Goal: Task Accomplishment & Management: Manage account settings

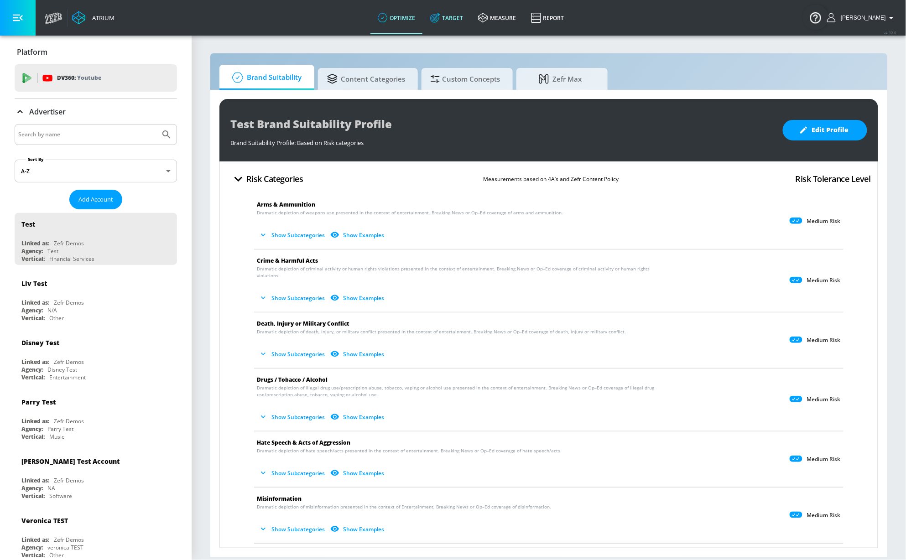
click at [456, 20] on link "Target" at bounding box center [447, 17] width 48 height 33
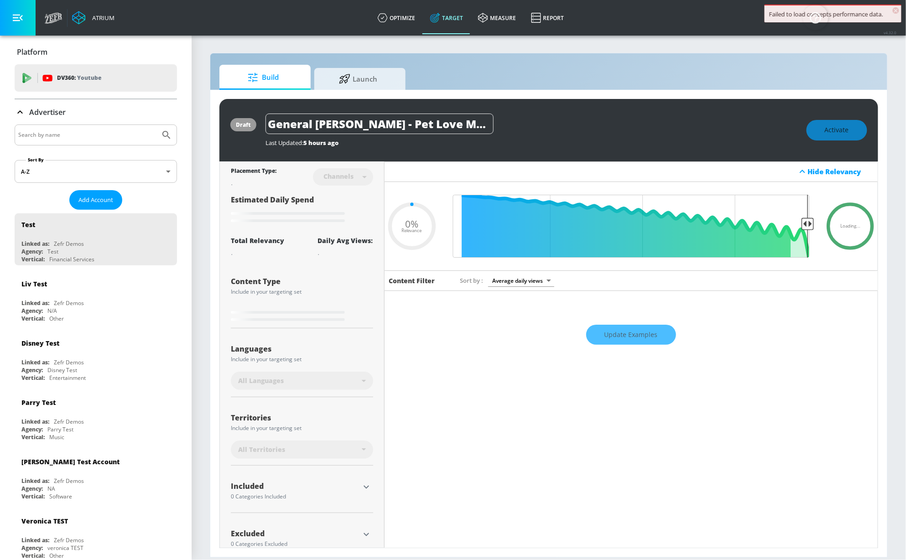
type input "0.05"
click at [53, 135] on input "Search by name" at bounding box center [87, 135] width 138 height 12
type input "cbs"
click at [156, 125] on button "Submit Search" at bounding box center [166, 135] width 20 height 20
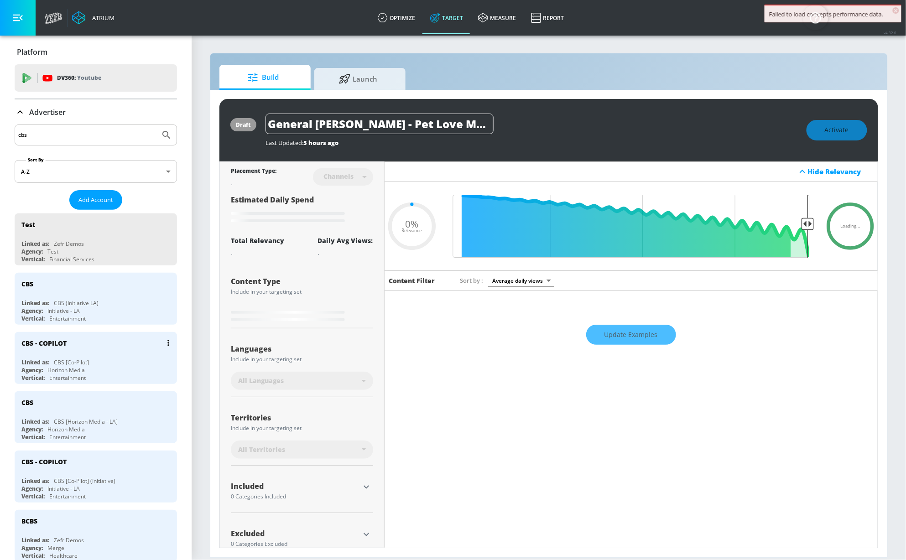
type input "0.6"
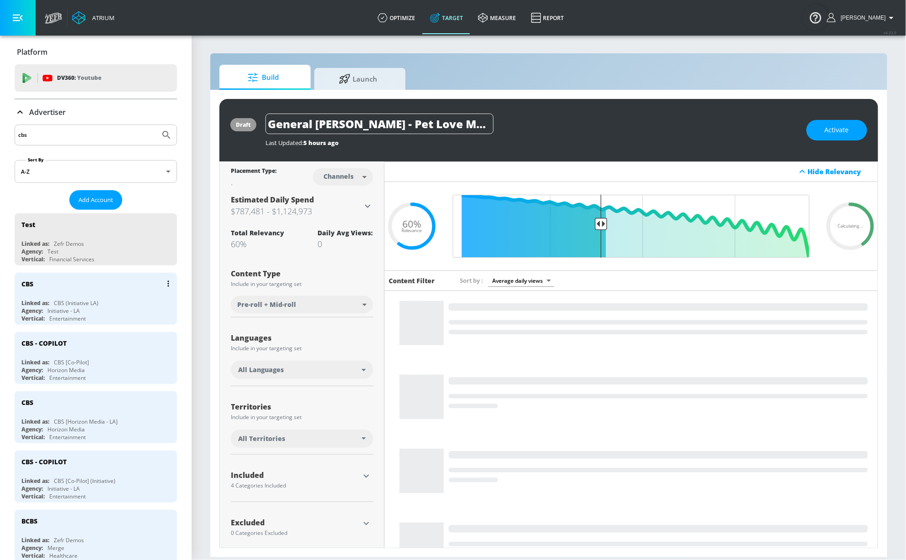
click at [91, 297] on div "CBS Linked as: CBS (Initiative LA) Agency: Initiative - LA Vertical: Entertainm…" at bounding box center [96, 299] width 162 height 52
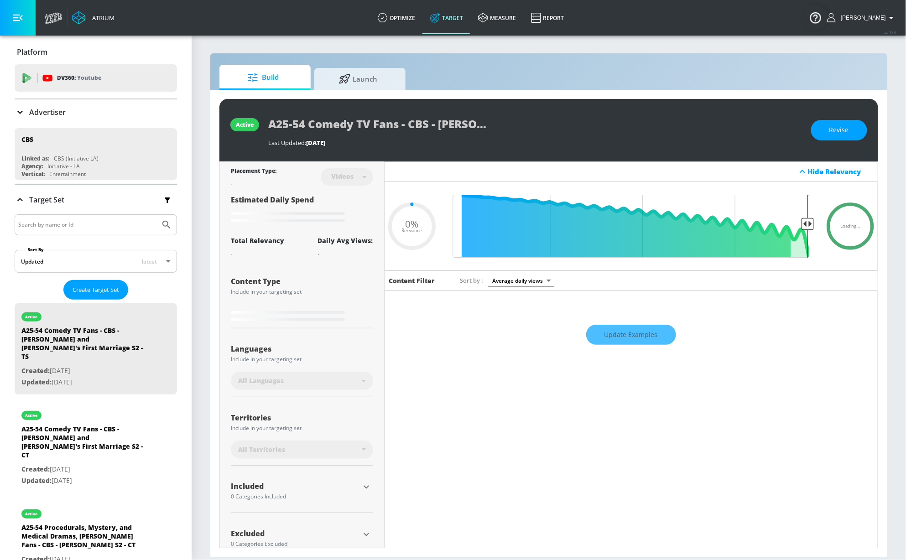
type input "0.5"
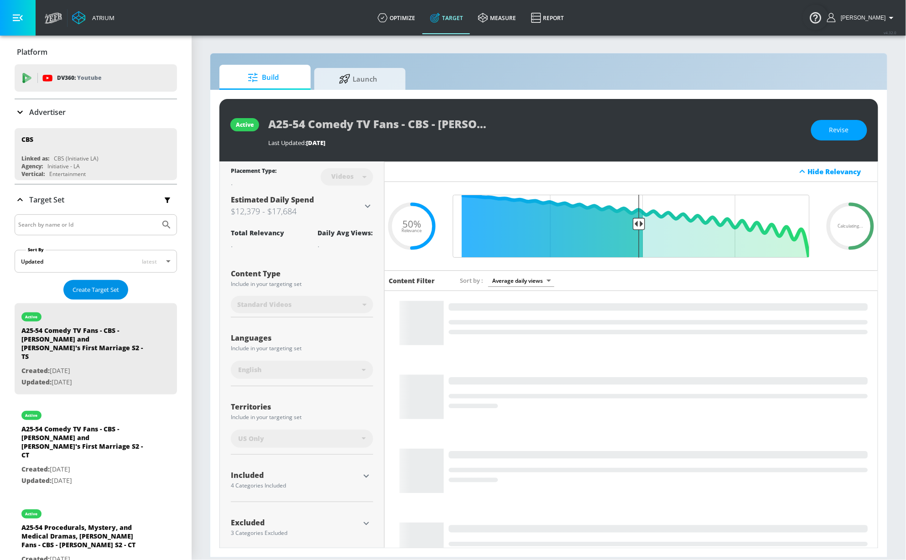
click at [73, 292] on span "Create Target Set" at bounding box center [96, 290] width 47 height 10
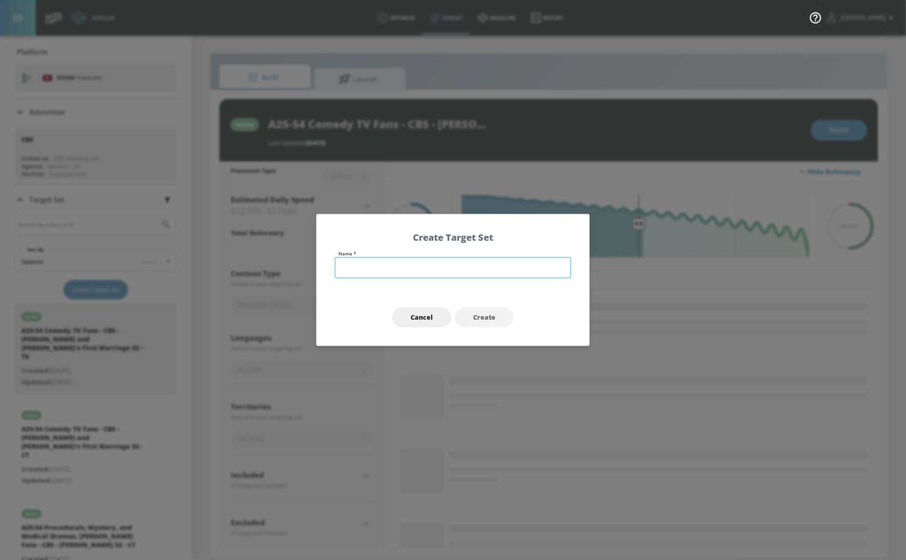
click at [374, 271] on input "text" at bounding box center [453, 267] width 236 height 21
paste input "A25-54 Drama Fans - CBS - Tracker S3 - CT"
type input "A25-54 Drama Fans - CBS - Tracker S3 - CT"
click at [495, 312] on button "Create" at bounding box center [484, 317] width 59 height 21
type input "A25-54 Drama Fans - CBS - Tracker S3 - CT"
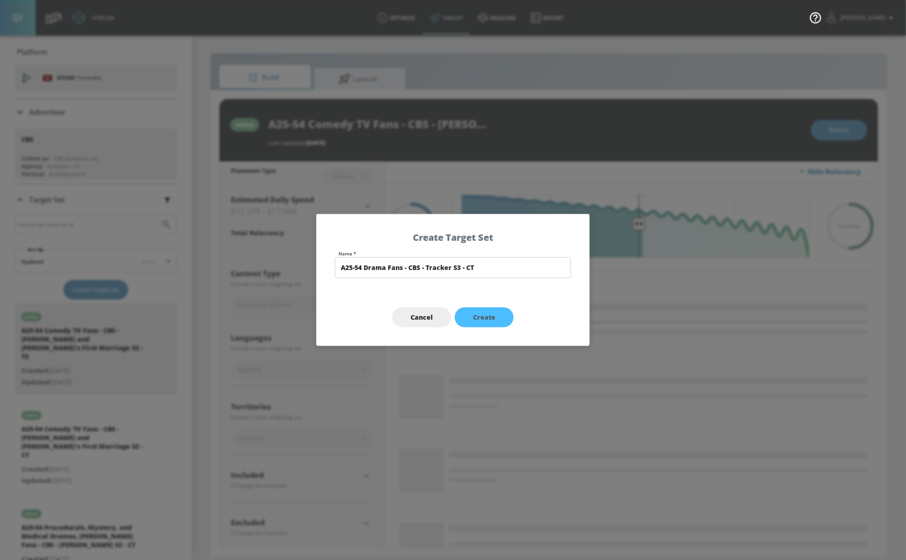
type input "channels"
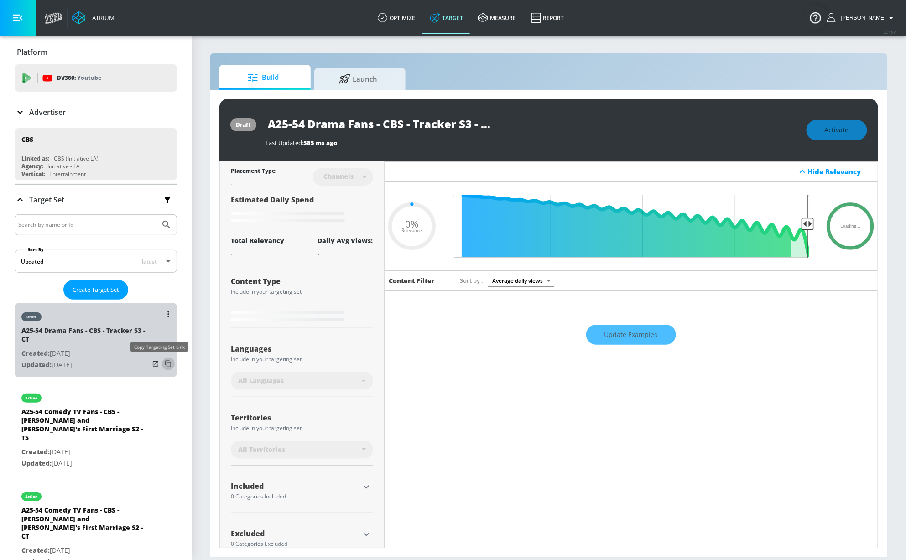
click at [161, 365] on icon "list of Target Set" at bounding box center [168, 364] width 15 height 15
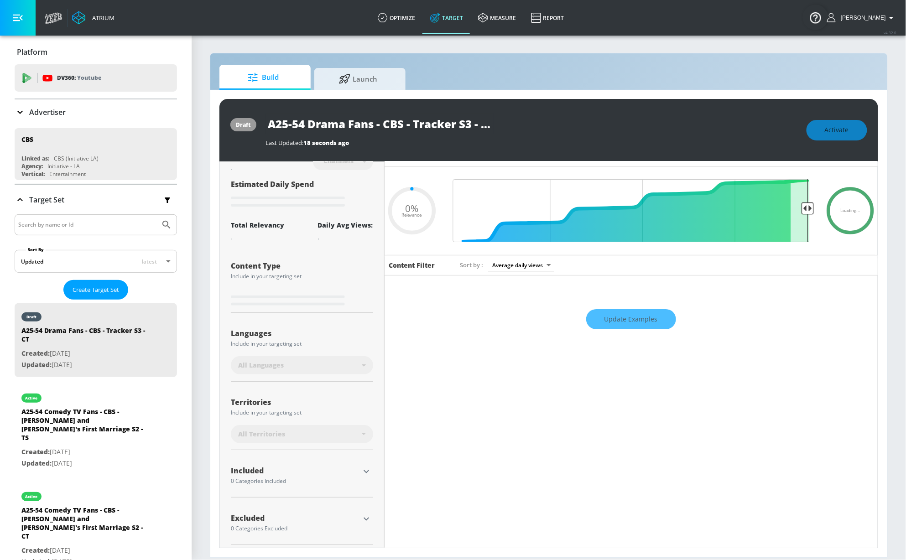
scroll to position [22, 0]
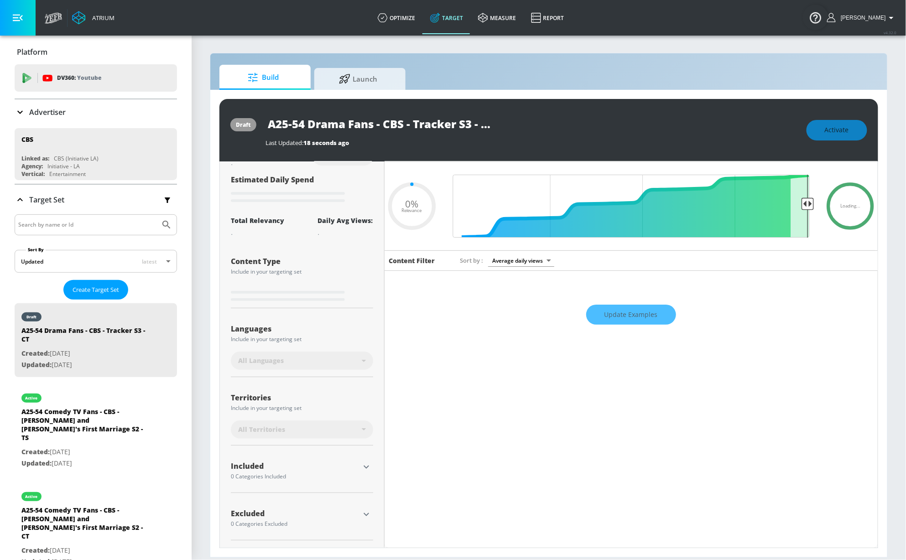
click at [350, 326] on div "Languages" at bounding box center [302, 328] width 142 height 7
type input "0.6"
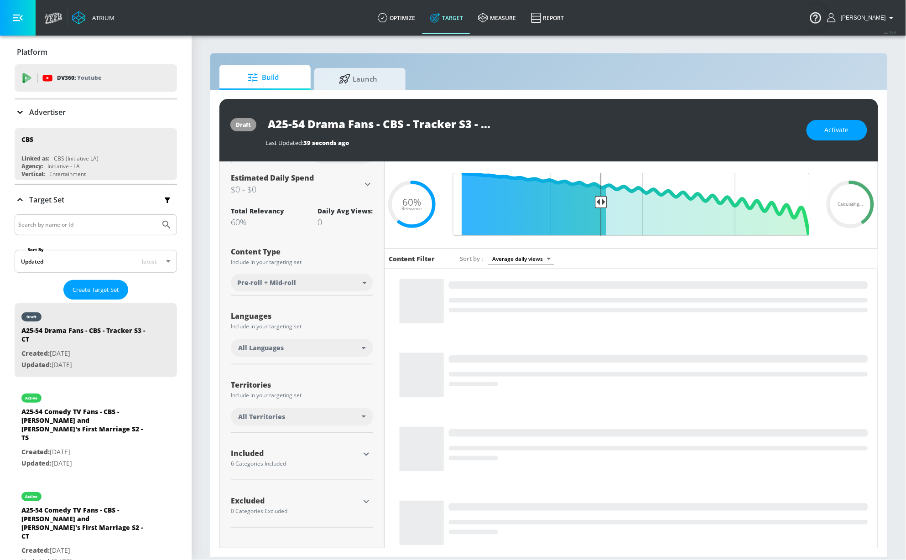
click at [300, 354] on div "All Languages" at bounding box center [302, 348] width 142 height 18
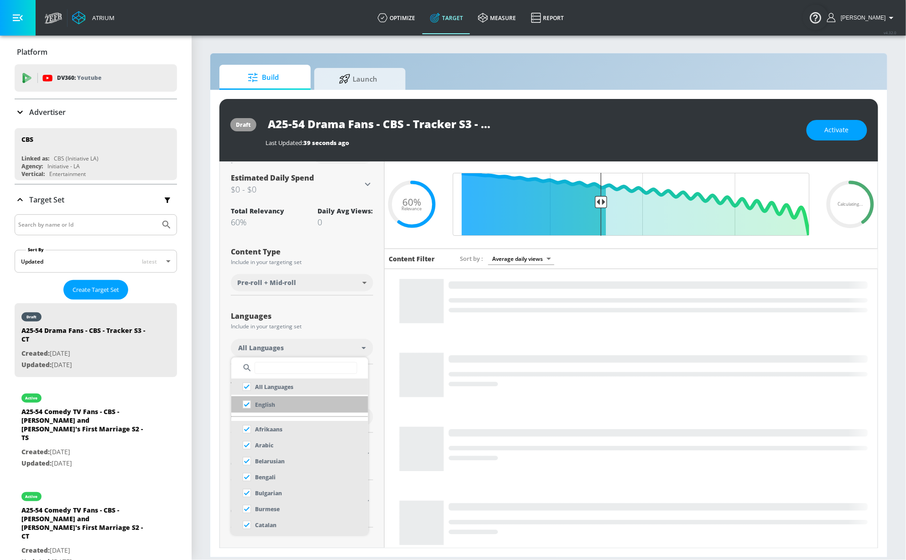
click at [276, 400] on li "English" at bounding box center [299, 404] width 137 height 16
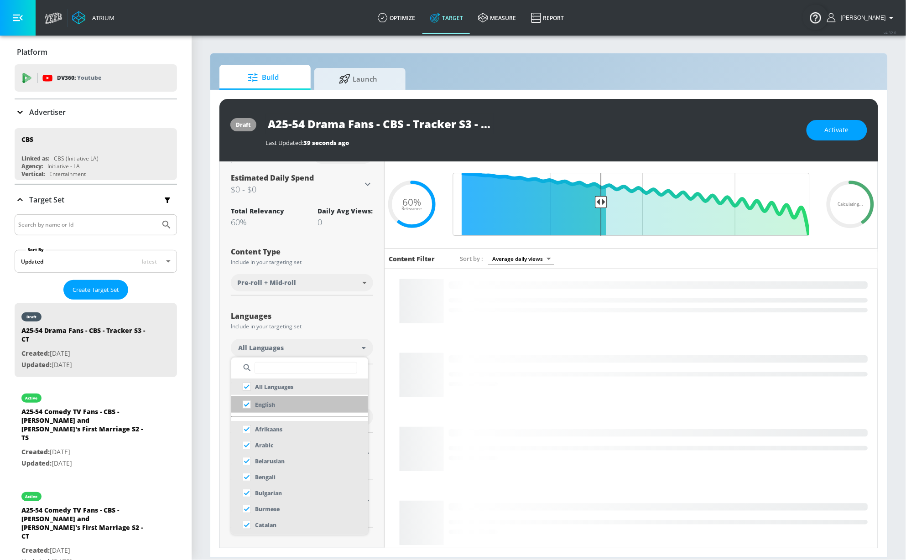
checkbox input "false"
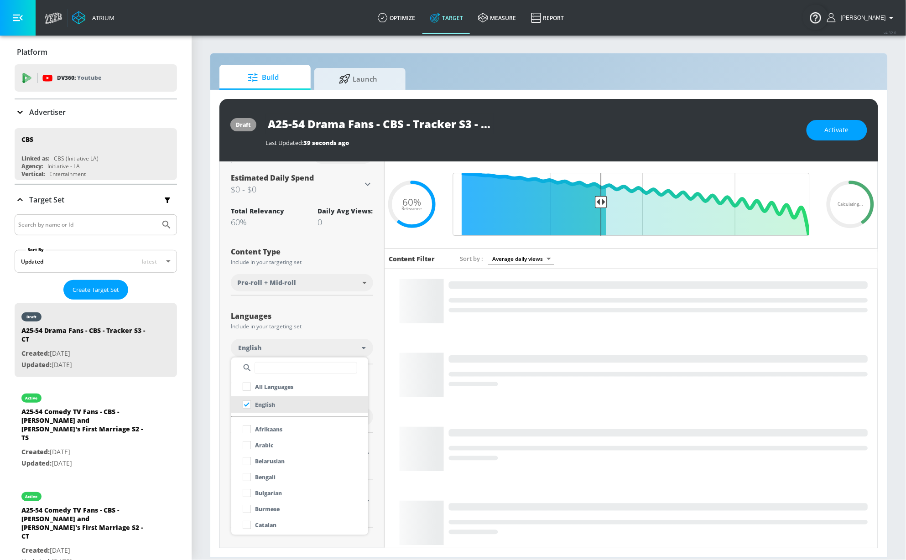
click at [317, 331] on div at bounding box center [453, 280] width 906 height 560
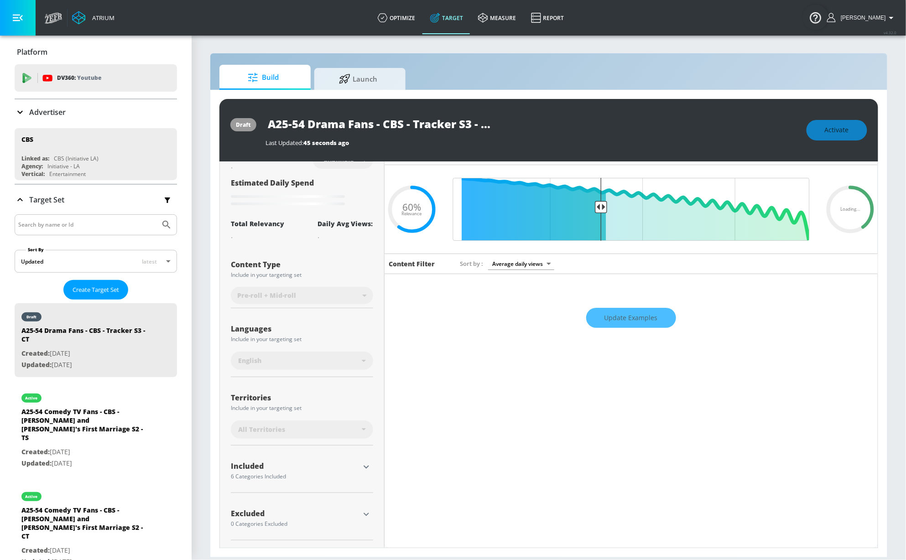
scroll to position [18, 0]
click at [337, 422] on div "All Territories" at bounding box center [302, 430] width 142 height 18
click at [898, 9] on span "×" at bounding box center [896, 10] width 6 height 6
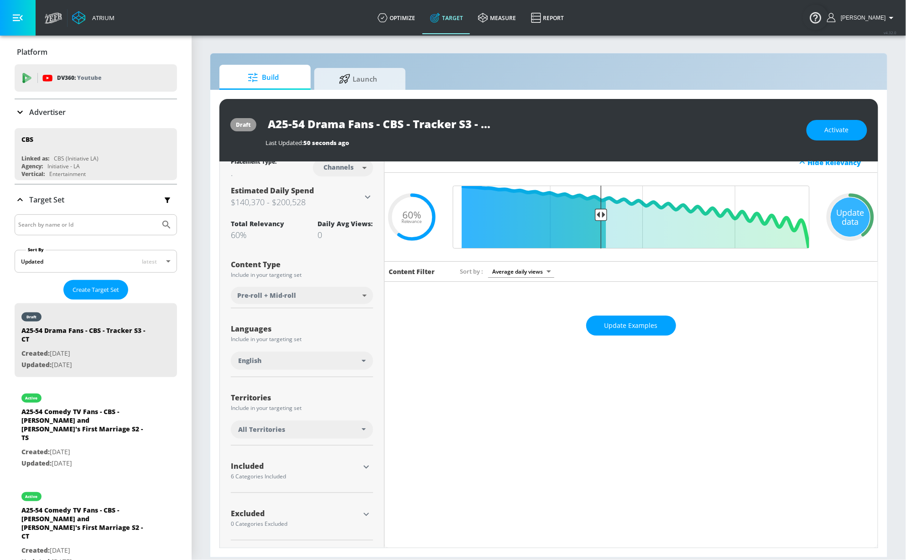
scroll to position [10, 0]
click at [313, 432] on div "All Territories" at bounding box center [300, 429] width 124 height 9
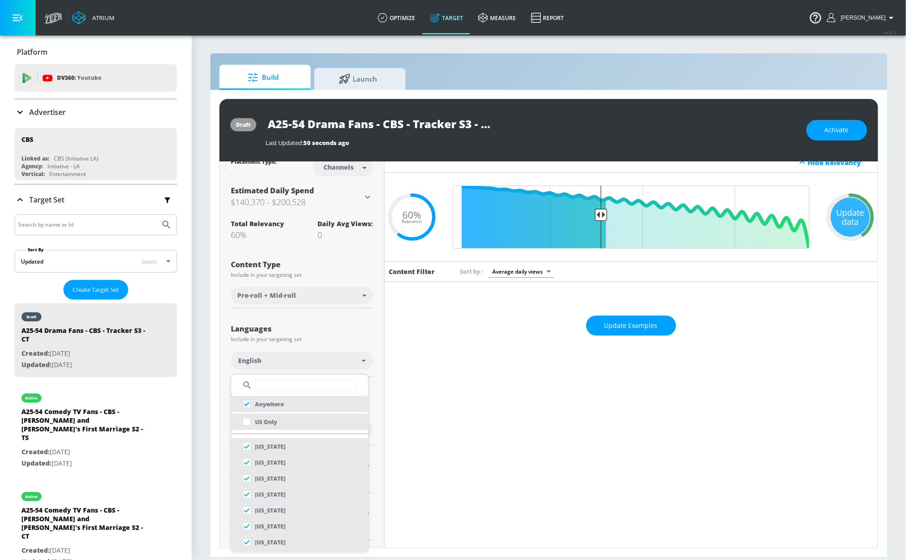
click at [279, 426] on li "US Only" at bounding box center [299, 422] width 137 height 16
checkbox input "false"
checkbox input "true"
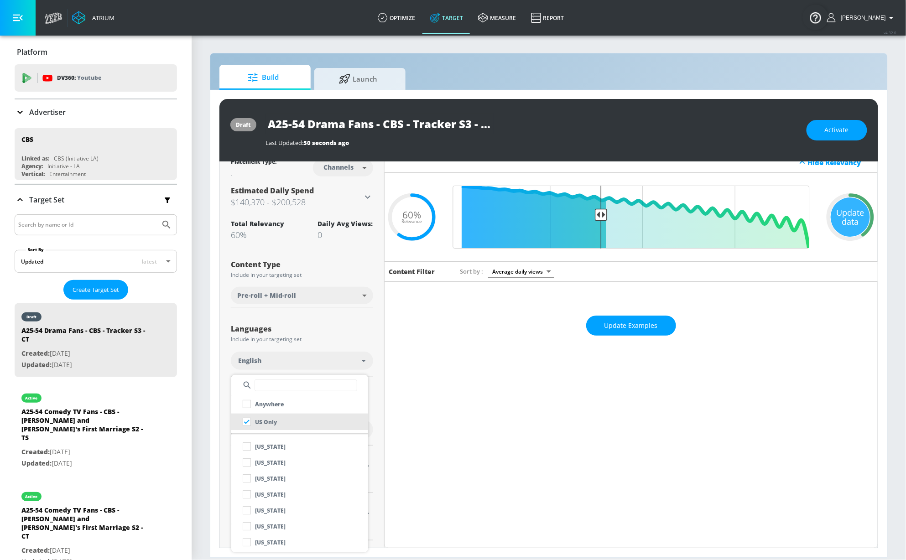
click at [355, 309] on div at bounding box center [453, 280] width 906 height 560
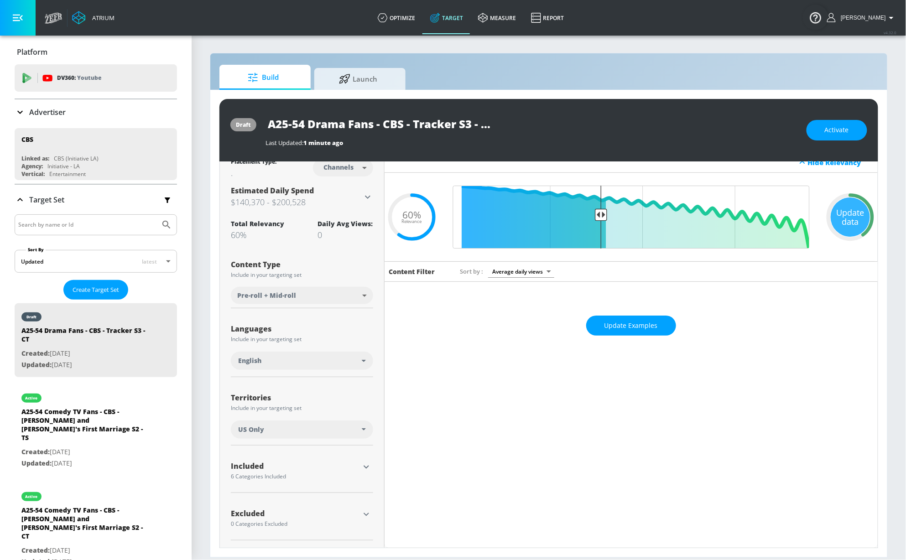
click at [363, 469] on icon "button" at bounding box center [366, 467] width 11 height 11
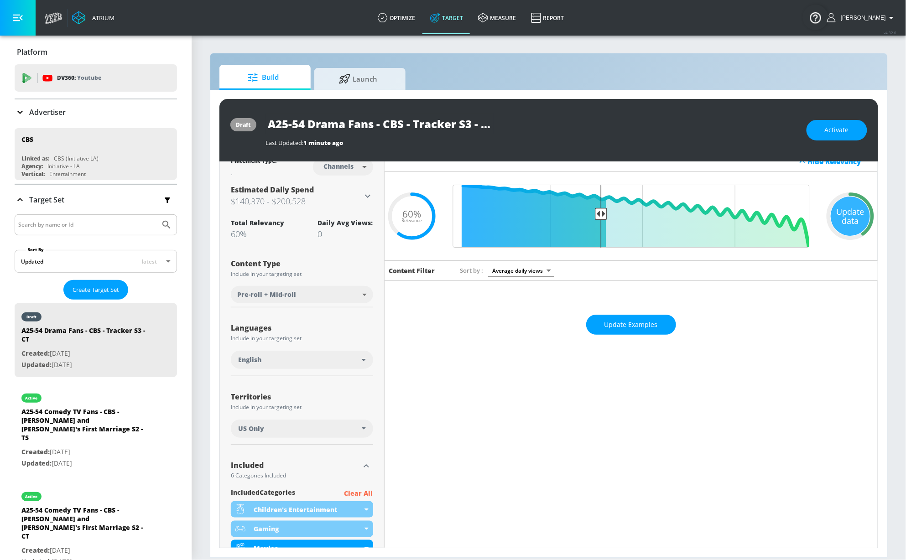
drag, startPoint x: 352, startPoint y: 492, endPoint x: 350, endPoint y: 481, distance: 10.7
click at [352, 492] on p "Clear All" at bounding box center [358, 493] width 29 height 11
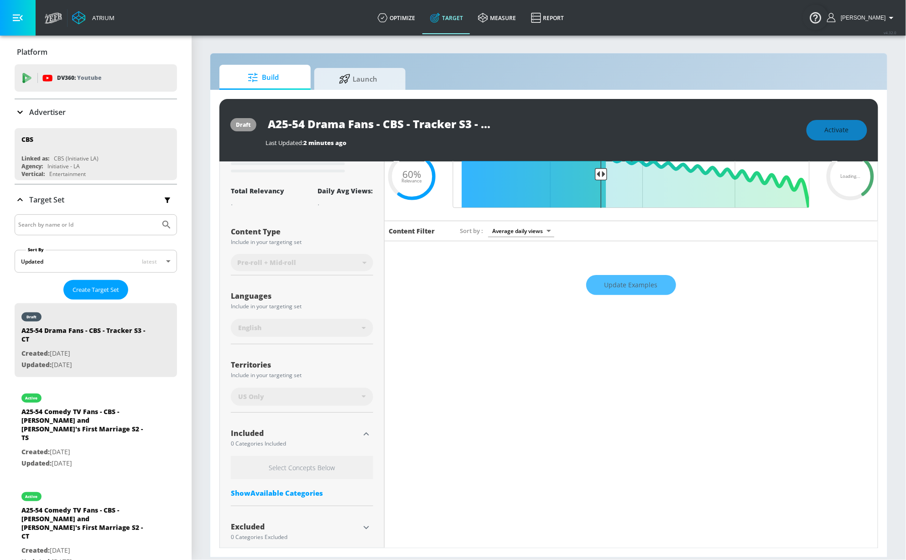
scroll to position [64, 0]
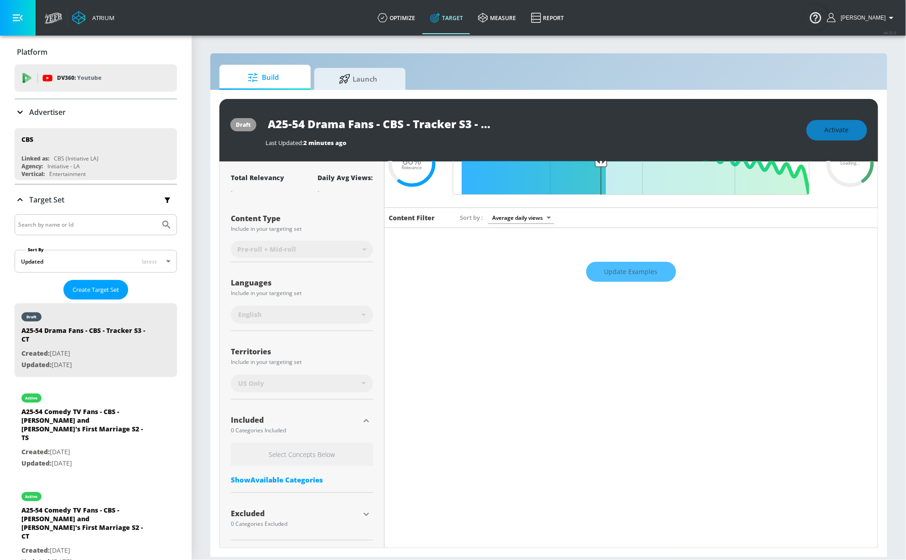
click at [363, 515] on icon "button" at bounding box center [366, 514] width 11 height 11
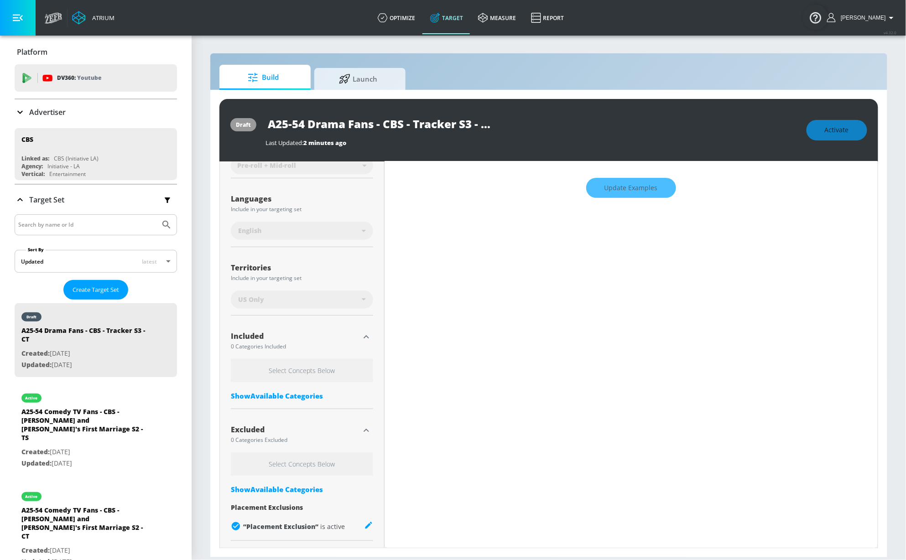
scroll to position [148, 0]
click at [311, 490] on div "Show Available Categories" at bounding box center [302, 489] width 142 height 9
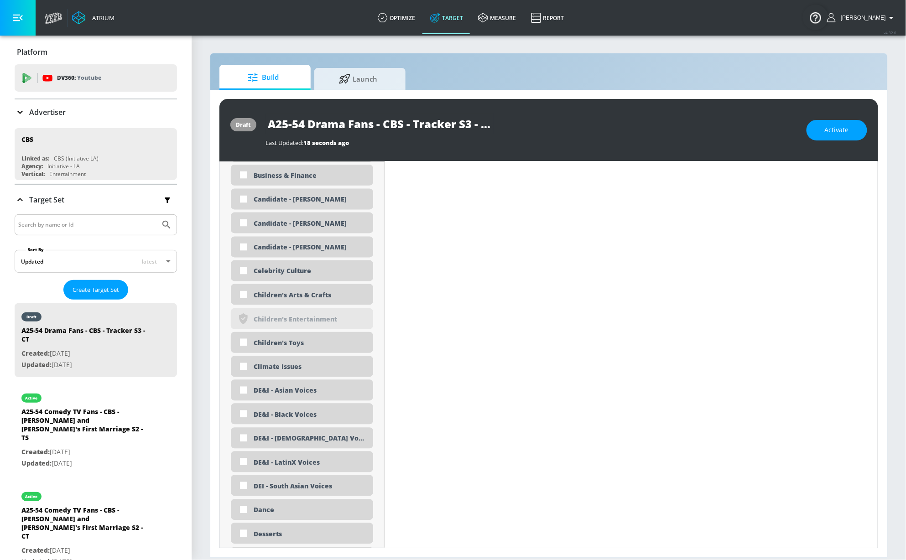
scroll to position [703, 0]
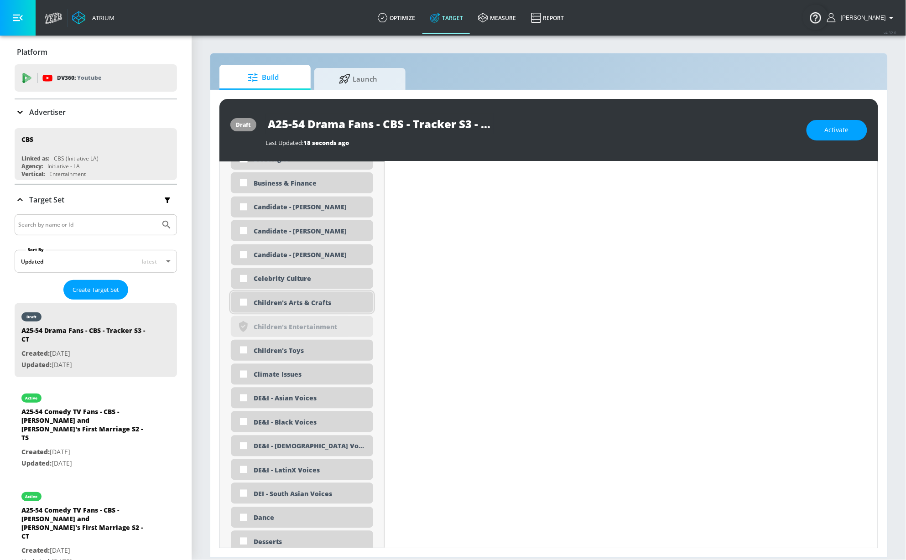
click at [293, 308] on div "Children's Arts & Crafts" at bounding box center [302, 302] width 142 height 21
checkbox input "true"
click at [280, 349] on div "Children's Toys" at bounding box center [310, 351] width 113 height 9
checkbox input "true"
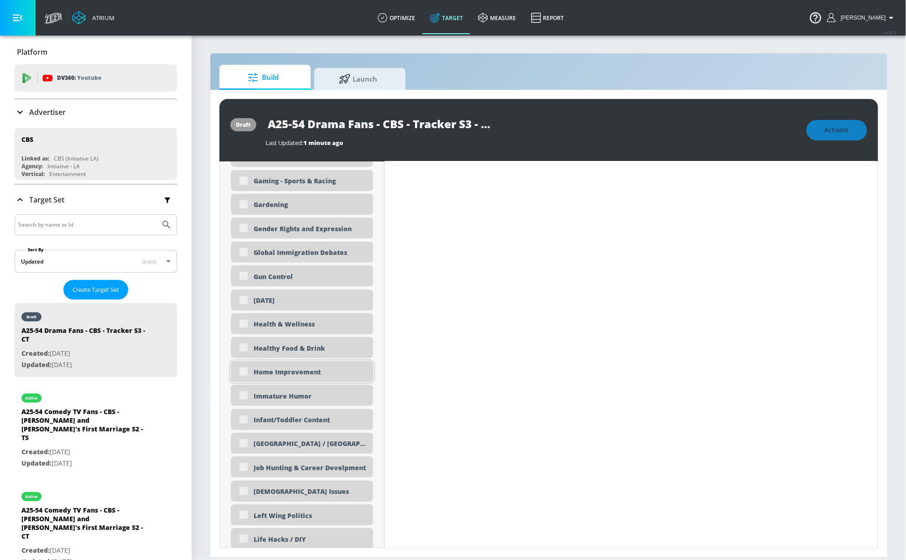
scroll to position [1433, 0]
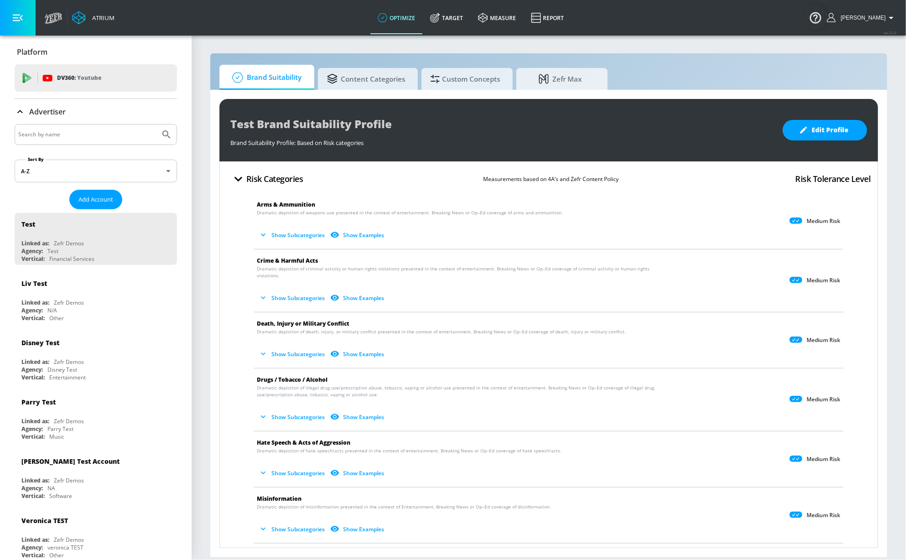
click at [83, 128] on div at bounding box center [96, 134] width 162 height 21
click at [83, 131] on input "Search by name" at bounding box center [87, 135] width 138 height 12
type input "cbs"
click at [156, 125] on button "Submit Search" at bounding box center [166, 135] width 20 height 20
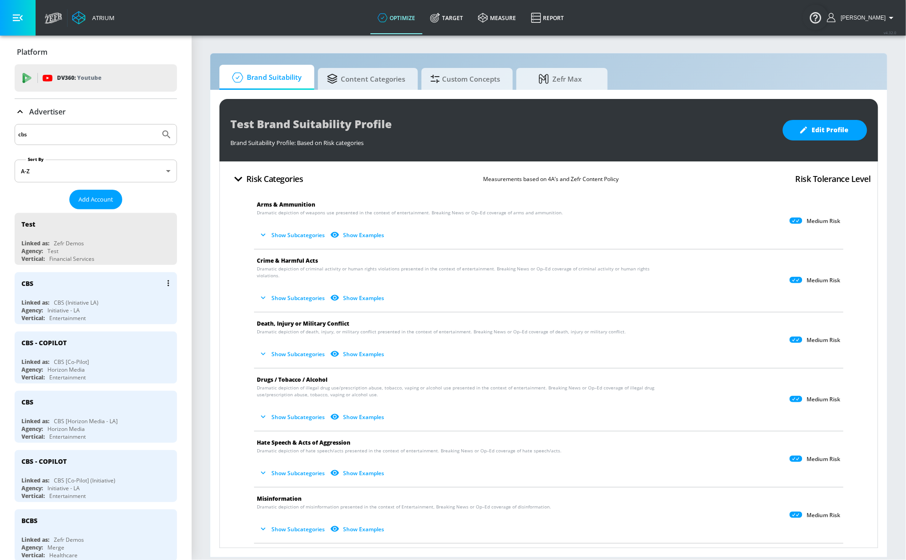
click at [89, 307] on div "CBS (Initiative LA)" at bounding box center [76, 303] width 45 height 8
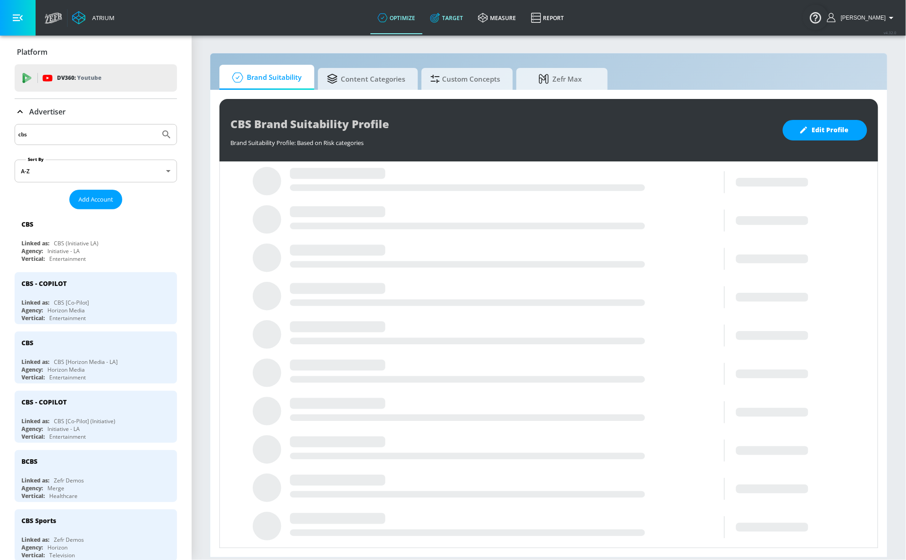
click at [440, 15] on icon at bounding box center [435, 18] width 10 height 10
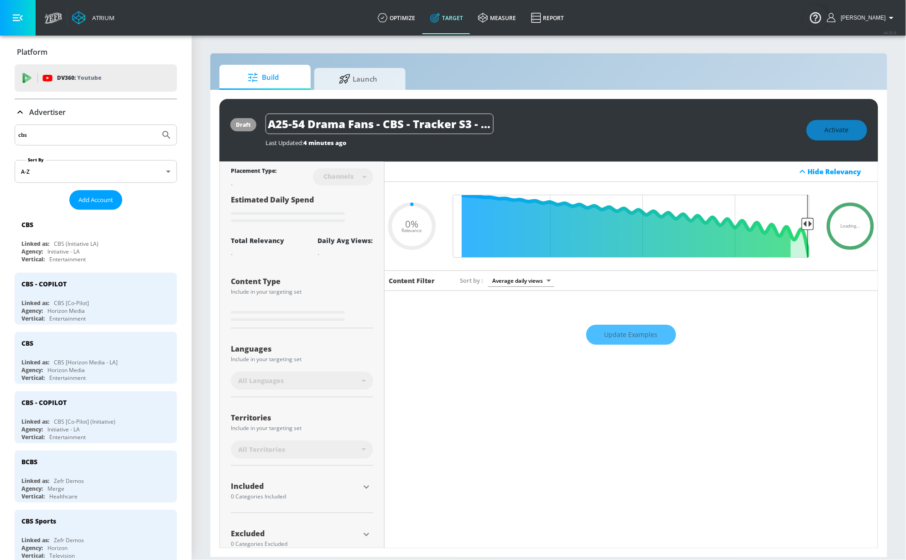
click at [49, 111] on p "Advertiser" at bounding box center [47, 112] width 36 height 10
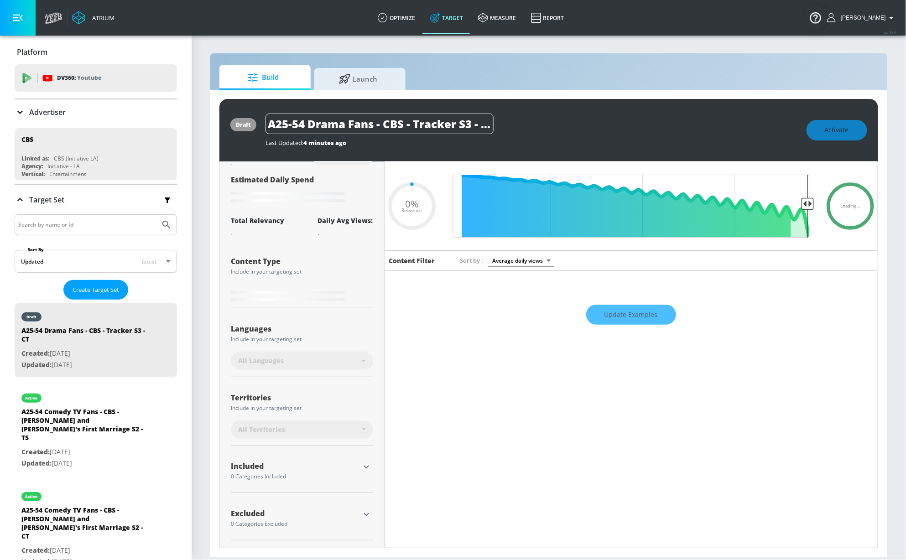
scroll to position [22, 0]
type input "0.6"
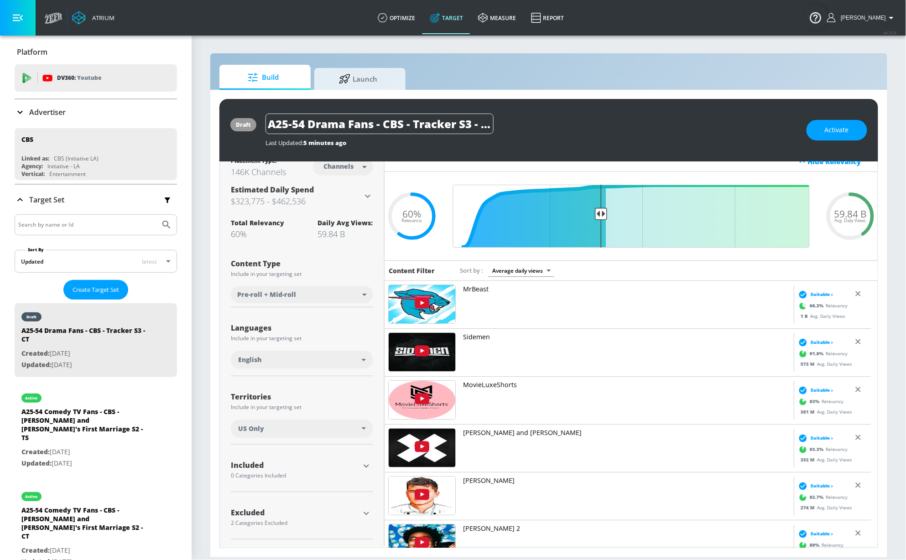
scroll to position [10, 0]
click at [364, 516] on icon "button" at bounding box center [366, 513] width 11 height 11
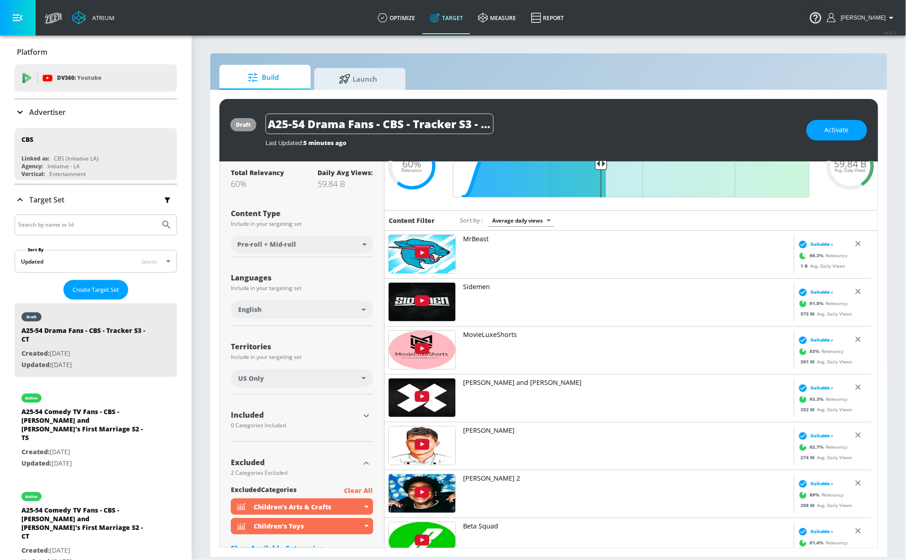
scroll to position [121, 0]
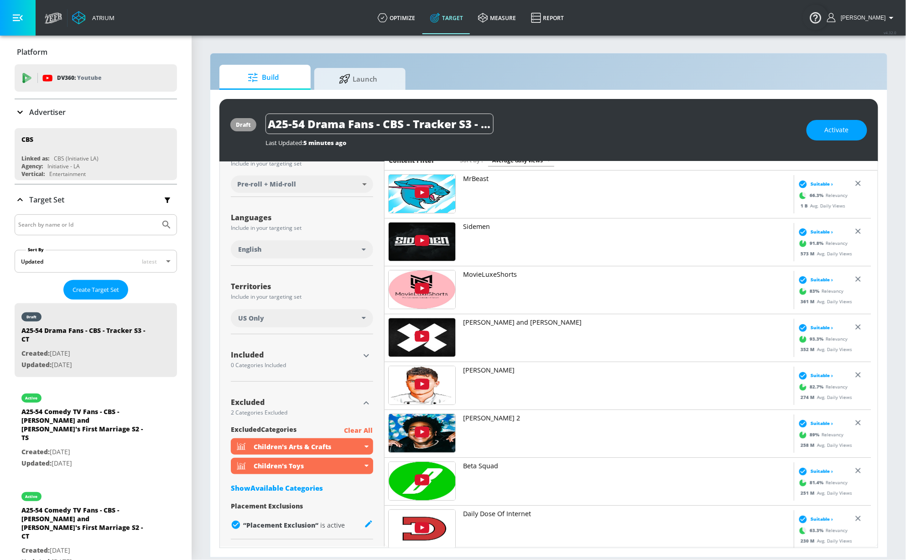
click at [302, 490] on div "Show Available Categories" at bounding box center [302, 488] width 142 height 9
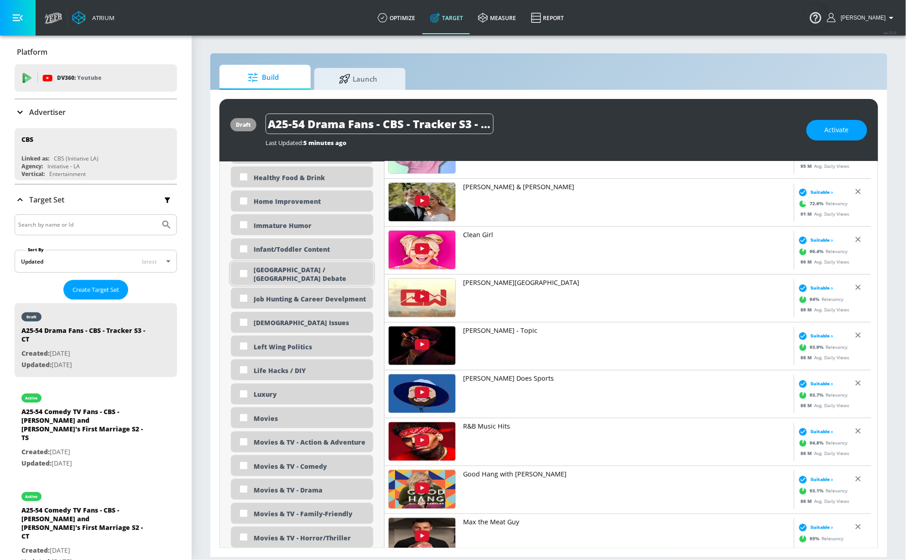
scroll to position [1548, 0]
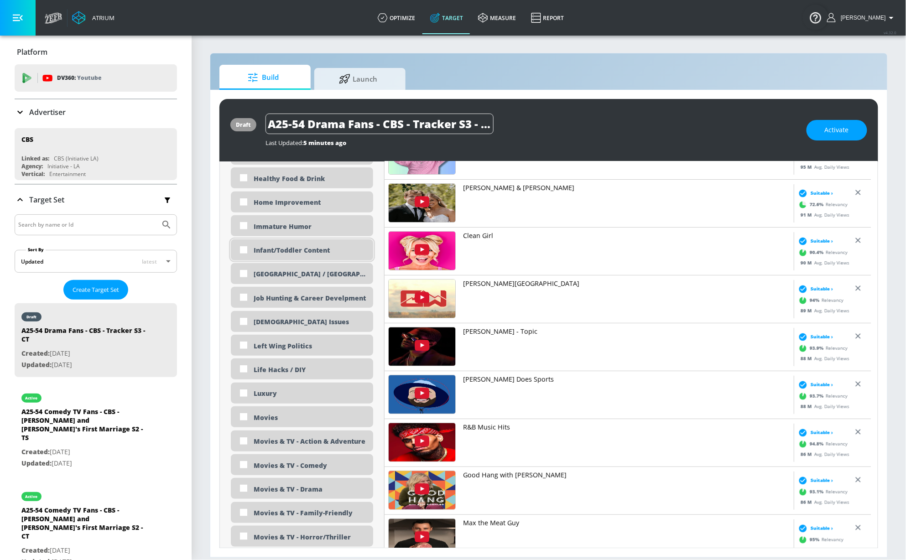
click at [300, 249] on div "Infant/Toddler Content" at bounding box center [310, 250] width 113 height 9
checkbox input "true"
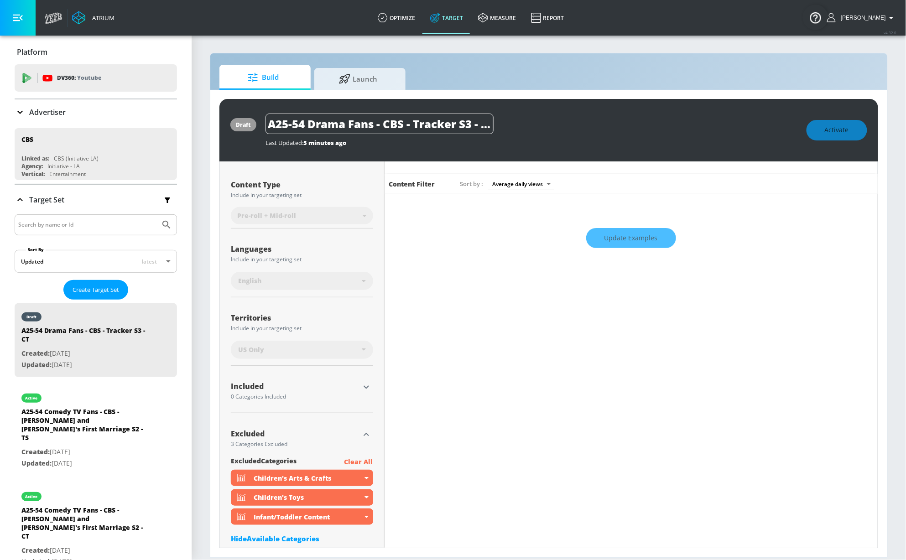
scroll to position [104, 0]
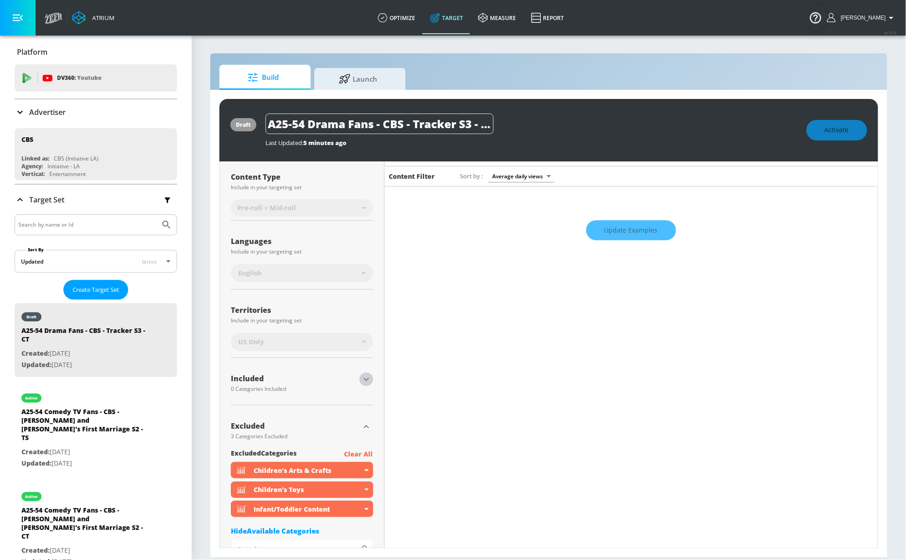
click at [363, 380] on icon "button" at bounding box center [366, 379] width 11 height 11
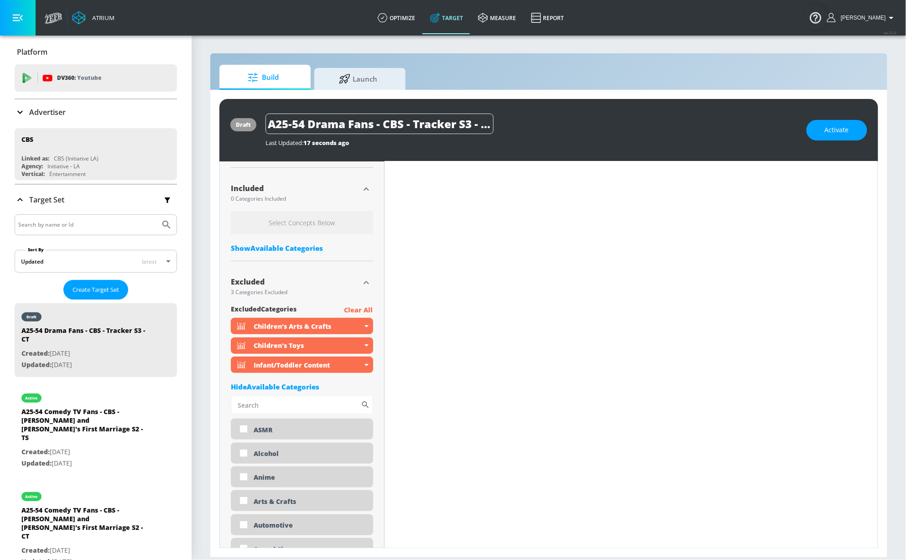
scroll to position [286, 0]
click at [297, 250] on div "Show Available Categories" at bounding box center [302, 249] width 142 height 9
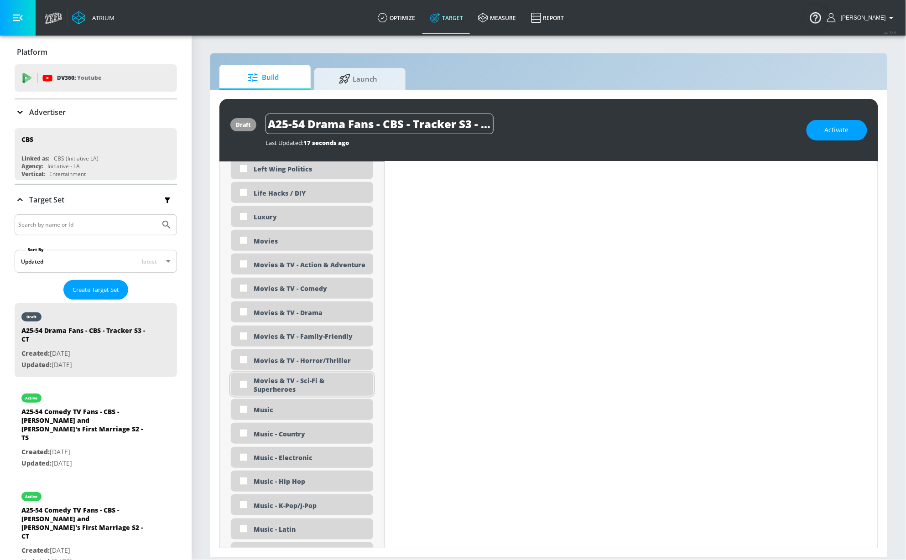
scroll to position [1627, 0]
click at [329, 268] on div "Movies & TV - Action & Adventure" at bounding box center [310, 265] width 113 height 9
checkbox input "true"
click at [326, 310] on div "Movies & TV - Drama" at bounding box center [310, 313] width 113 height 9
checkbox input "true"
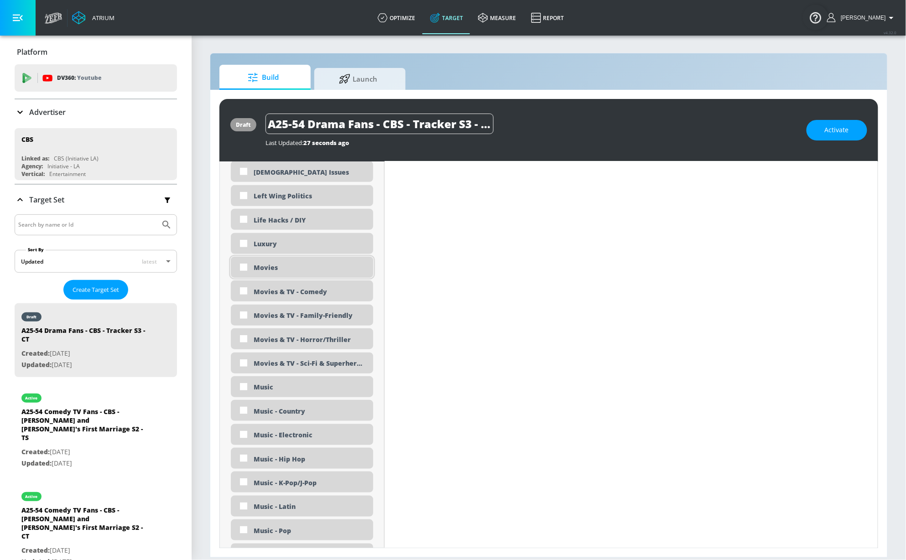
click at [283, 271] on div "Movies" at bounding box center [310, 267] width 113 height 9
checkbox input "true"
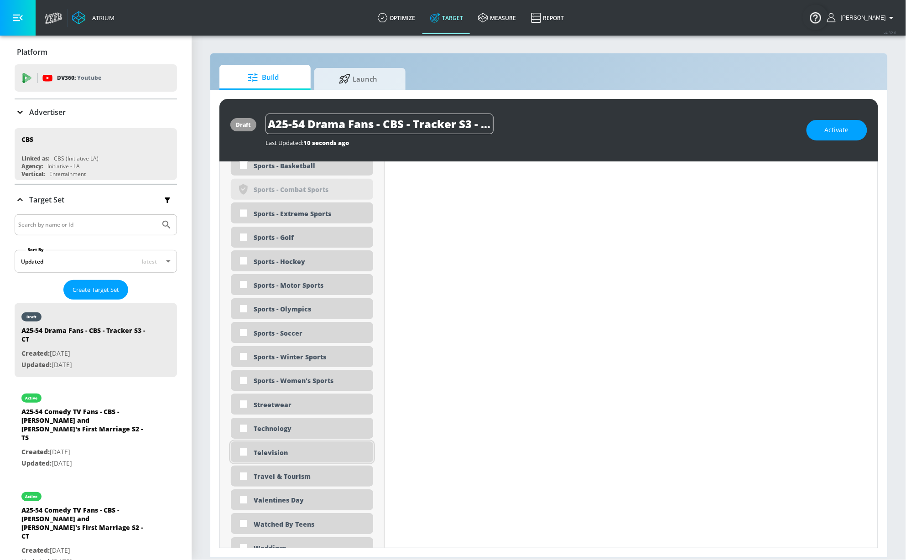
scroll to position [2481, 0]
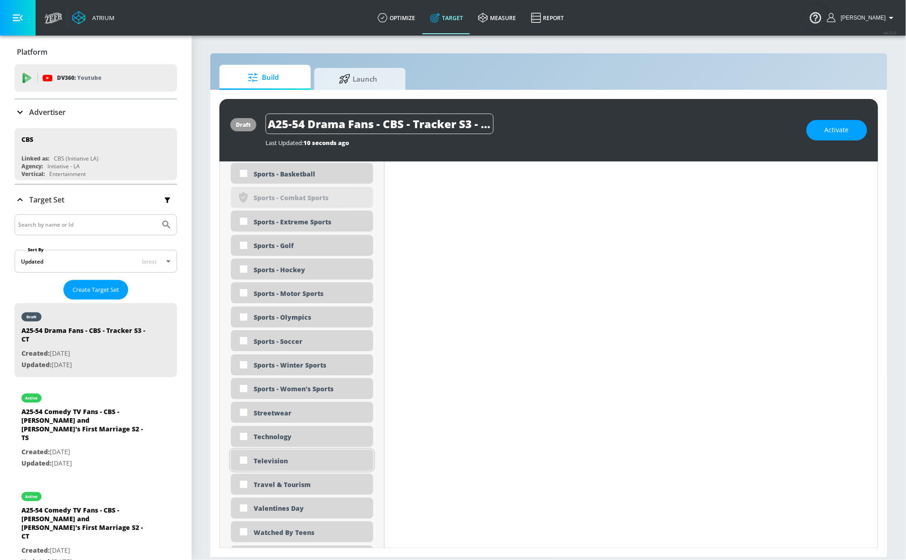
click at [287, 463] on div "Television" at bounding box center [310, 461] width 113 height 9
checkbox input "true"
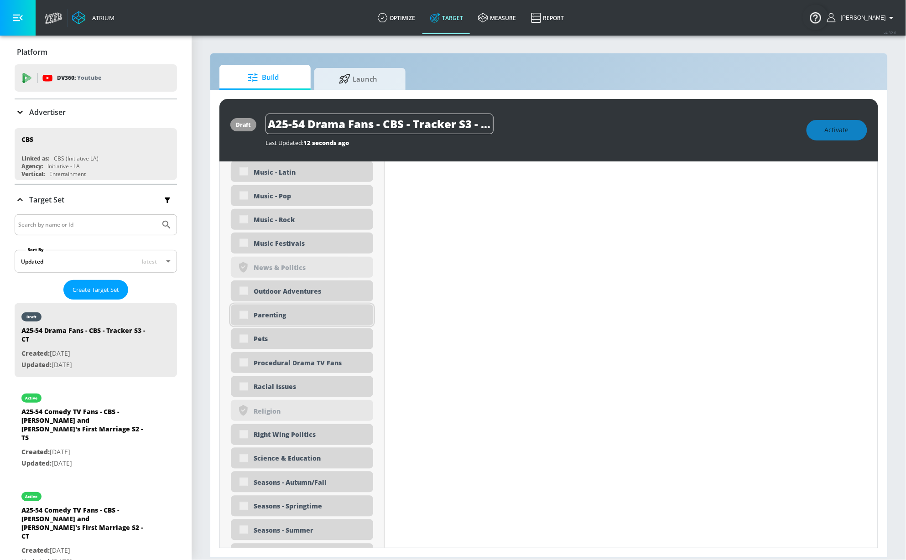
scroll to position [1982, 0]
click at [287, 298] on div "Outdoor Adventures" at bounding box center [310, 293] width 113 height 9
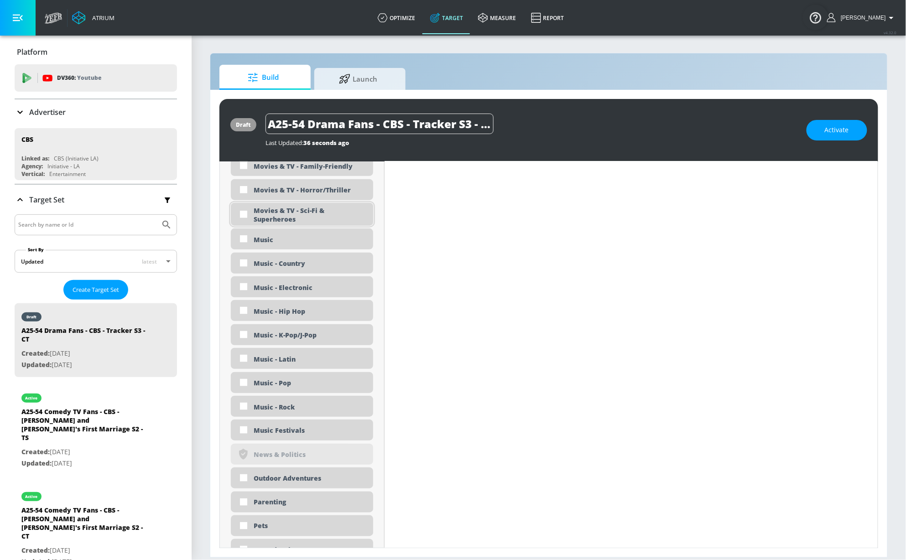
scroll to position [1856, 0]
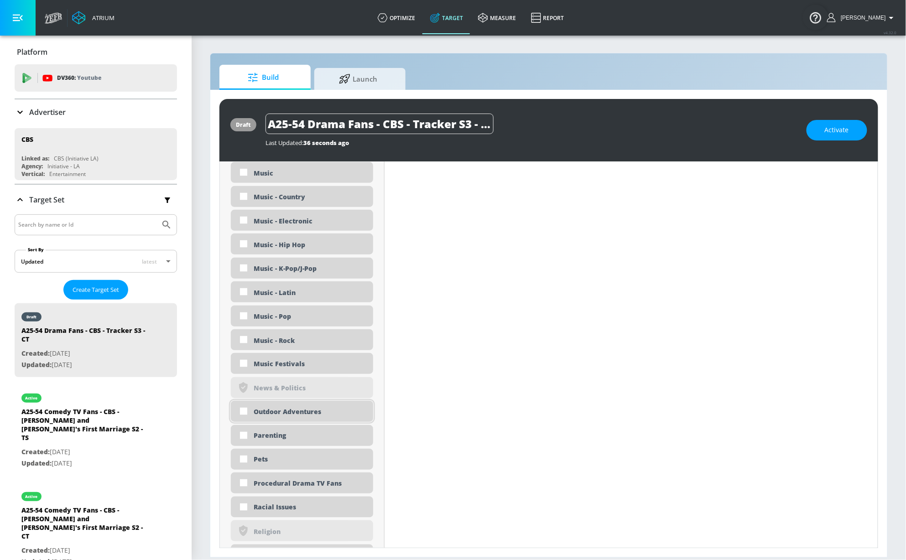
click at [308, 409] on div "Outdoor Adventures" at bounding box center [310, 412] width 113 height 9
checkbox input "true"
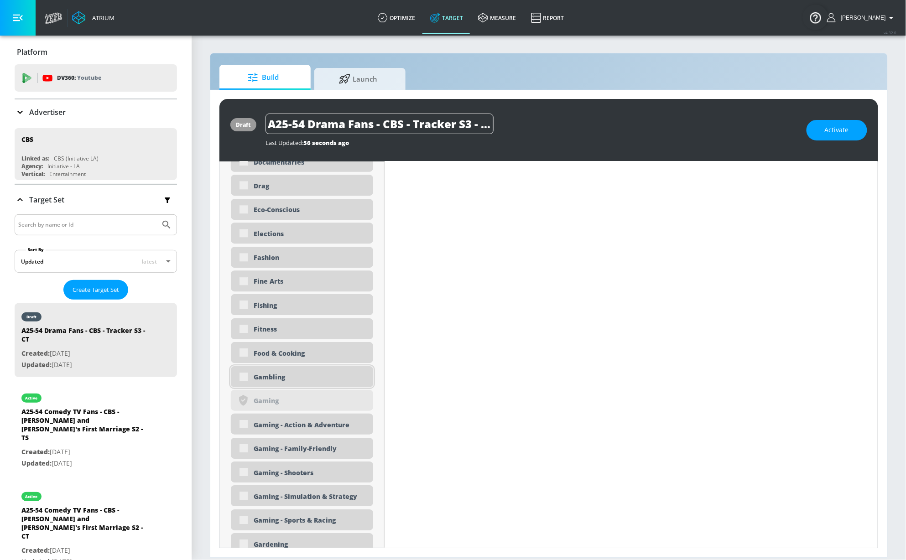
scroll to position [707, 0]
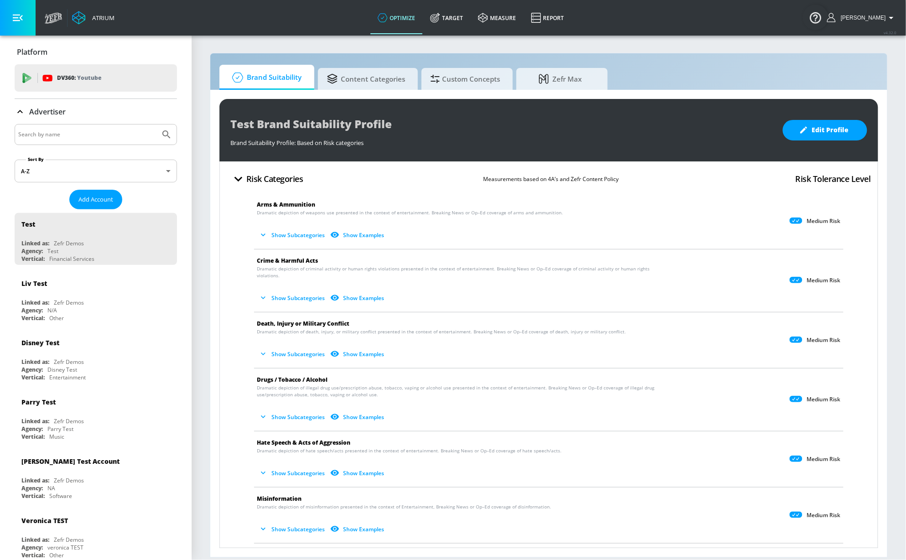
click at [129, 135] on input "Search by name" at bounding box center [87, 135] width 138 height 12
type input "cbs"
click at [156, 125] on button "Submit Search" at bounding box center [166, 135] width 20 height 20
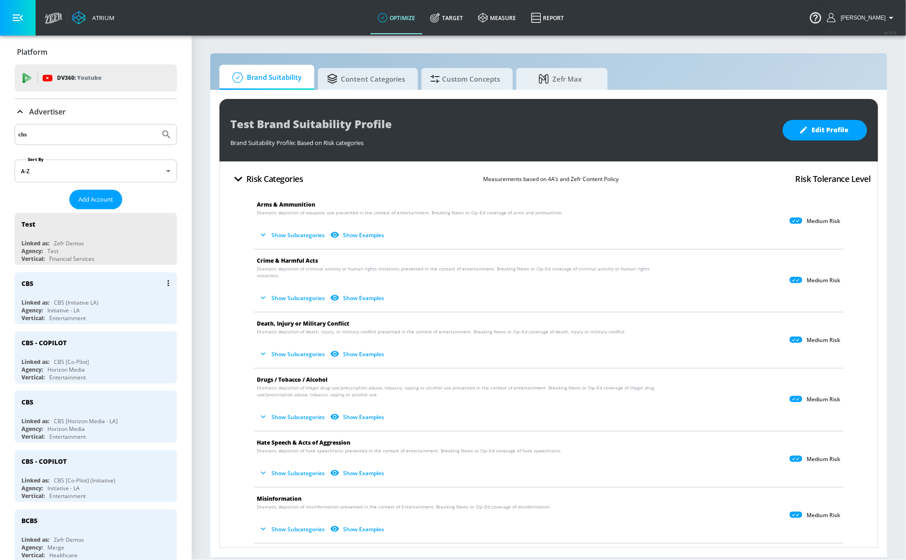
click at [99, 306] on div "Linked as: CBS (Initiative LA)" at bounding box center [97, 303] width 153 height 8
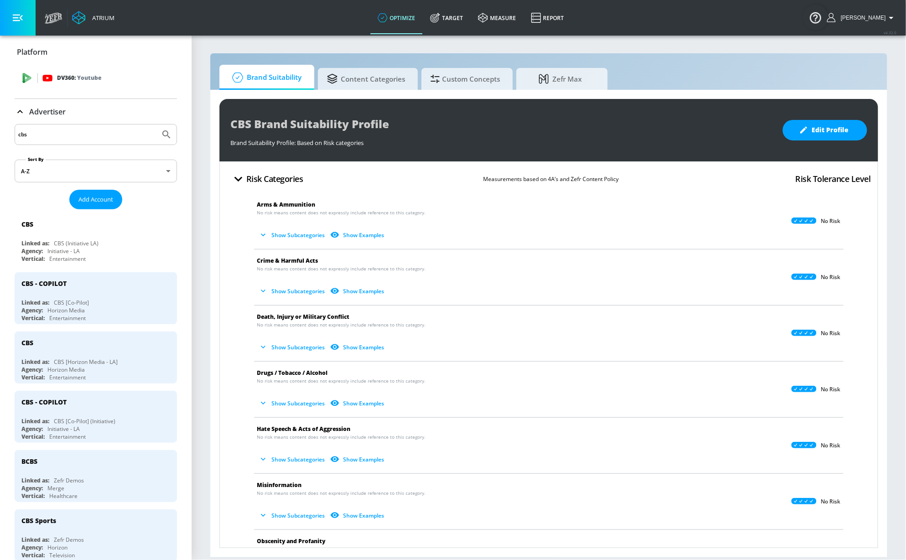
click at [454, 26] on link "Target" at bounding box center [447, 17] width 48 height 33
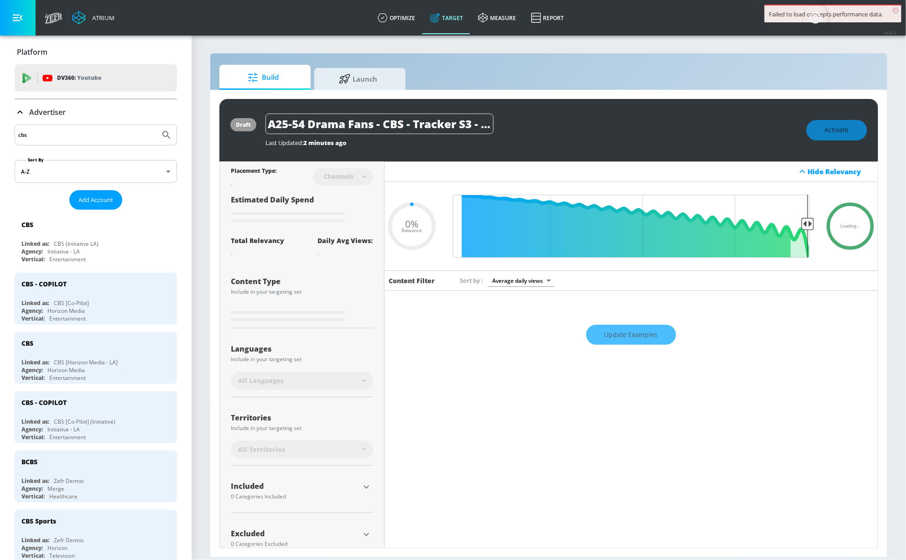
click at [46, 111] on p "Advertiser" at bounding box center [47, 112] width 36 height 10
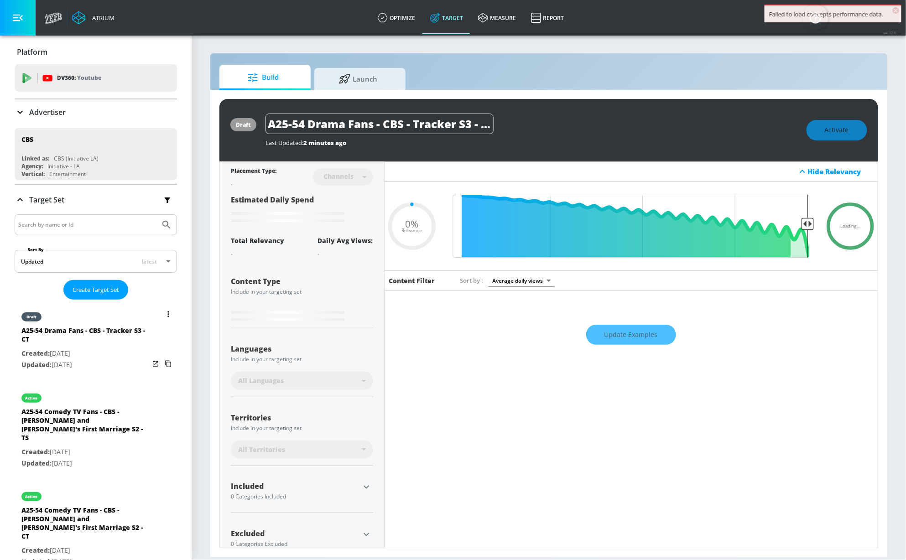
click at [50, 342] on div "A25-54 Drama Fans - CBS - Tracker S3 - CT" at bounding box center [85, 337] width 128 height 22
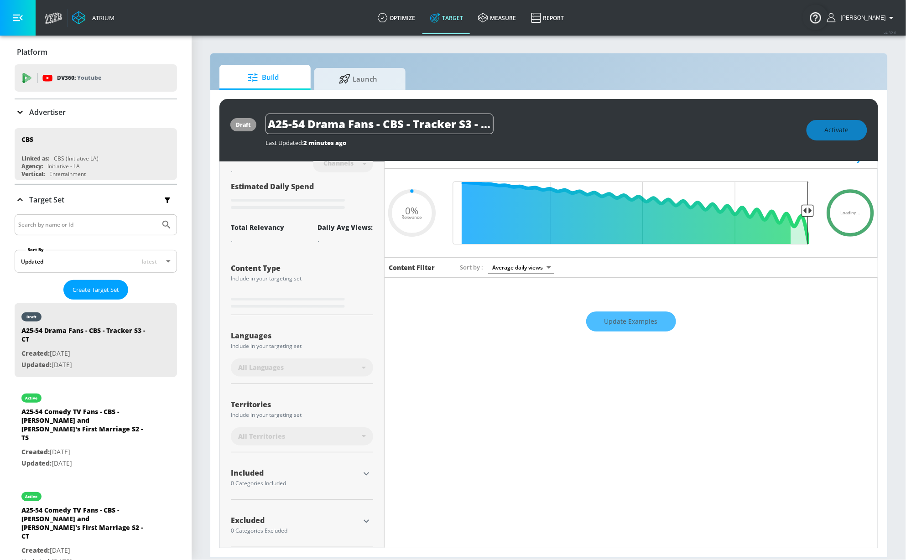
scroll to position [22, 0]
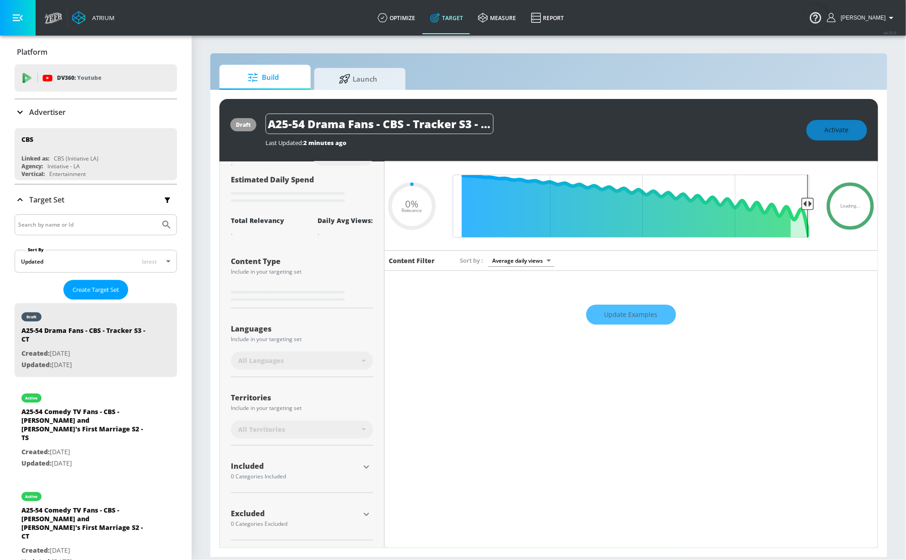
type input "0.6"
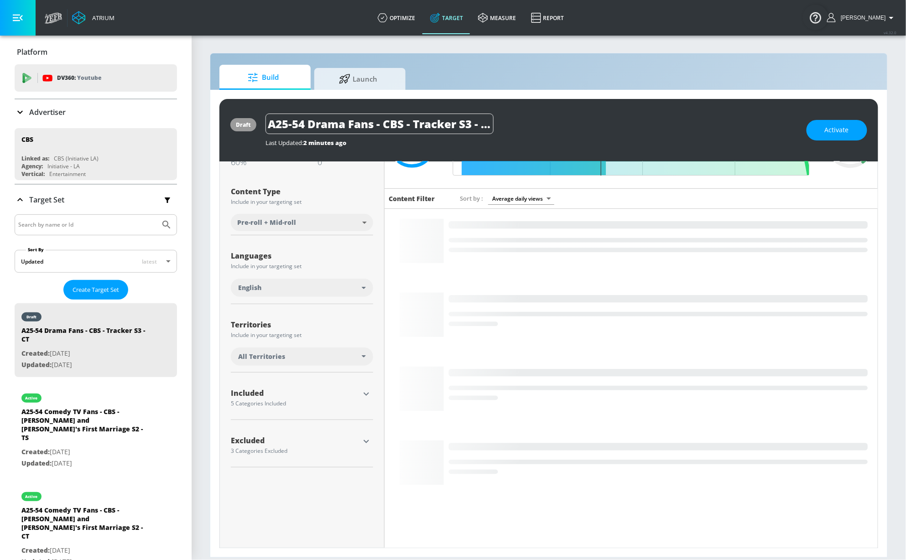
scroll to position [86, 0]
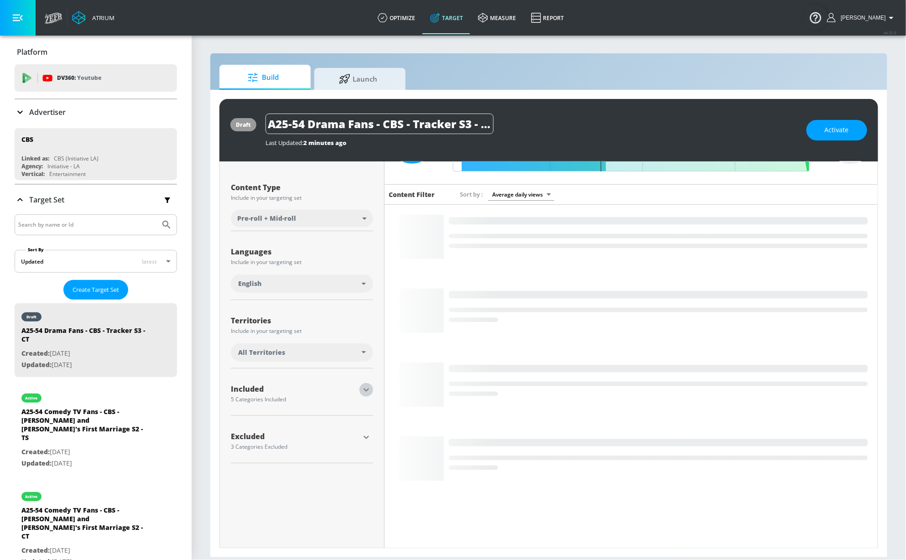
click at [361, 388] on icon "button" at bounding box center [366, 390] width 11 height 11
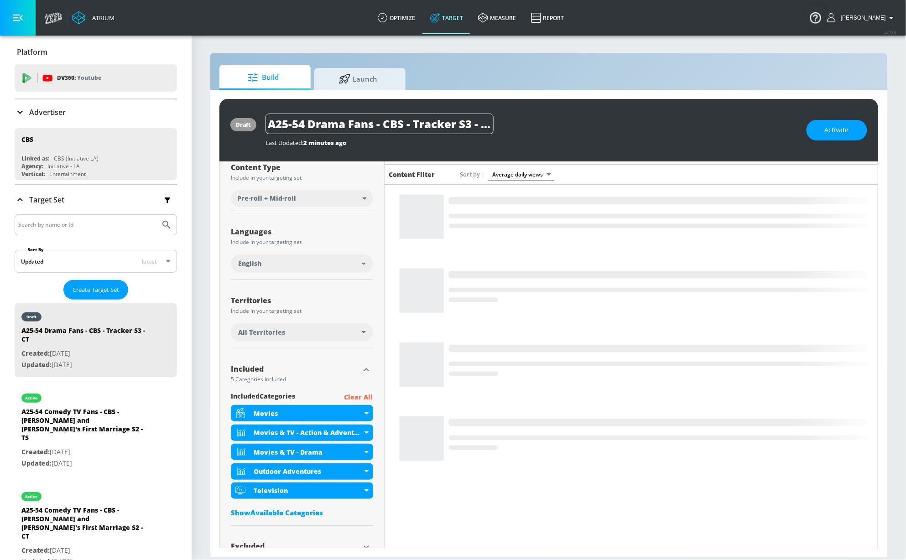
scroll to position [130, 0]
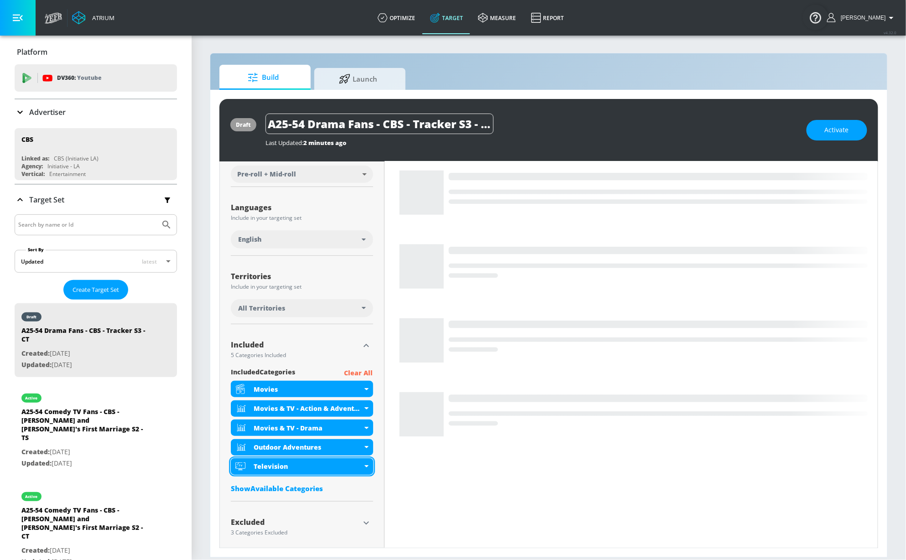
drag, startPoint x: 312, startPoint y: 488, endPoint x: 308, endPoint y: 459, distance: 29.5
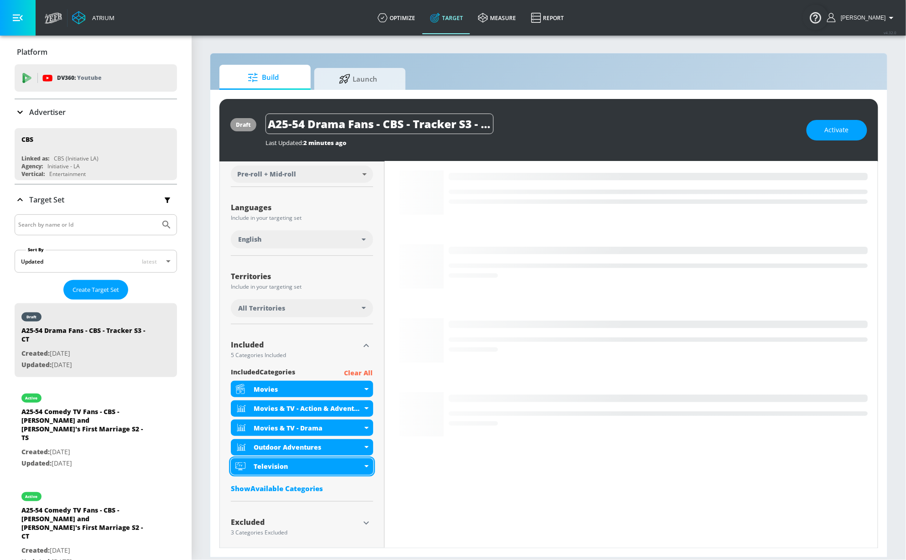
click at [312, 488] on div "Show Available Categories" at bounding box center [302, 488] width 142 height 9
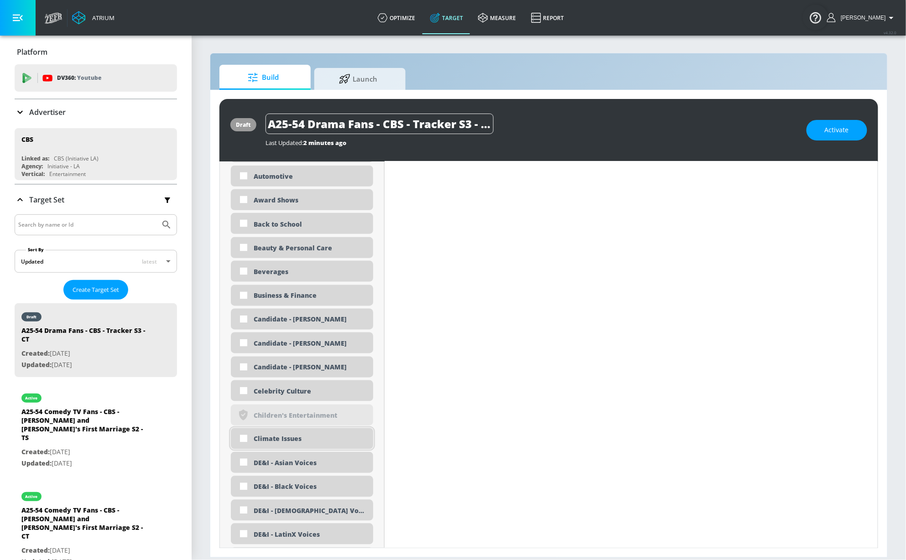
scroll to position [583, 0]
click at [289, 394] on div "Celebrity Culture" at bounding box center [302, 389] width 142 height 21
checkbox input "true"
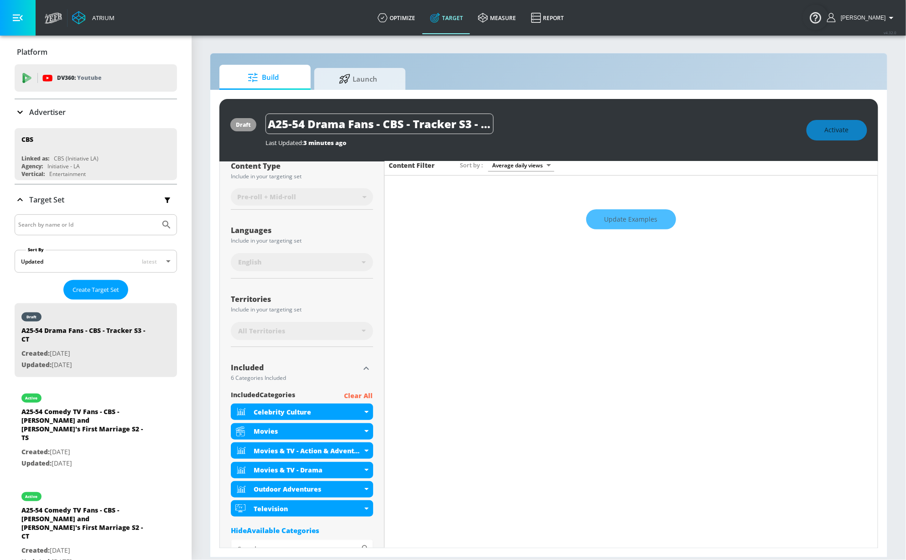
scroll to position [101, 0]
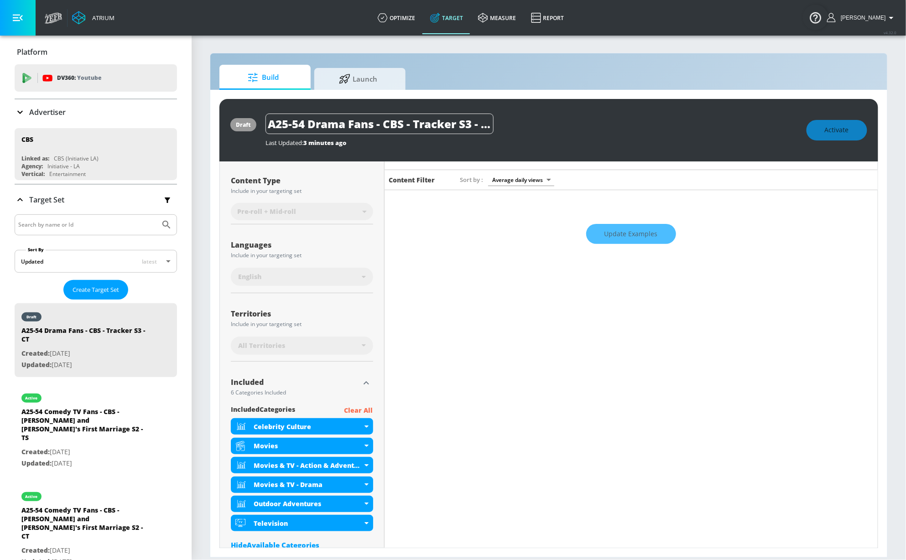
click at [326, 349] on div "All Territories" at bounding box center [300, 345] width 124 height 9
click at [364, 384] on icon "button" at bounding box center [366, 383] width 11 height 11
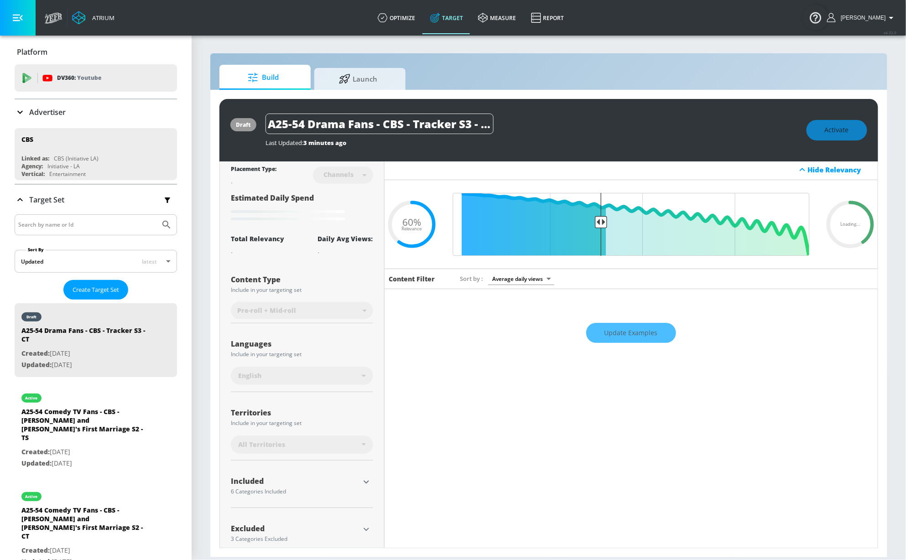
scroll to position [0, 0]
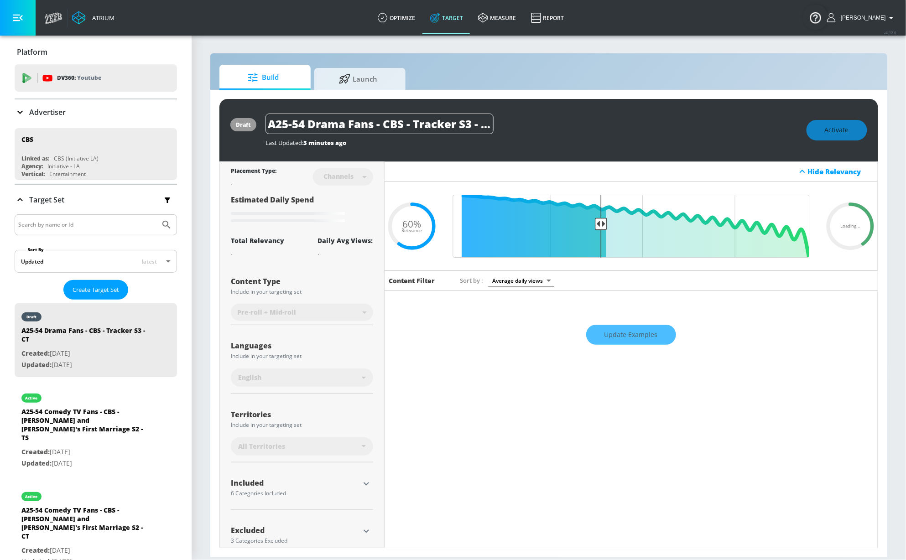
click at [328, 436] on div "Territories Include in your targeting set All Territories" at bounding box center [302, 431] width 142 height 61
drag, startPoint x: 318, startPoint y: 450, endPoint x: 313, endPoint y: 304, distance: 146.5
click at [318, 449] on div "All Territories" at bounding box center [300, 446] width 124 height 9
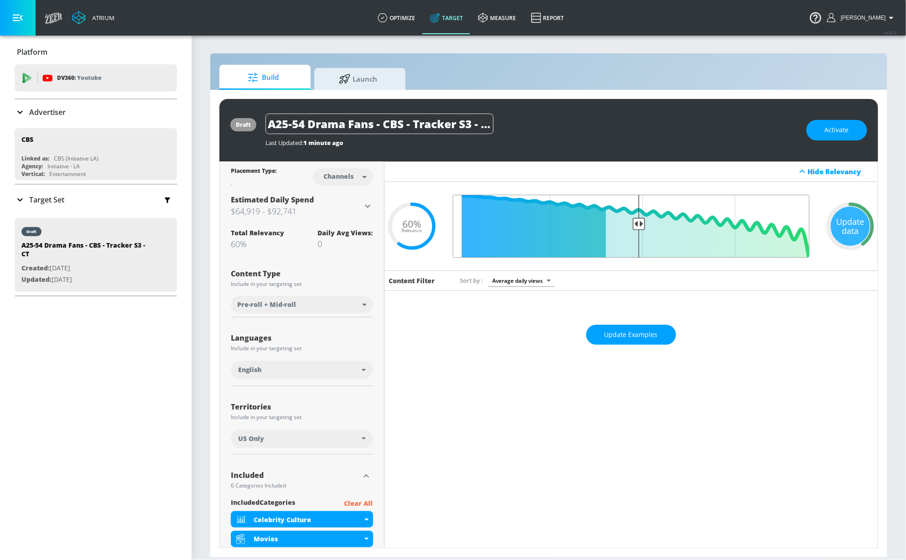
type input "0.5"
click at [632, 224] on input "Final Threshold" at bounding box center [631, 226] width 366 height 63
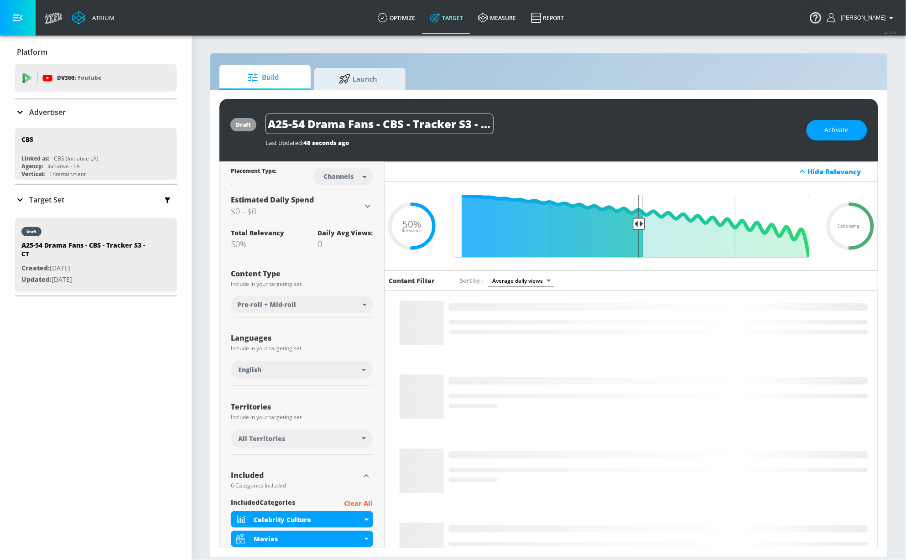
click at [669, 129] on div "A25-54 Drama Fans - CBS - Tracker S3 - CT" at bounding box center [532, 124] width 532 height 21
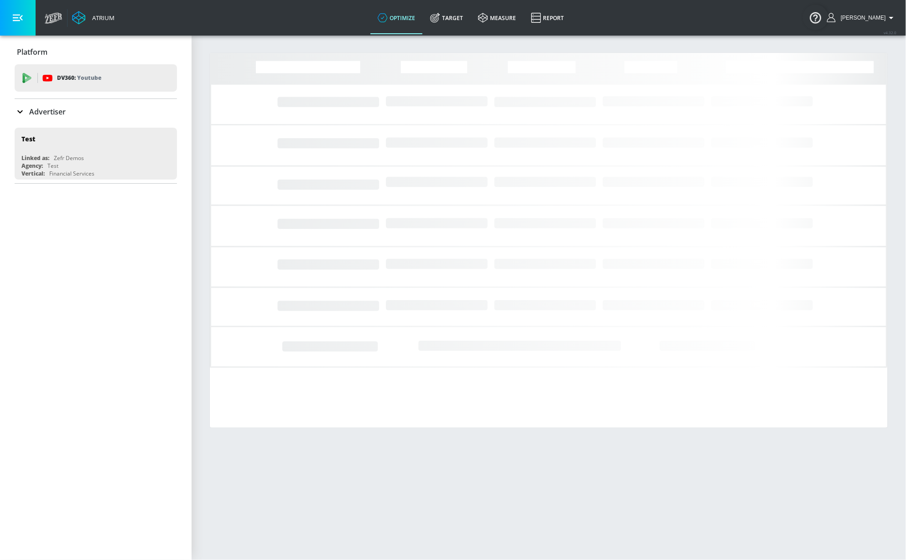
click at [87, 110] on div "Advertiser" at bounding box center [96, 111] width 162 height 11
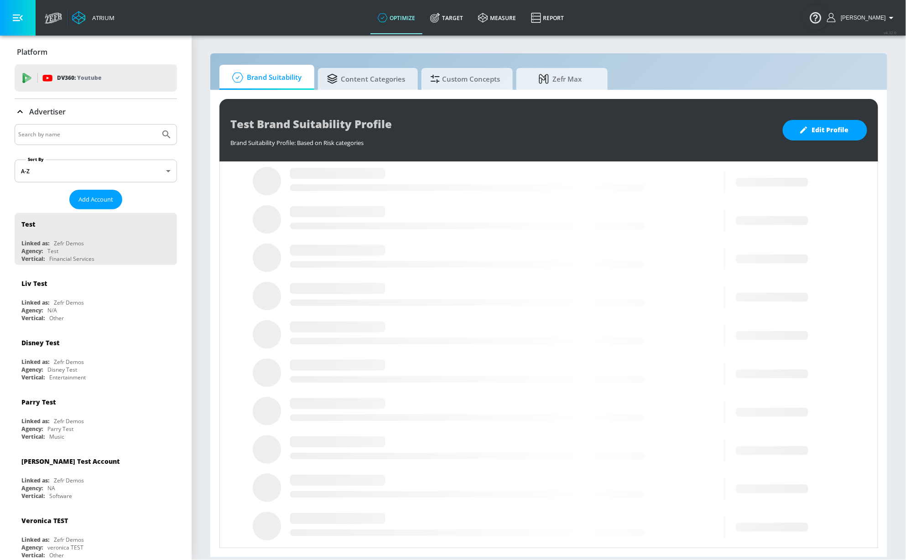
click at [63, 140] on input "Search by name" at bounding box center [87, 135] width 138 height 12
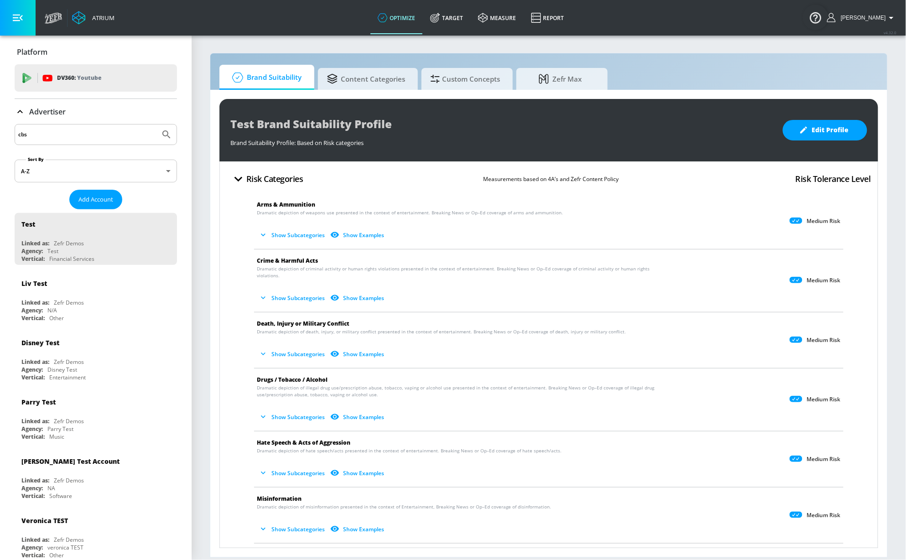
type input "cbs"
click at [156, 125] on button "Submit Search" at bounding box center [166, 135] width 20 height 20
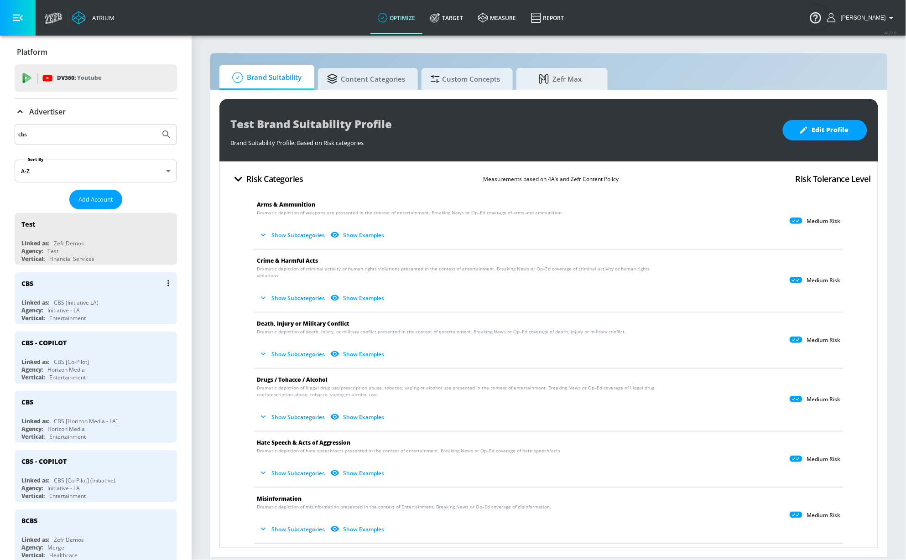
click at [91, 306] on div "CBS (Initiative LA)" at bounding box center [76, 303] width 45 height 8
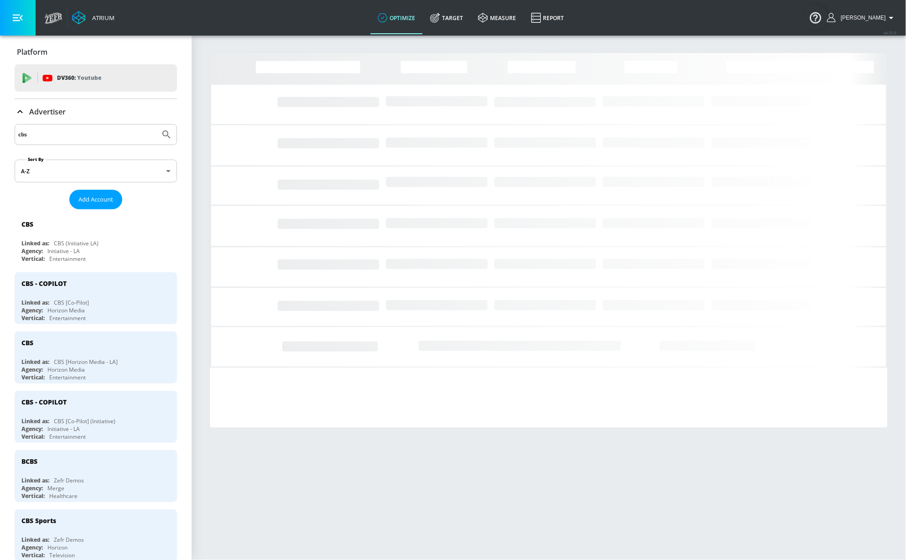
click at [17, 111] on icon at bounding box center [20, 111] width 11 height 11
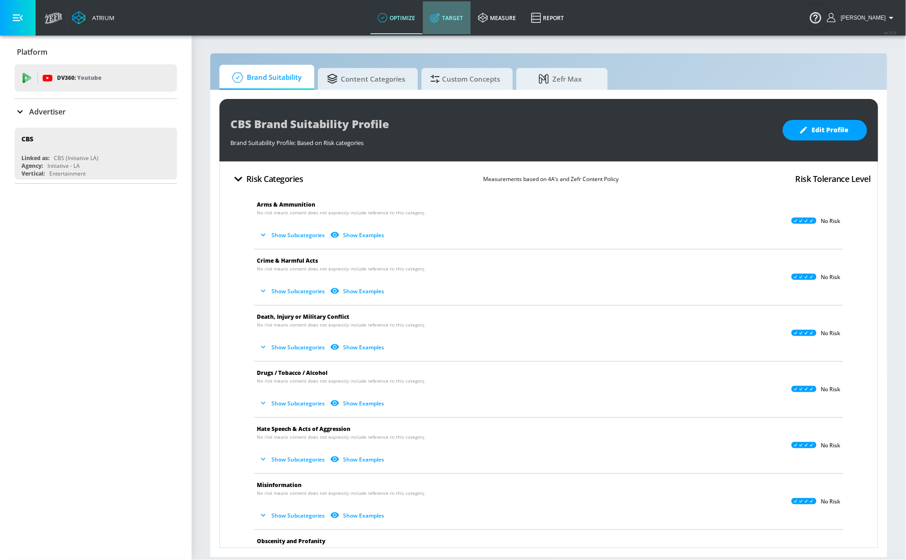
click at [471, 13] on link "Target" at bounding box center [447, 17] width 48 height 33
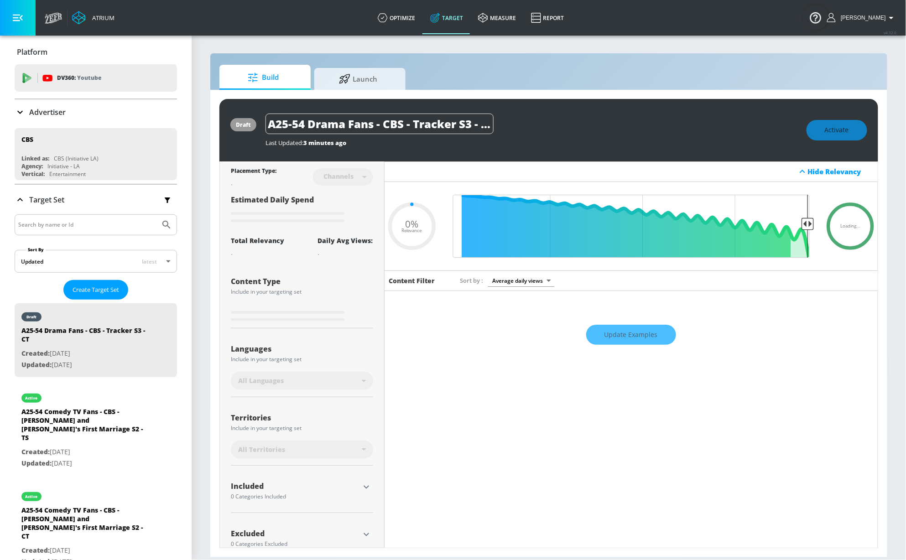
type input "0.5"
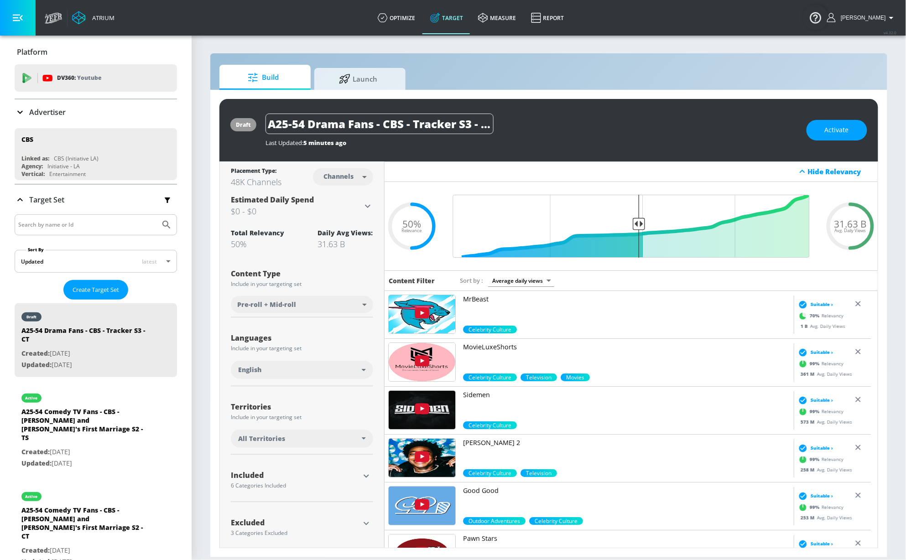
click at [320, 431] on div "All Territories" at bounding box center [302, 439] width 142 height 18
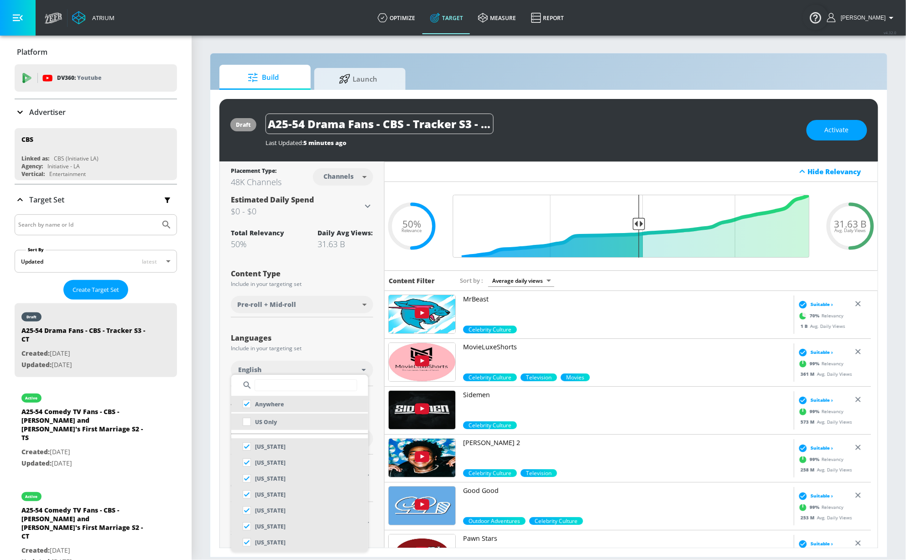
click at [296, 426] on li "US Only" at bounding box center [299, 422] width 137 height 16
checkbox input "false"
checkbox input "true"
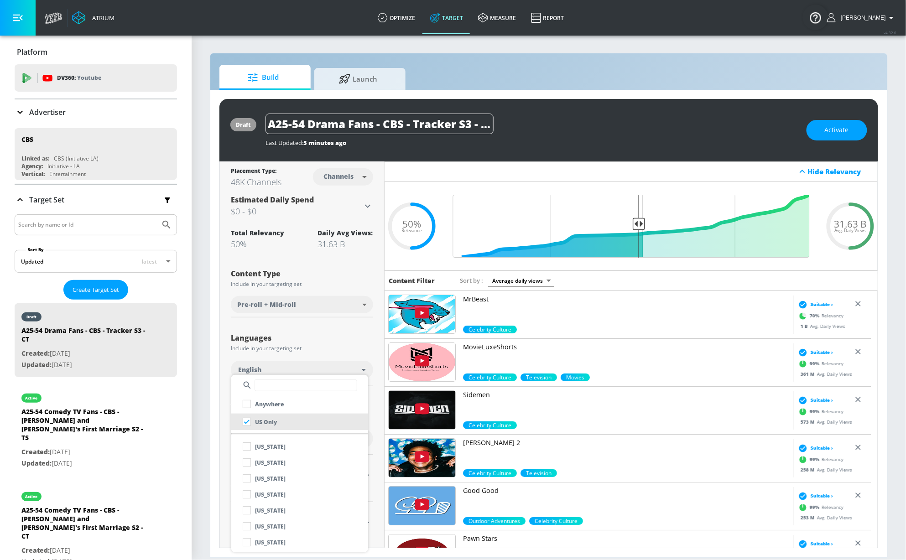
click at [338, 334] on div at bounding box center [453, 280] width 906 height 560
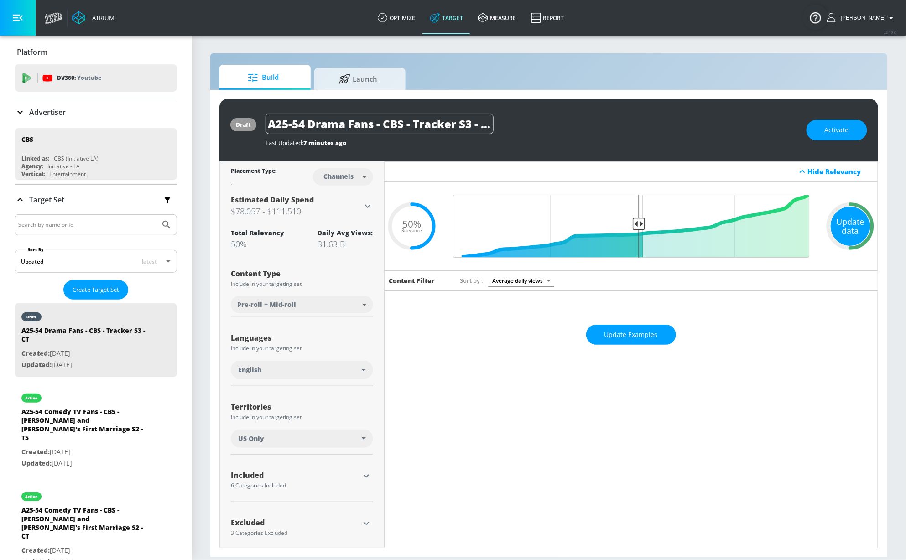
click at [831, 232] on div "Update data" at bounding box center [850, 226] width 39 height 39
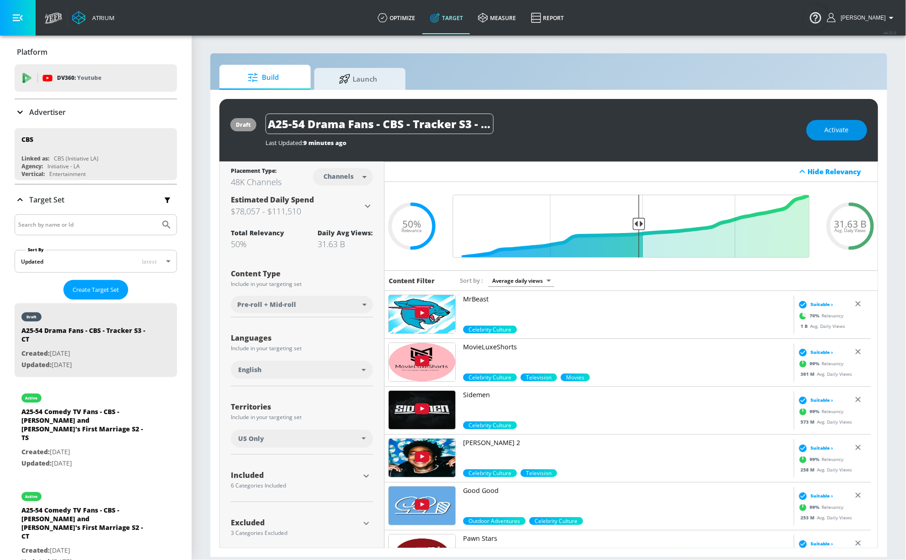
click at [827, 124] on button "Activate" at bounding box center [837, 130] width 61 height 21
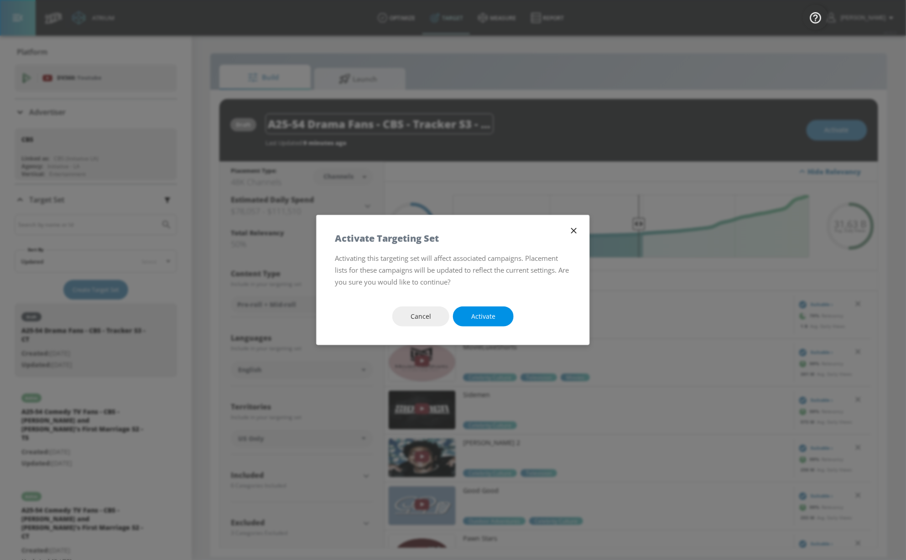
click at [469, 318] on button "Activate" at bounding box center [483, 317] width 61 height 21
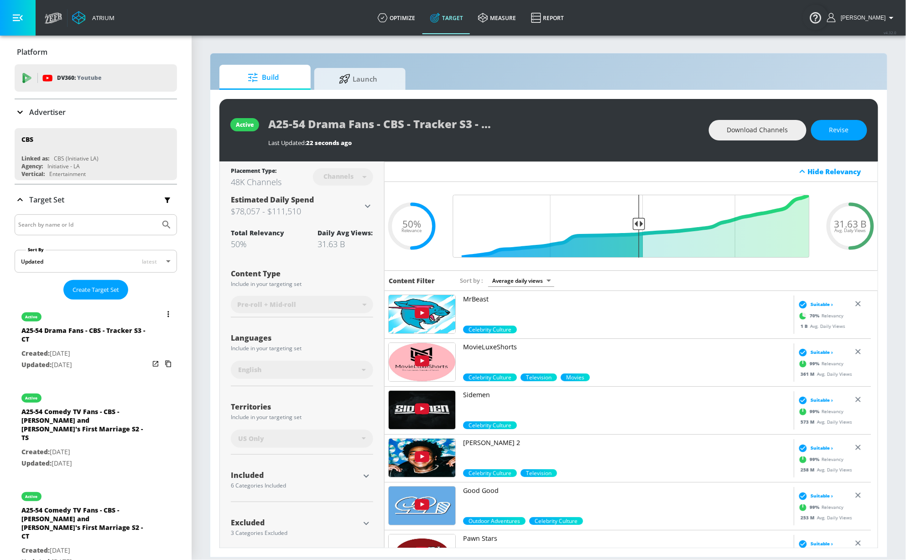
click at [162, 316] on button "list of Target Set" at bounding box center [168, 314] width 13 height 13
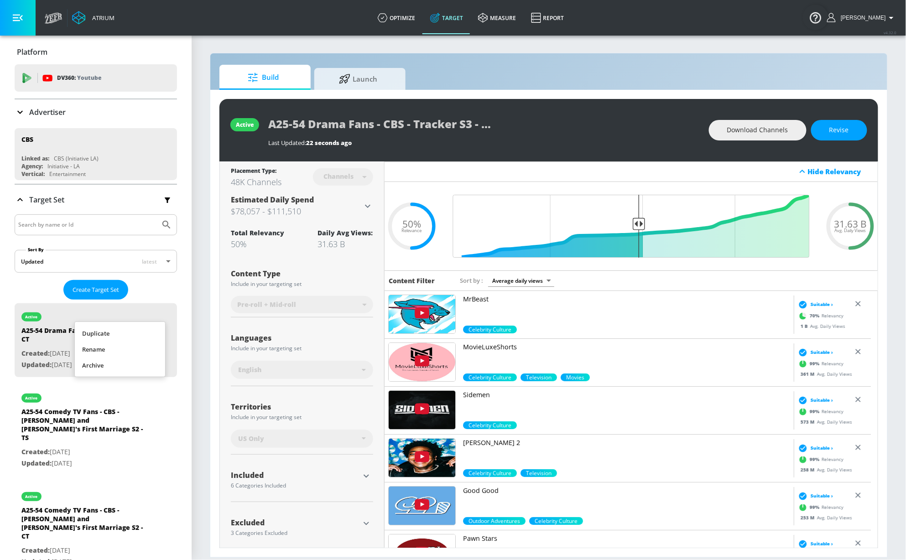
click at [121, 335] on li "Duplicate" at bounding box center [120, 334] width 90 height 16
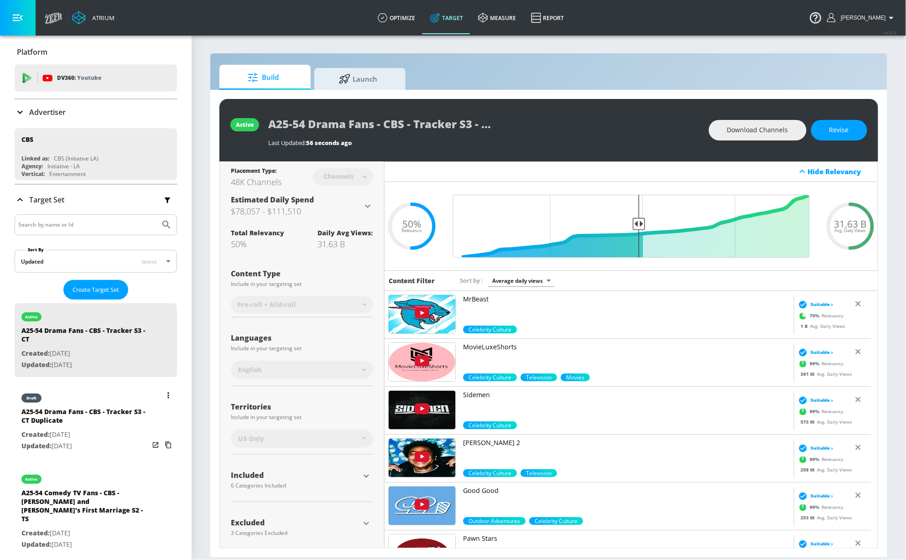
click at [99, 417] on div "A25-54 Drama Fans - CBS - Tracker S3 - CT Duplicate" at bounding box center [85, 418] width 128 height 22
type input "A25-54 Drama Fans - CBS - Tracker S3 - CT Duplicate"
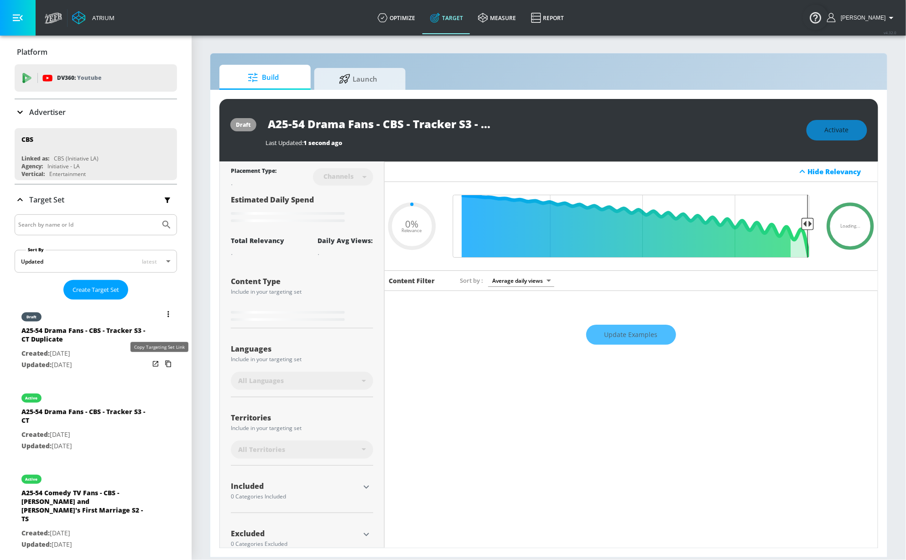
click at [165, 364] on icon "list of Target Set" at bounding box center [168, 364] width 6 height 7
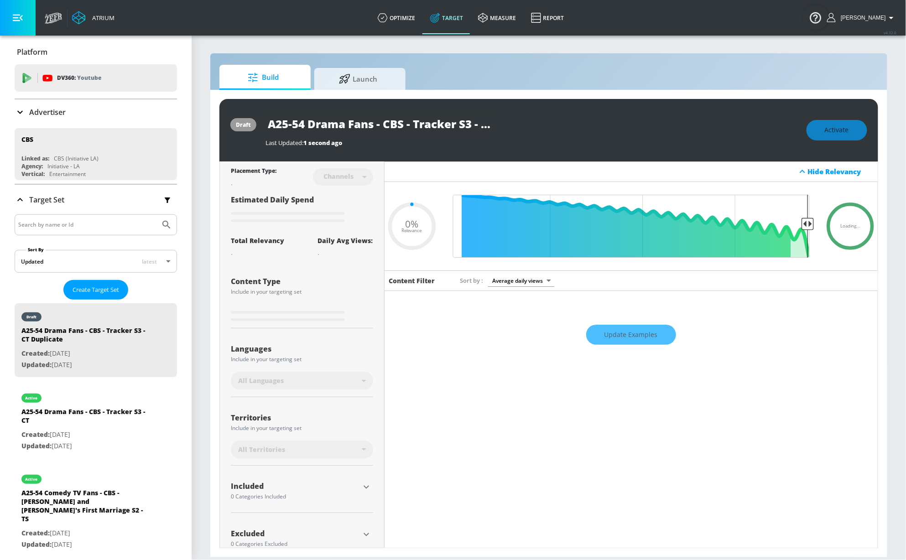
type input "0.5"
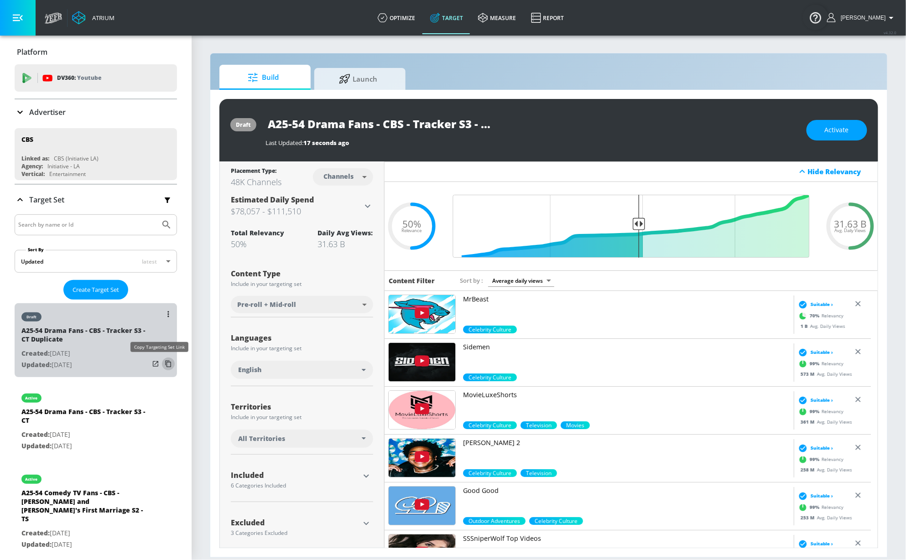
click at [161, 365] on icon "list of Target Set" at bounding box center [168, 364] width 15 height 15
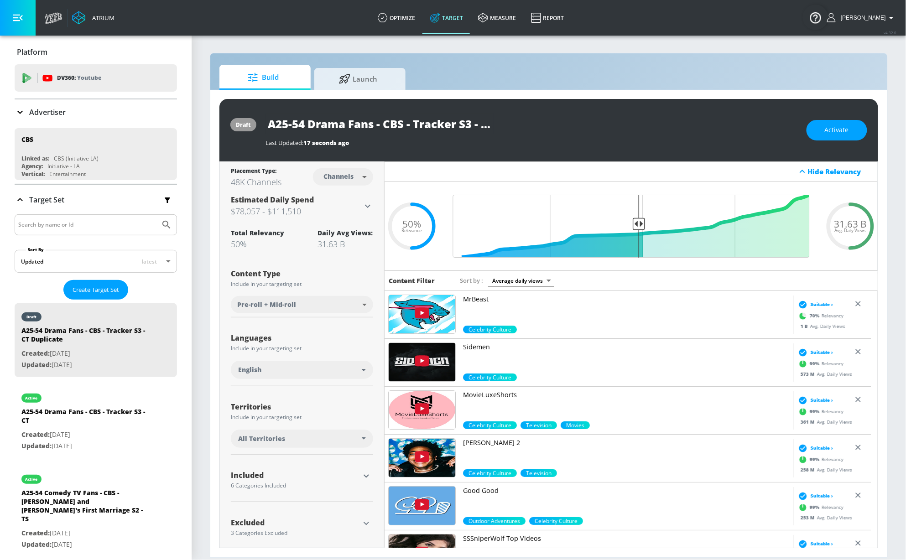
click at [349, 181] on body "Atrium optimize Target measure Report optimize Target measure Report v 4.32.0 S…" at bounding box center [453, 280] width 906 height 560
drag, startPoint x: 339, startPoint y: 209, endPoint x: 362, endPoint y: 193, distance: 27.5
click at [339, 209] on div "Videos" at bounding box center [337, 212] width 26 height 10
type input "videos"
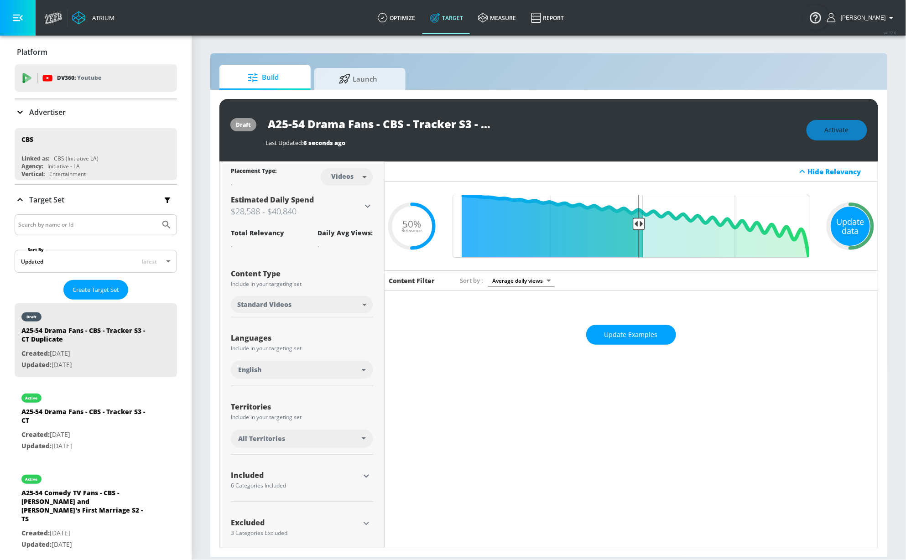
click at [835, 215] on div "Update data" at bounding box center [850, 226] width 39 height 39
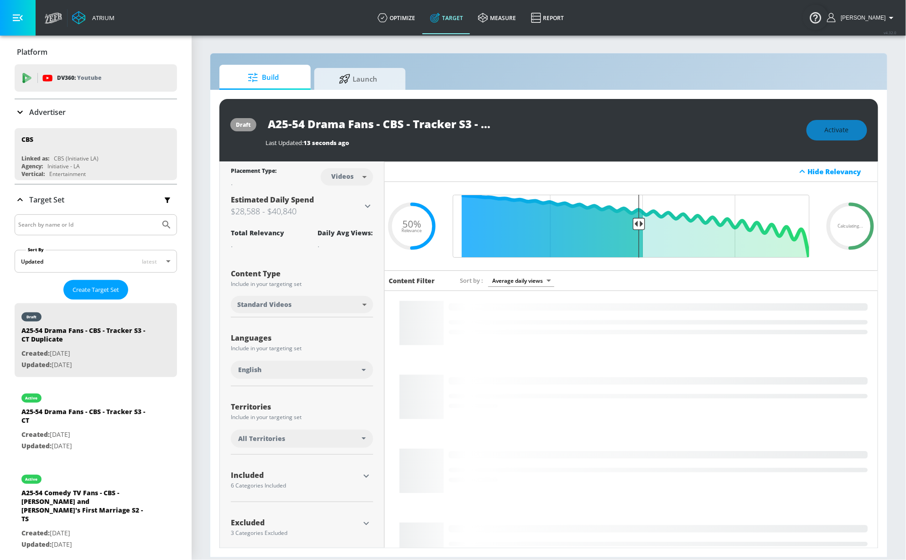
click at [323, 439] on div "All Territories" at bounding box center [300, 438] width 124 height 9
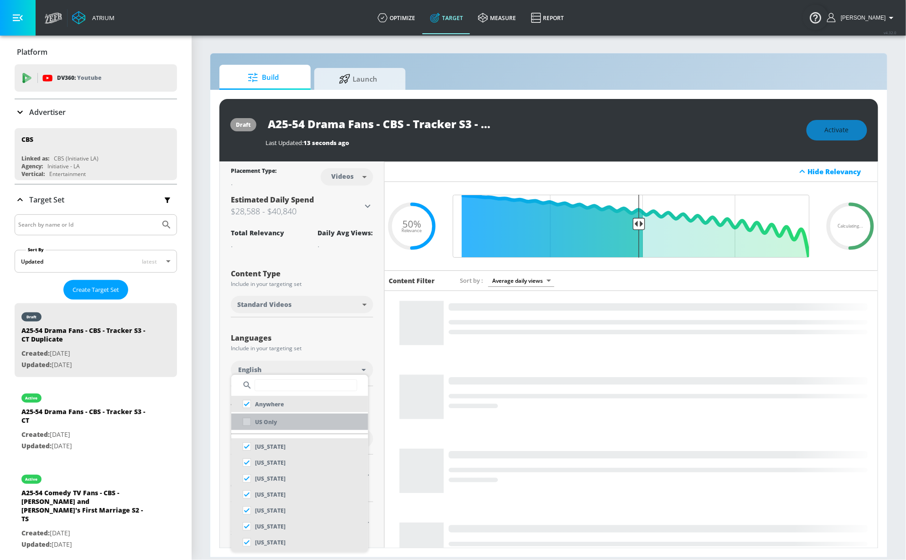
drag, startPoint x: 302, startPoint y: 426, endPoint x: 320, endPoint y: 348, distance: 80.1
click at [302, 425] on li "US Only" at bounding box center [299, 422] width 137 height 16
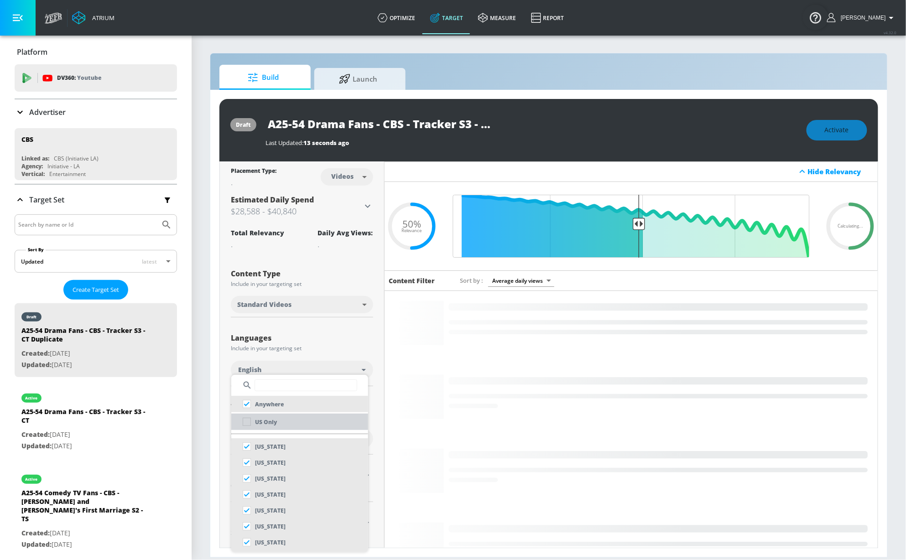
checkbox input "false"
checkbox input "true"
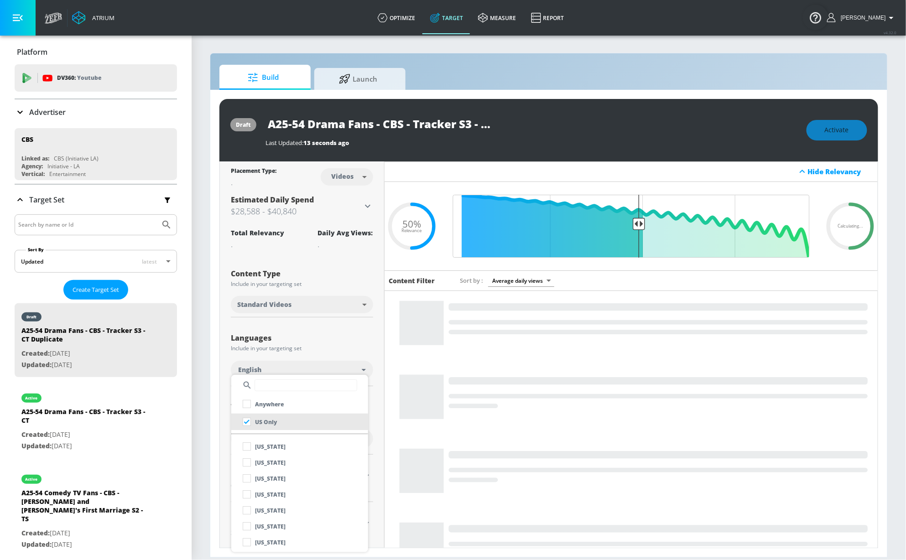
click at [322, 343] on div at bounding box center [453, 280] width 906 height 560
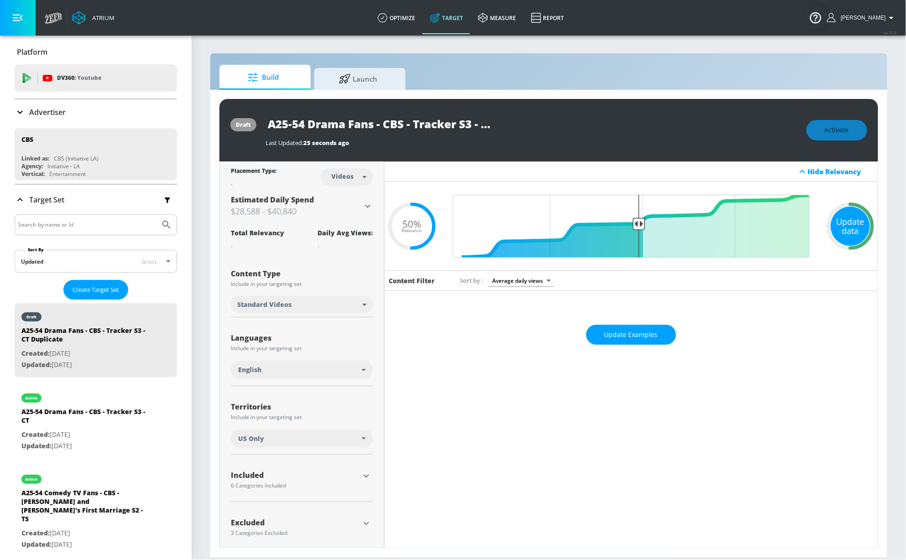
click at [834, 222] on div "Update data" at bounding box center [850, 226] width 39 height 39
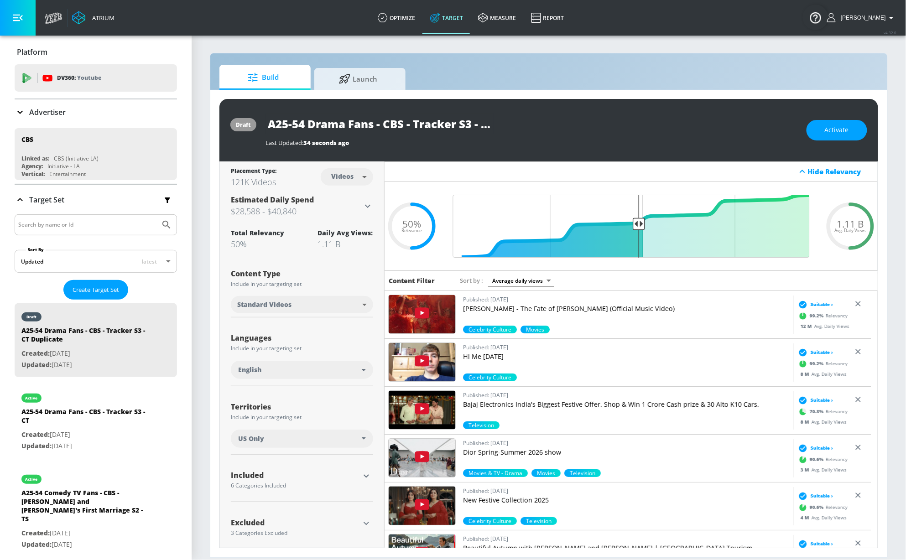
click at [460, 127] on input "A25-54 Drama Fans - CBS - Tracker S3 - CT Duplicate" at bounding box center [380, 124] width 228 height 21
drag, startPoint x: 468, startPoint y: 124, endPoint x: 568, endPoint y: 124, distance: 99.9
click at [573, 124] on div "A25-54 Drama Fans - CBS - Tracker S3 - CT Duplicate" at bounding box center [532, 124] width 532 height 21
click at [428, 125] on input "A25-54 Drama Fans - CBS - Tracker S3 - CT Duplicate" at bounding box center [380, 124] width 228 height 21
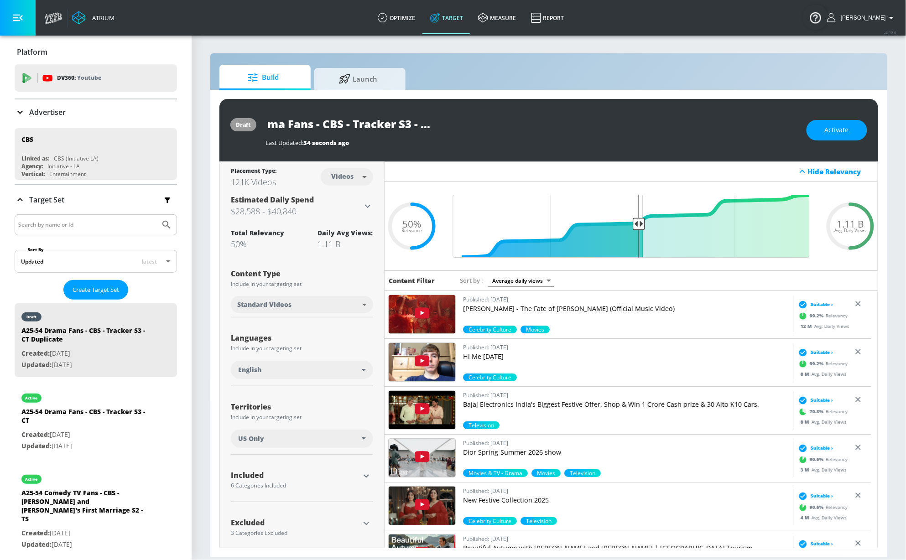
drag, startPoint x: 424, startPoint y: 125, endPoint x: 540, endPoint y: 124, distance: 115.9
click at [540, 124] on div "A25-54 Drama Fans - CBS - Tracker S3 - CT Duplicate" at bounding box center [532, 124] width 532 height 21
type input "A25-54 Drama Fans - CBS - Tracker S3 - TS"
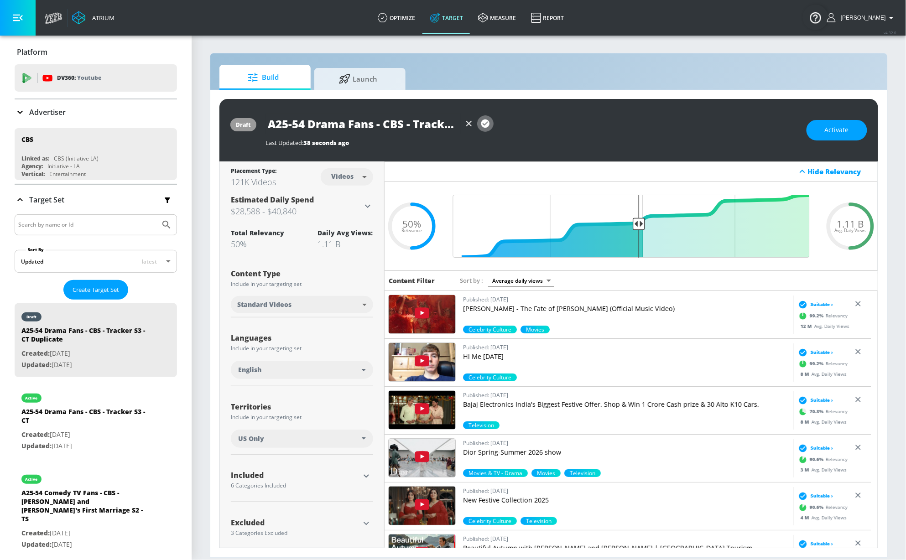
click at [490, 125] on icon "button" at bounding box center [485, 124] width 10 height 10
click at [824, 132] on button "Activate" at bounding box center [837, 130] width 61 height 21
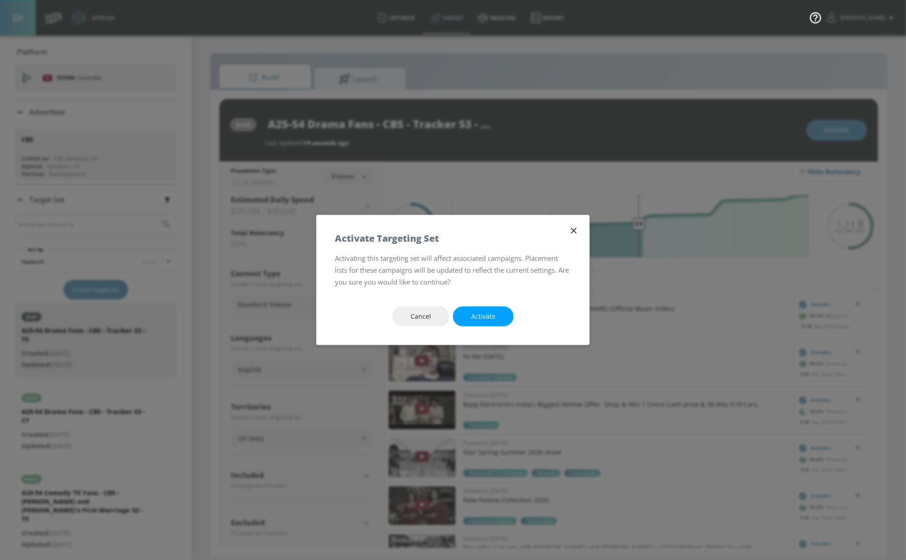
click at [494, 317] on span "Activate" at bounding box center [483, 316] width 24 height 11
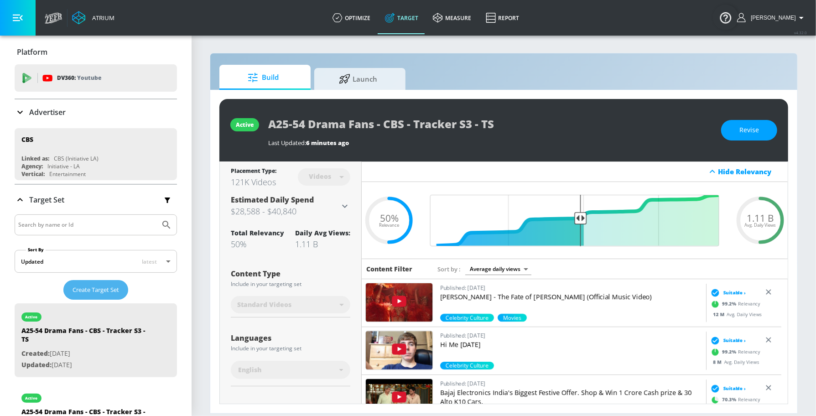
click at [99, 289] on span "Create Target Set" at bounding box center [96, 290] width 47 height 10
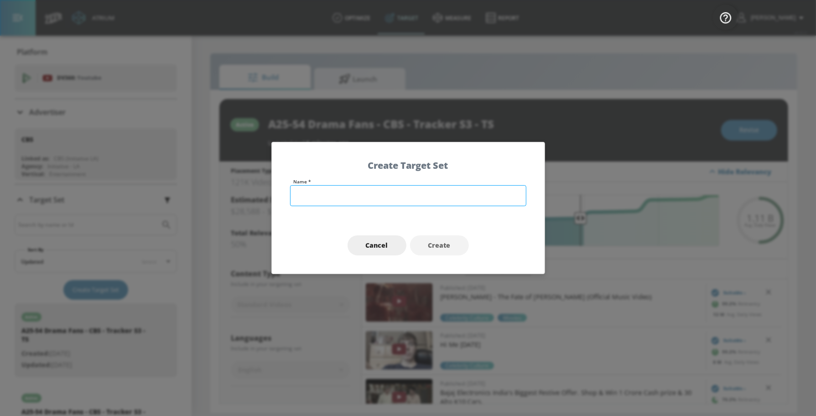
click at [377, 200] on input "text" at bounding box center [408, 195] width 236 height 21
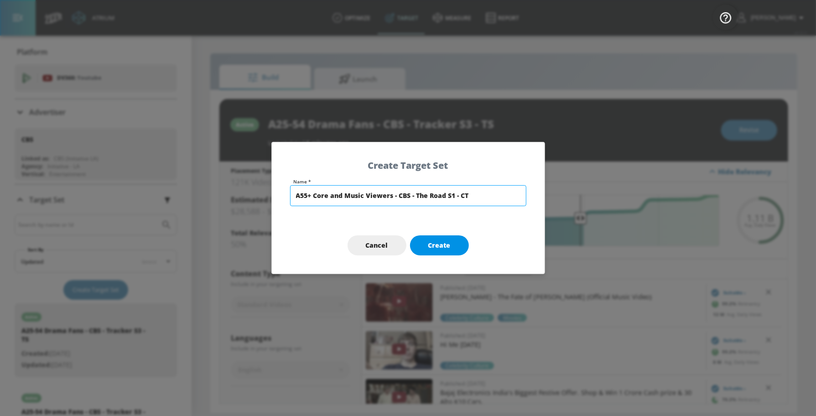
type input "A55+ Core and Music Viewers - CBS - The Road S1 - CT"
click at [448, 241] on span "Create" at bounding box center [439, 245] width 22 height 11
type input "A55+ Core and Music Viewers - CBS - The Road S1 - CT"
type input "channels"
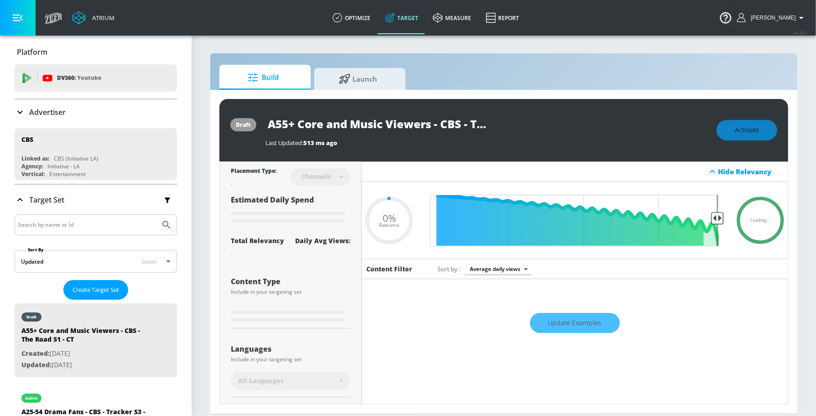
type input "0.6"
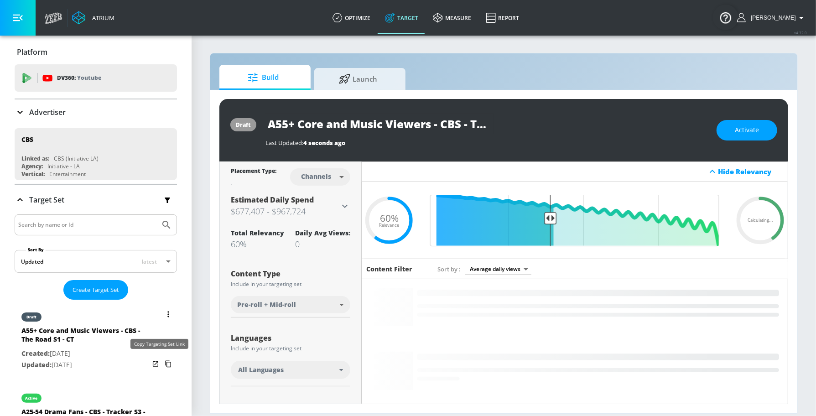
click at [161, 362] on icon "list of Target Set" at bounding box center [168, 364] width 15 height 15
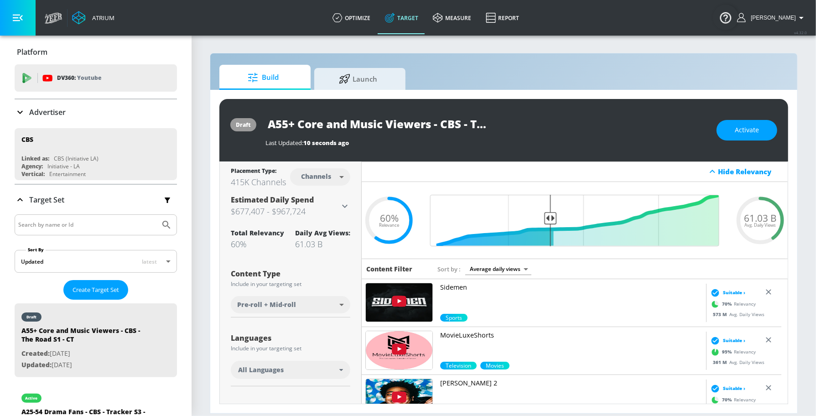
click at [391, 124] on input "A55+ Core and Music Viewers - CBS - The Road S1 - CT" at bounding box center [380, 124] width 228 height 21
paste input "ORE AND MUSIC VIEWERS - CBS - THE ROAD"
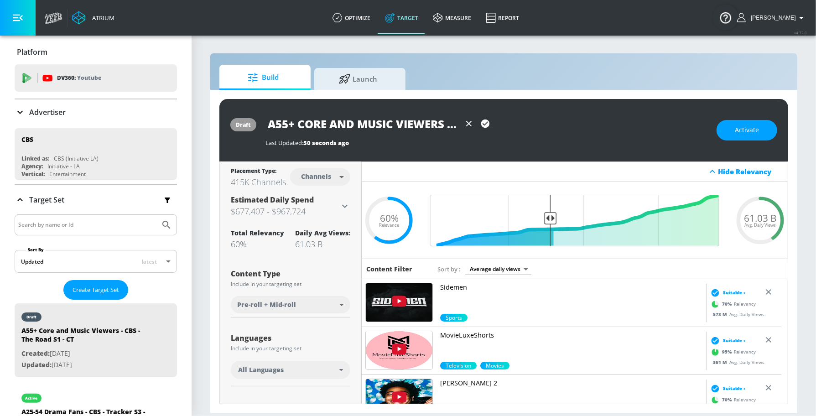
scroll to position [0, 120]
type input "A55+ CORE AND MUSIC VIEWERS - CBS - THE ROAD S1 - CT"
click at [484, 125] on icon "button" at bounding box center [485, 124] width 10 height 10
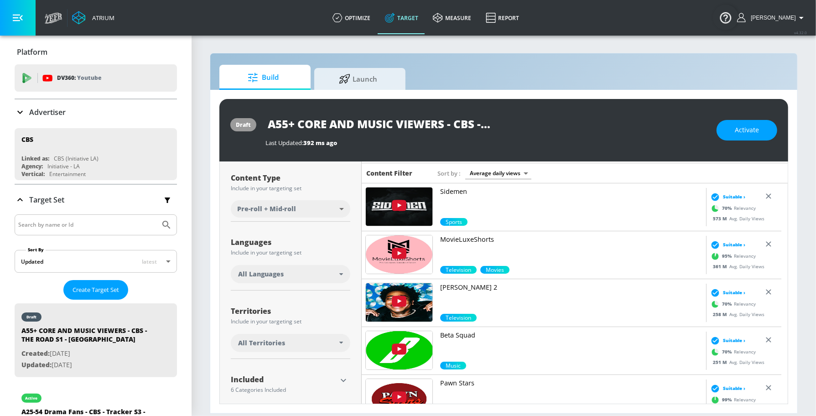
scroll to position [103, 0]
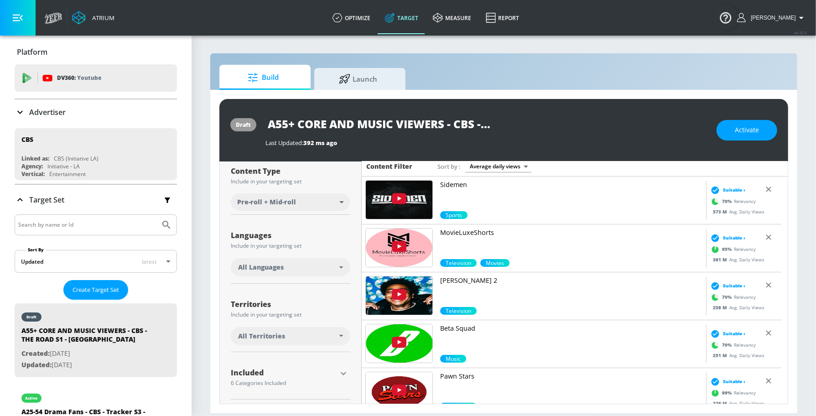
click at [283, 260] on div "All Languages" at bounding box center [291, 267] width 120 height 18
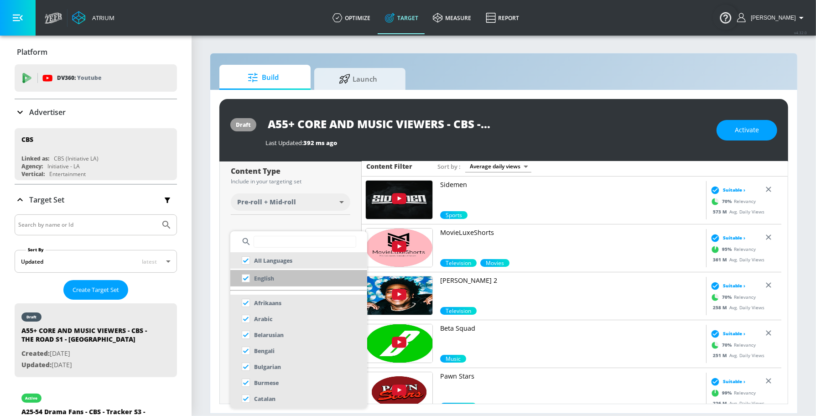
click at [272, 282] on p "English" at bounding box center [264, 279] width 20 height 10
checkbox input "false"
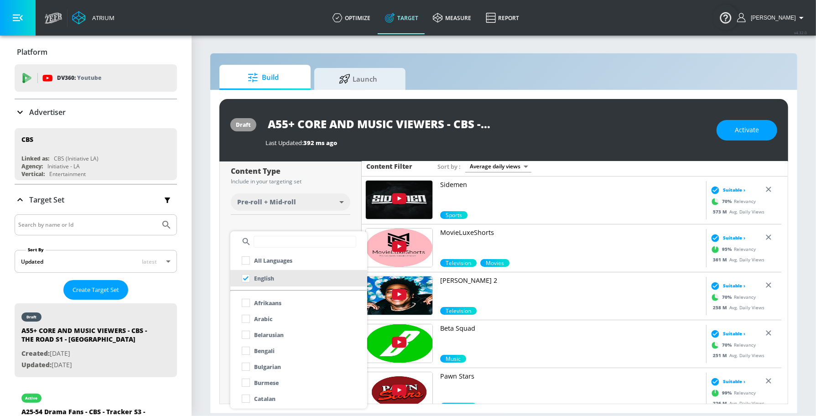
click at [291, 224] on div at bounding box center [408, 208] width 816 height 416
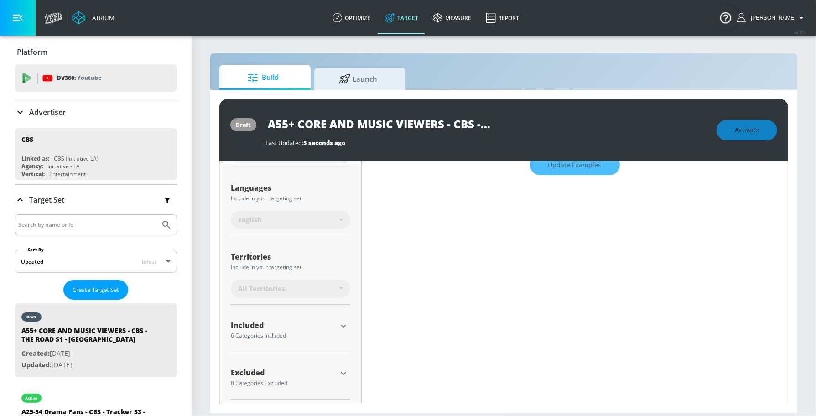
scroll to position [160, 0]
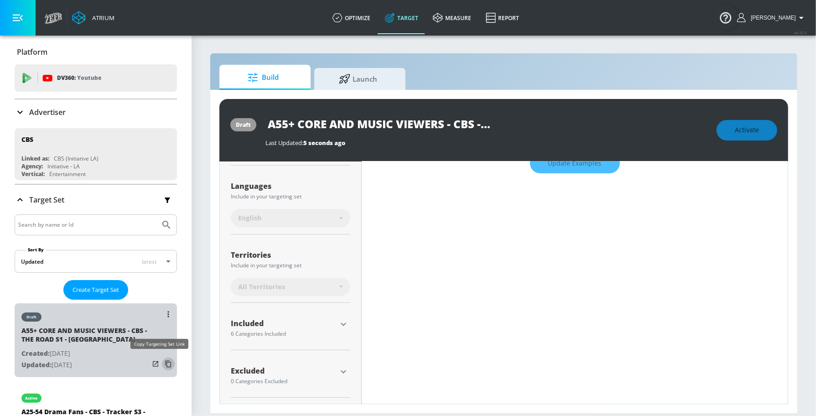
click at [161, 360] on icon "list of Target Set" at bounding box center [168, 364] width 15 height 15
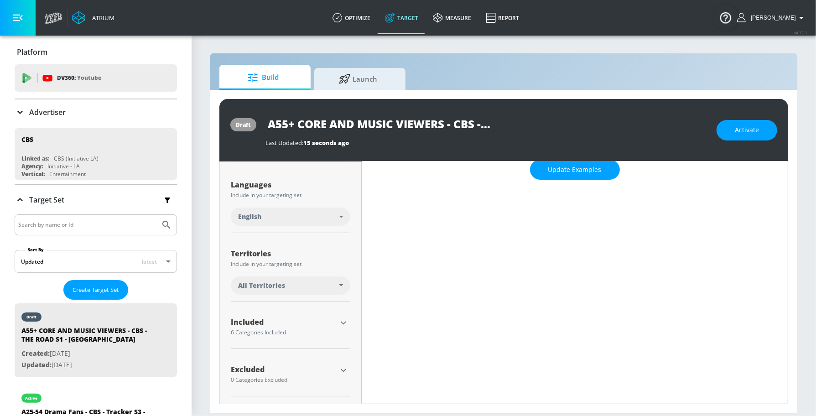
scroll to position [152, 0]
click at [307, 279] on div "All Territories" at bounding box center [291, 286] width 120 height 18
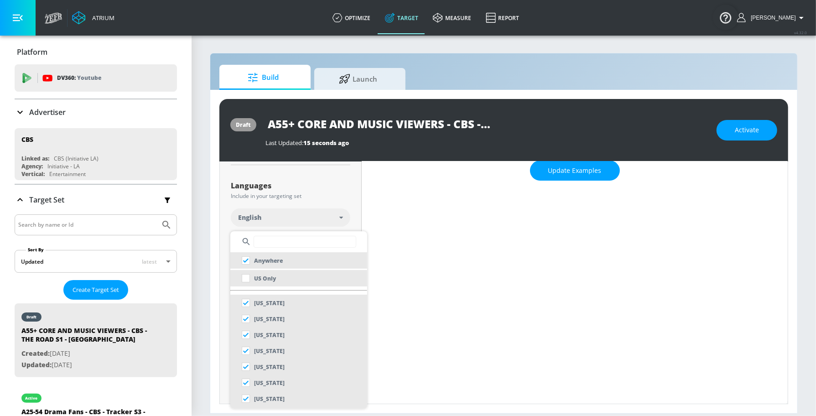
click at [287, 275] on li "US Only" at bounding box center [298, 278] width 137 height 16
checkbox input "false"
checkbox input "true"
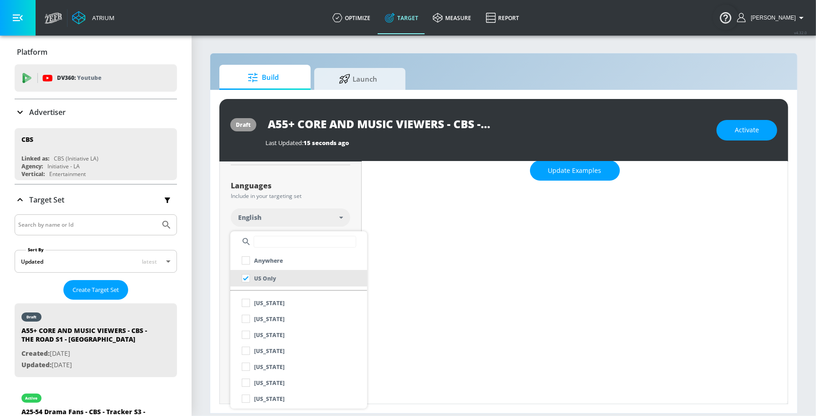
click at [341, 189] on div at bounding box center [408, 208] width 816 height 416
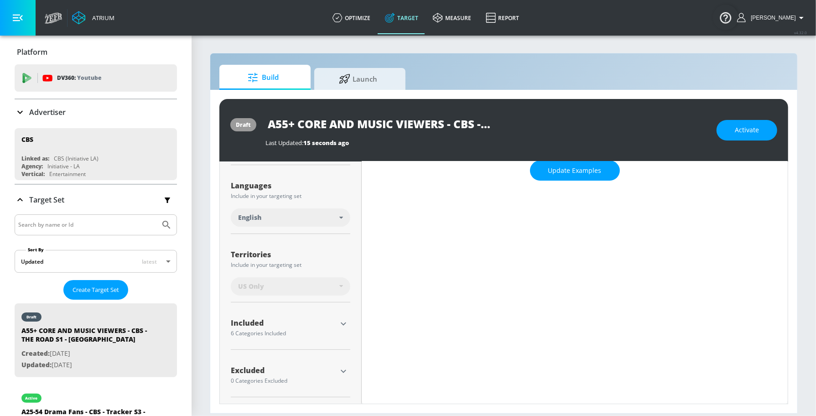
scroll to position [160, 0]
click at [340, 367] on icon "button" at bounding box center [343, 370] width 11 height 11
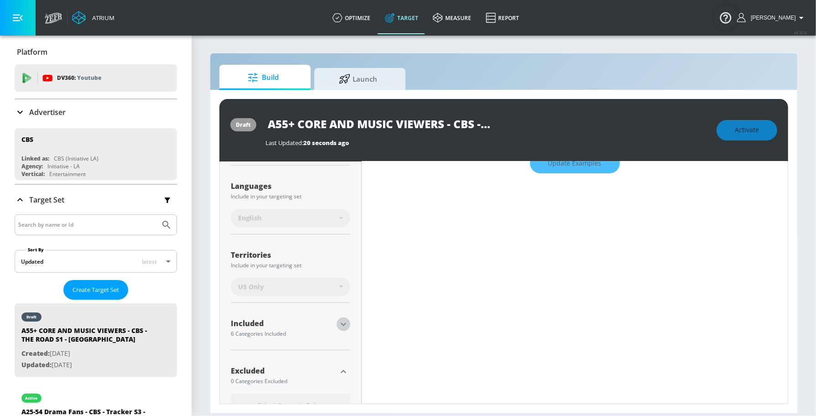
click at [341, 321] on icon "button" at bounding box center [343, 324] width 11 height 11
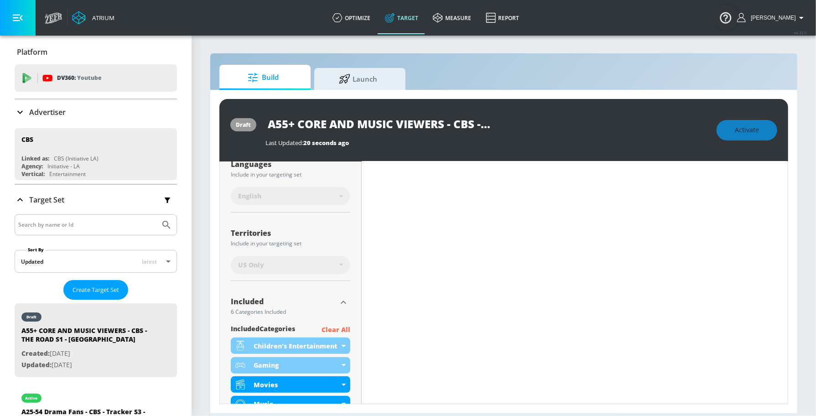
click at [340, 328] on p "Clear All" at bounding box center [336, 329] width 29 height 11
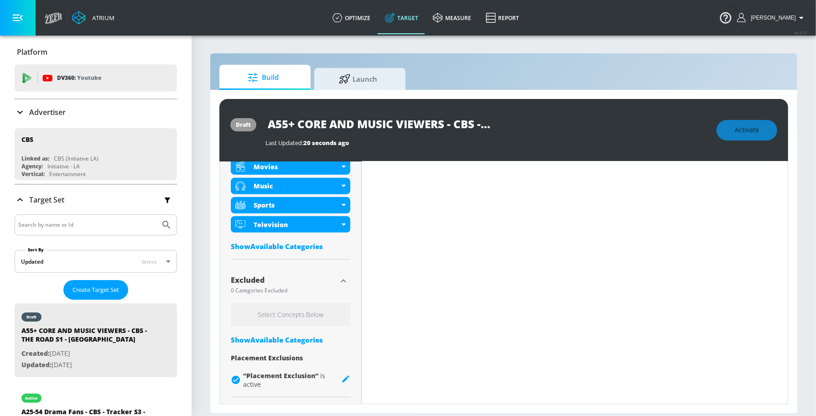
scroll to position [392, 0]
click at [341, 281] on icon "button" at bounding box center [343, 281] width 11 height 11
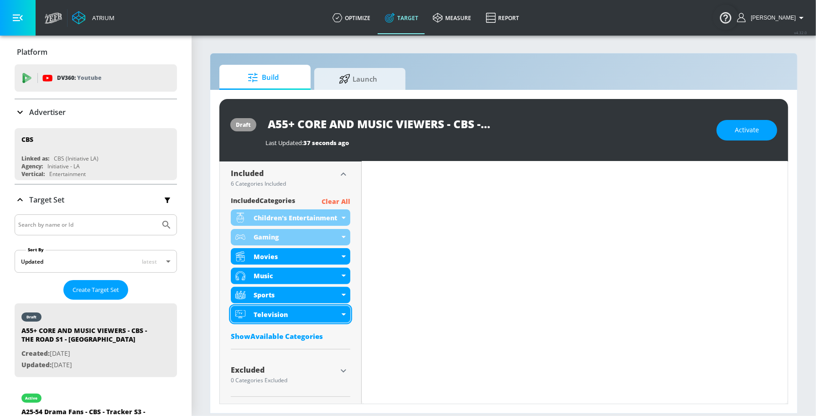
drag, startPoint x: 345, startPoint y: 375, endPoint x: 314, endPoint y: 263, distance: 116.4
click at [345, 375] on icon "button" at bounding box center [343, 370] width 11 height 11
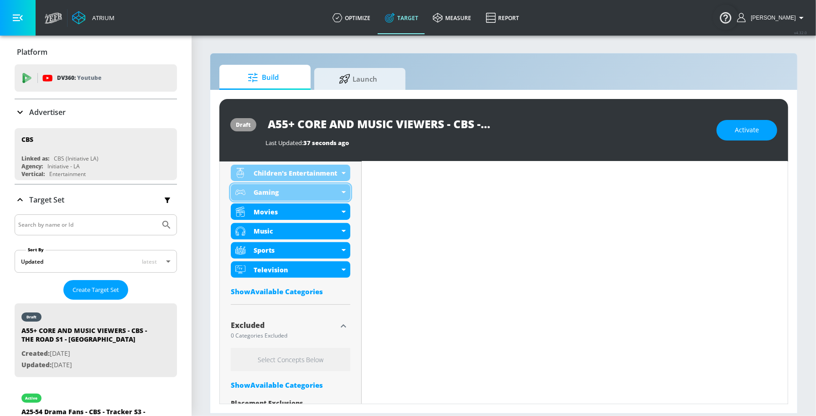
scroll to position [320, 0]
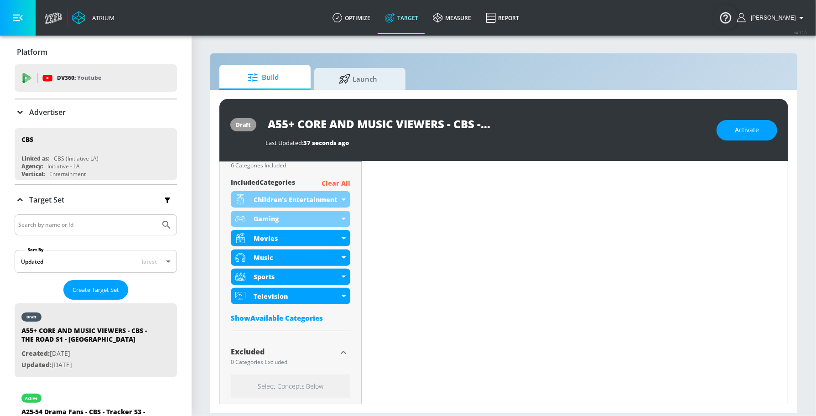
click at [347, 181] on p "Clear All" at bounding box center [336, 183] width 29 height 11
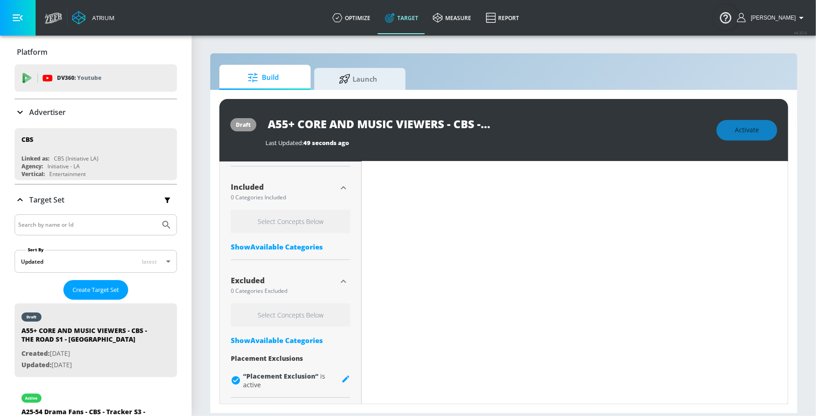
click at [294, 339] on div "Show Available Categories" at bounding box center [291, 340] width 120 height 9
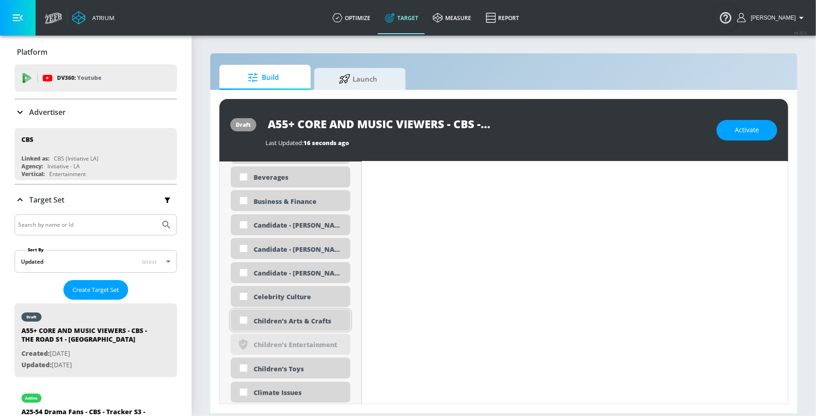
scroll to position [690, 0]
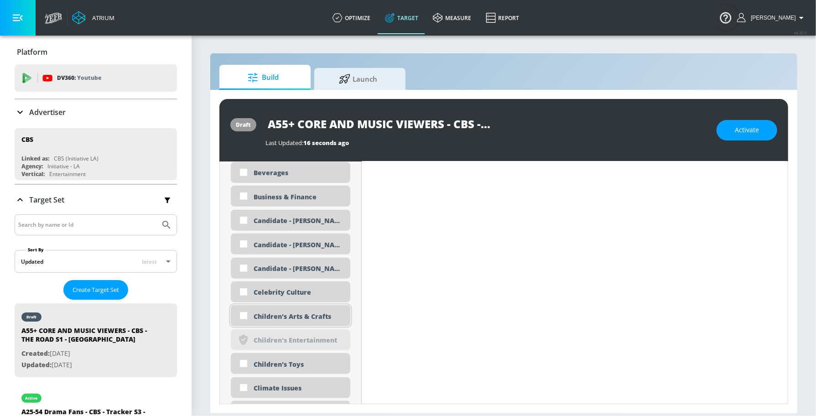
drag, startPoint x: 289, startPoint y: 364, endPoint x: 286, endPoint y: 325, distance: 38.9
click at [289, 362] on div "Children's Toys" at bounding box center [299, 364] width 90 height 9
checkbox input "true"
click at [286, 312] on div "Children's Arts & Crafts" at bounding box center [299, 316] width 90 height 9
checkbox input "true"
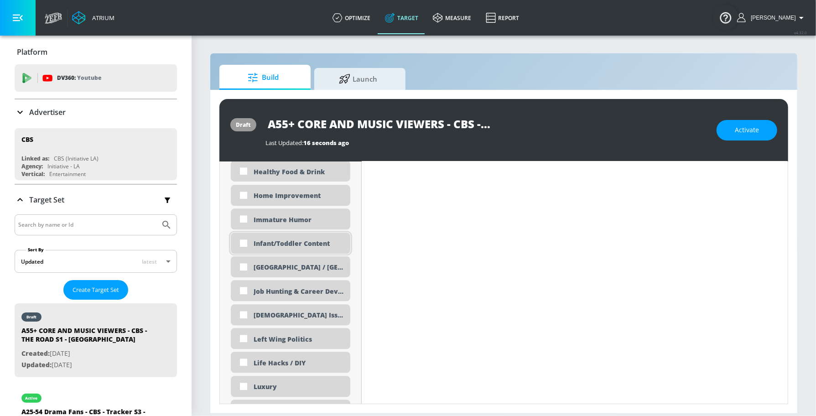
scroll to position [1594, 0]
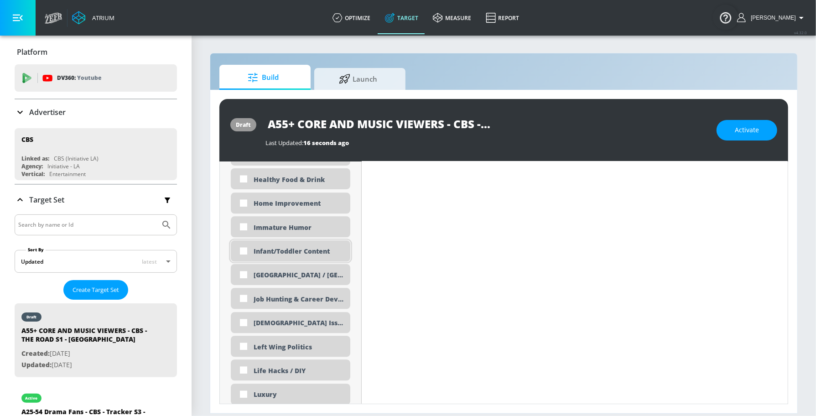
click at [262, 254] on div "Infant/Toddler Content" at bounding box center [299, 251] width 90 height 9
checkbox input "true"
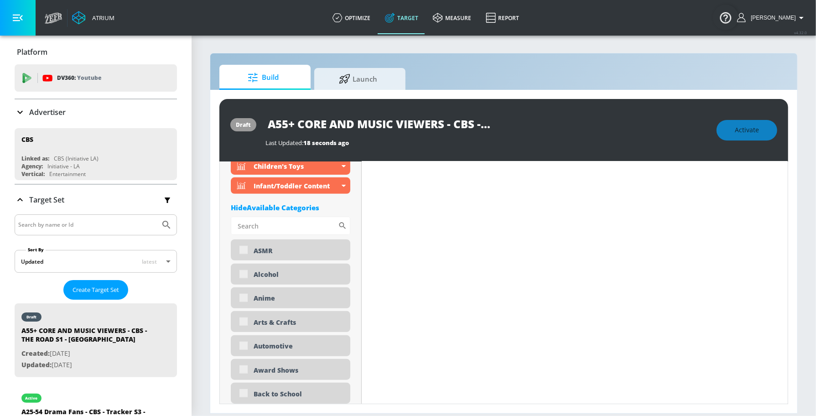
scroll to position [248, 0]
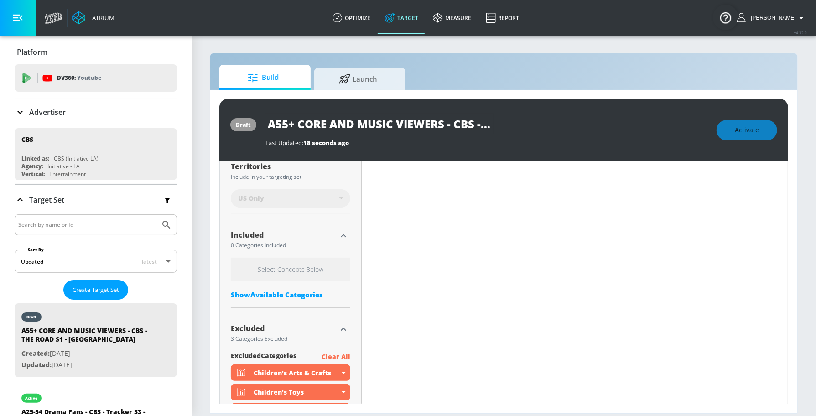
click at [284, 291] on div "Show Available Categories" at bounding box center [291, 294] width 120 height 9
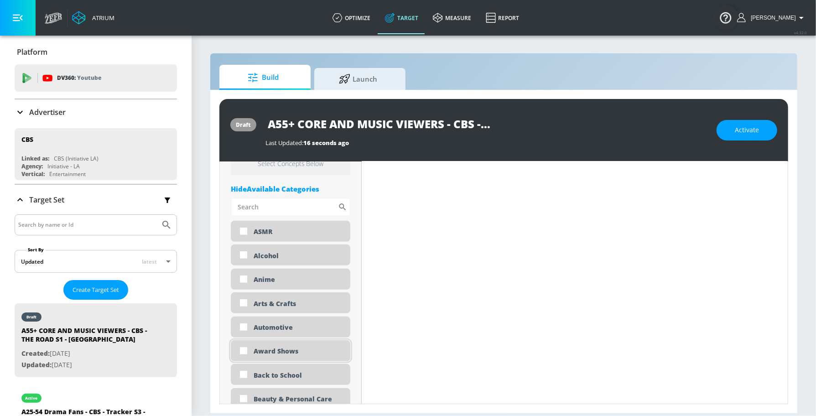
scroll to position [339, 0]
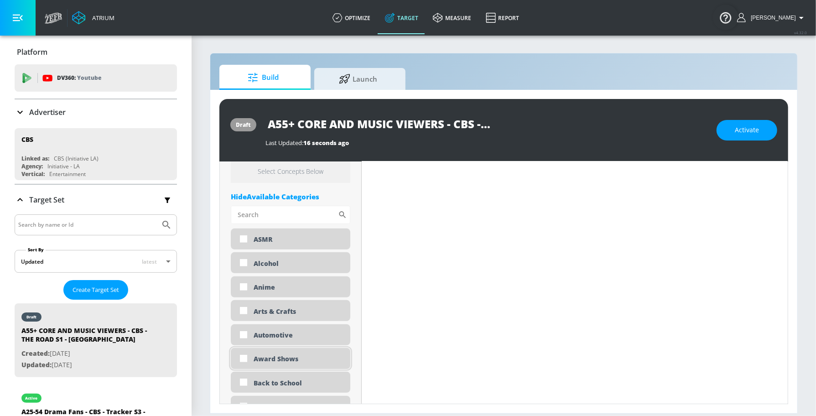
click at [278, 353] on div "Award Shows" at bounding box center [291, 358] width 120 height 21
checkbox input "true"
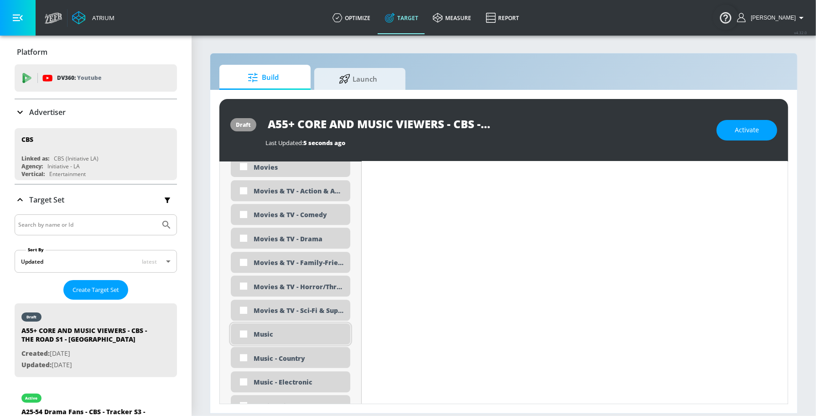
scroll to position [1677, 0]
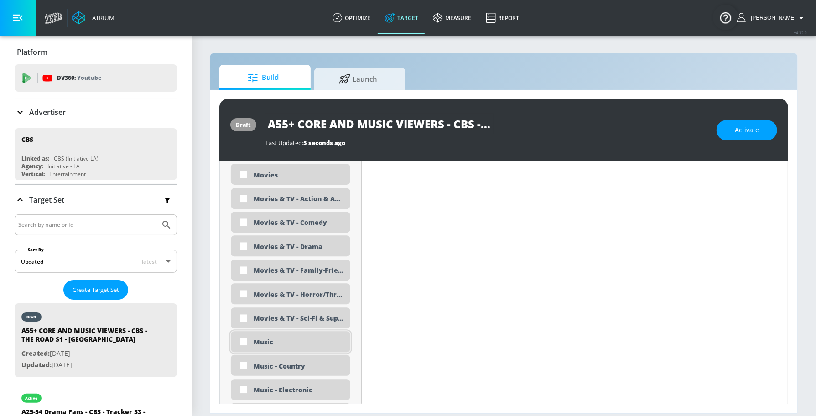
click at [283, 341] on div "Music" at bounding box center [299, 342] width 90 height 9
checkbox input "true"
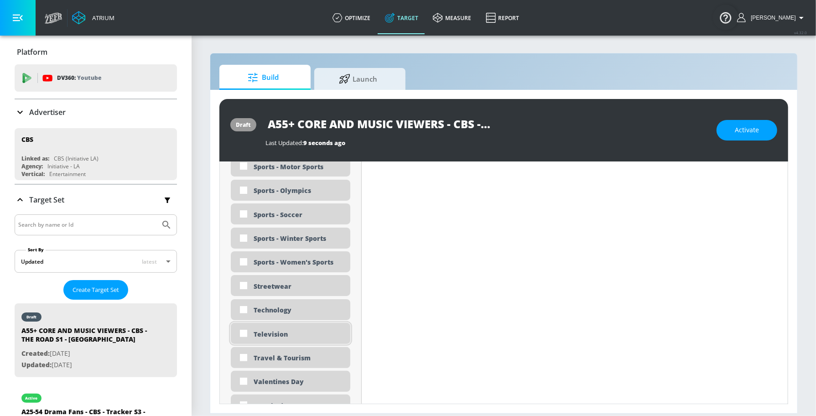
click at [303, 333] on div "Television" at bounding box center [299, 334] width 90 height 9
checkbox input "true"
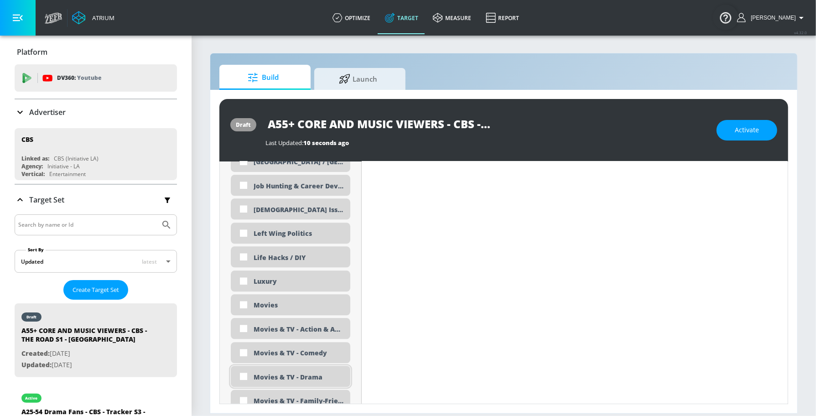
scroll to position [1578, 0]
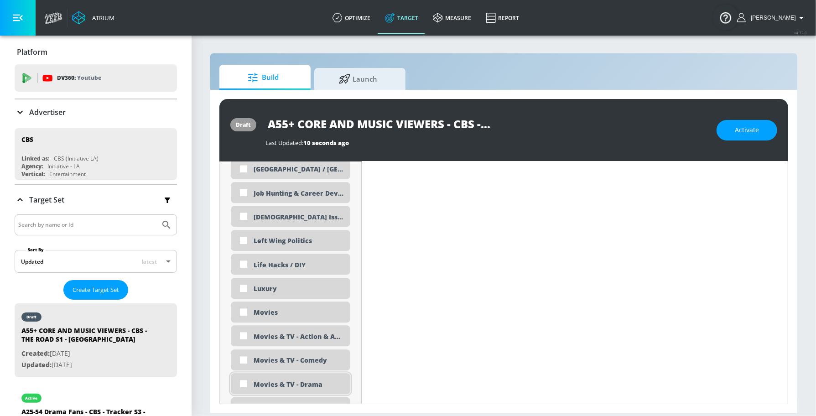
click at [305, 380] on div "Movies & TV - Drama" at bounding box center [299, 384] width 90 height 9
checkbox input "true"
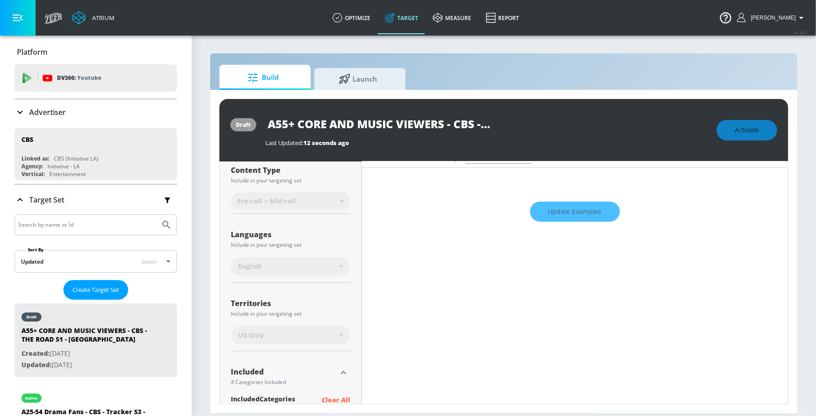
scroll to position [0, 0]
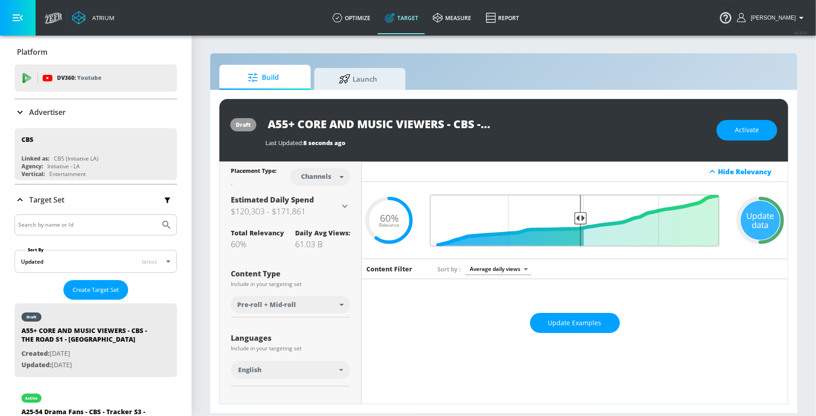
type input "0.5"
click at [575, 212] on input "Final Threshold" at bounding box center [575, 221] width 298 height 52
click at [742, 213] on div "Update data" at bounding box center [760, 220] width 39 height 39
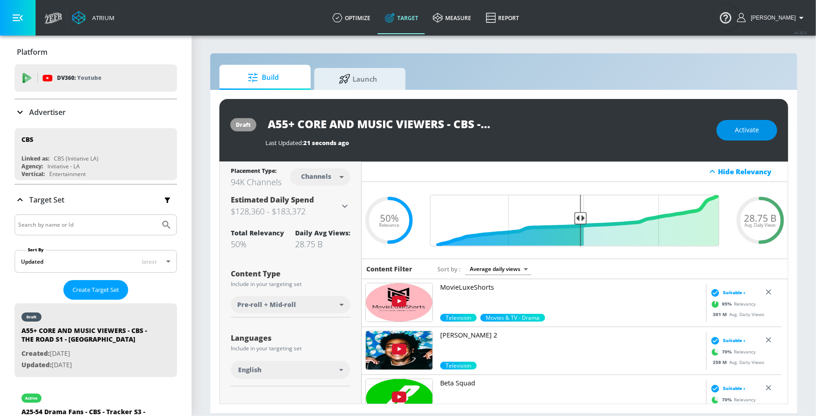
click at [737, 133] on span "Activate" at bounding box center [747, 130] width 24 height 11
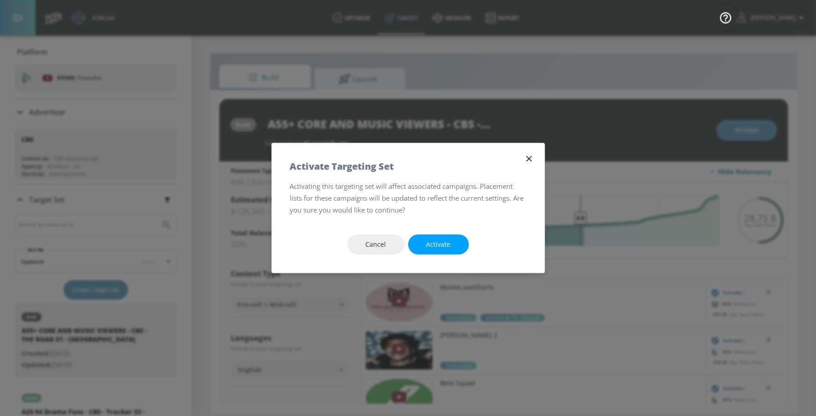
drag, startPoint x: 457, startPoint y: 241, endPoint x: 390, endPoint y: 193, distance: 83.3
click at [457, 241] on button "Activate" at bounding box center [438, 244] width 61 height 21
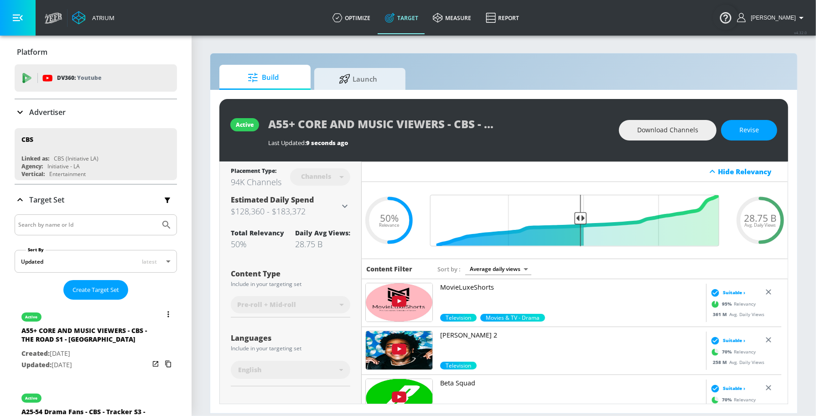
click at [162, 313] on button "list of Target Set" at bounding box center [168, 314] width 13 height 13
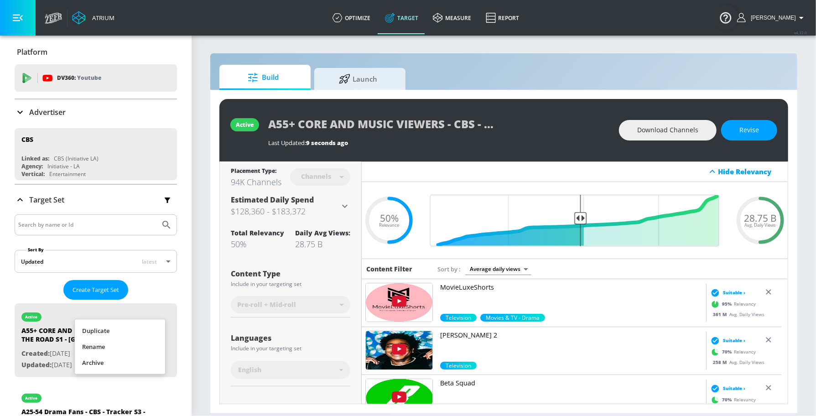
click at [128, 334] on li "Duplicate" at bounding box center [120, 331] width 90 height 16
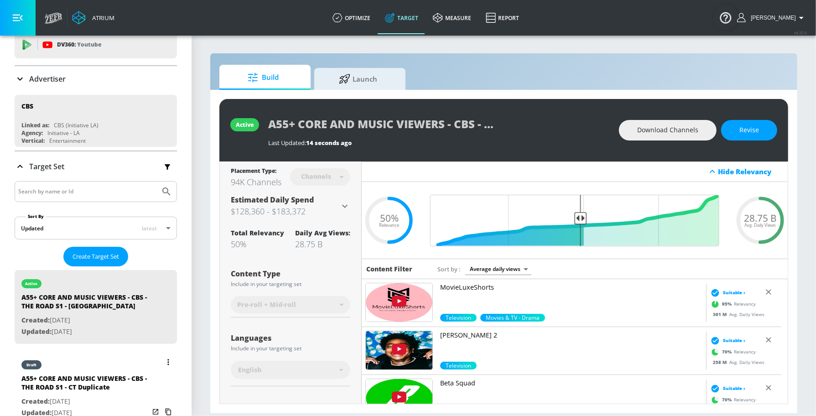
scroll to position [43, 0]
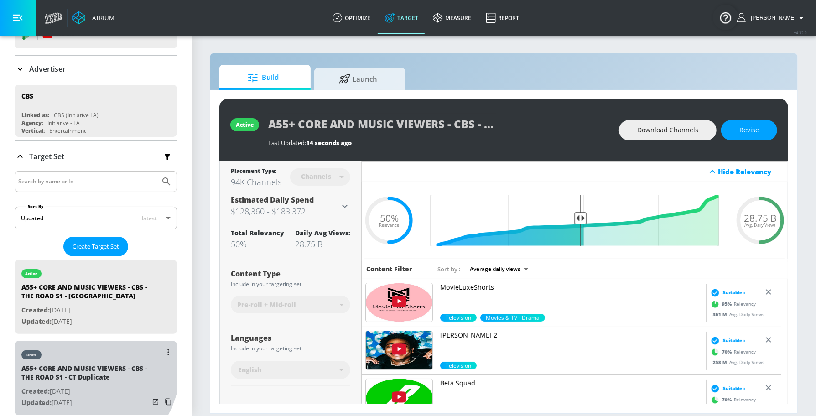
click at [64, 359] on div "draft" at bounding box center [85, 352] width 128 height 23
type input "A55+ CORE AND MUSIC VIEWERS - CBS - THE ROAD S1 - CT Duplicate"
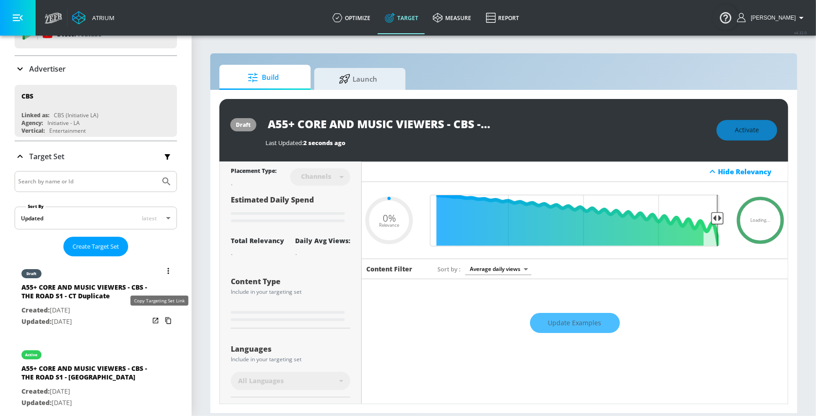
click at [161, 319] on icon "list of Target Set" at bounding box center [168, 320] width 15 height 15
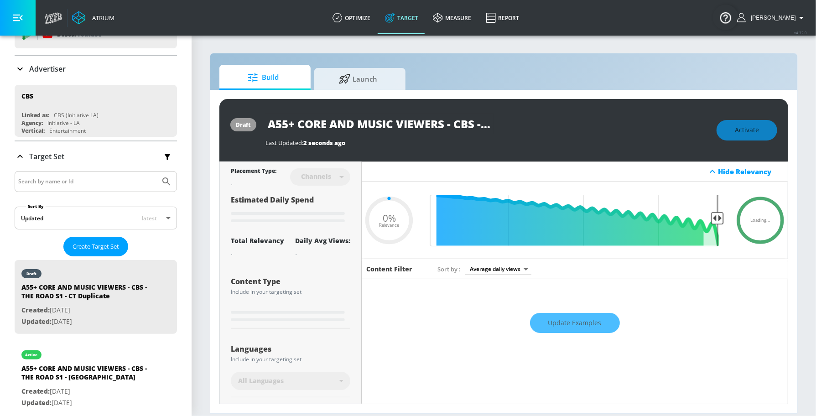
type input "0.5"
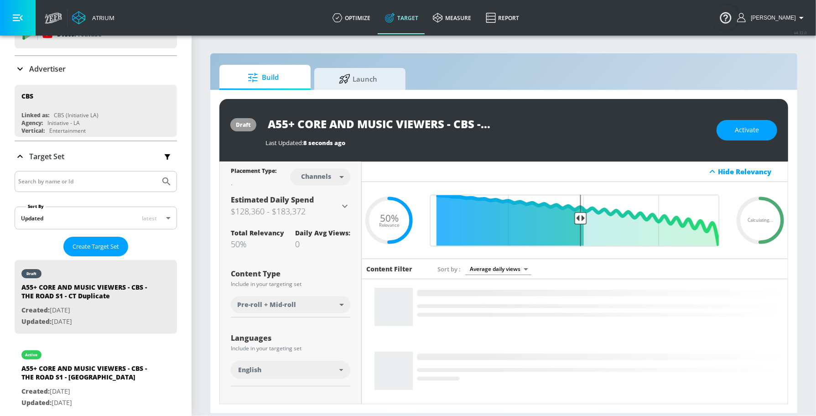
click at [311, 182] on body "Atrium optimize Target measure Report optimize Target measure Report v 4.32.0 S…" at bounding box center [408, 208] width 816 height 416
click at [312, 206] on li "Videos" at bounding box center [317, 211] width 47 height 15
type input "videos"
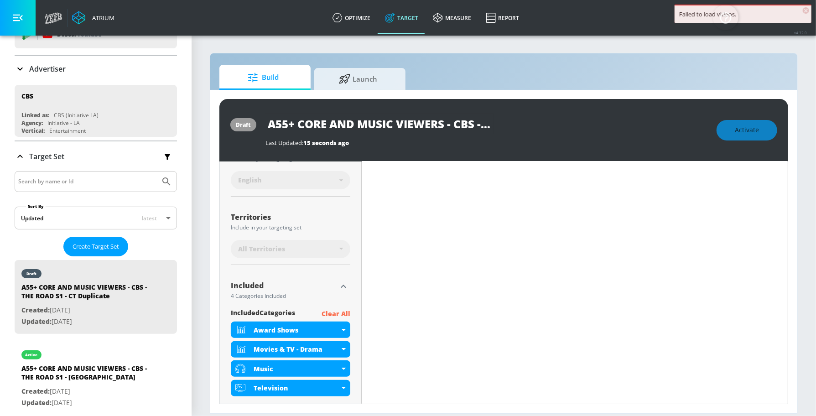
scroll to position [199, 0]
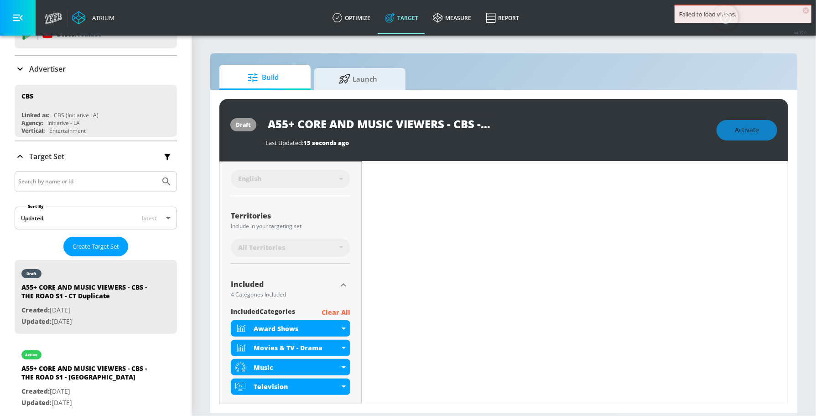
click at [339, 246] on icon at bounding box center [341, 247] width 4 height 2
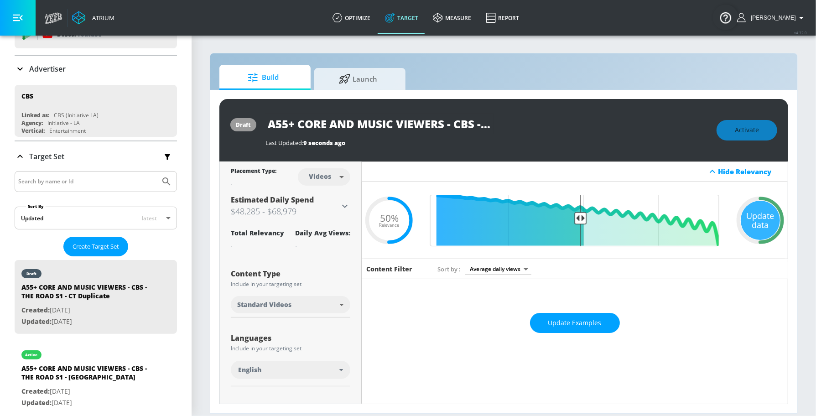
scroll to position [104, 0]
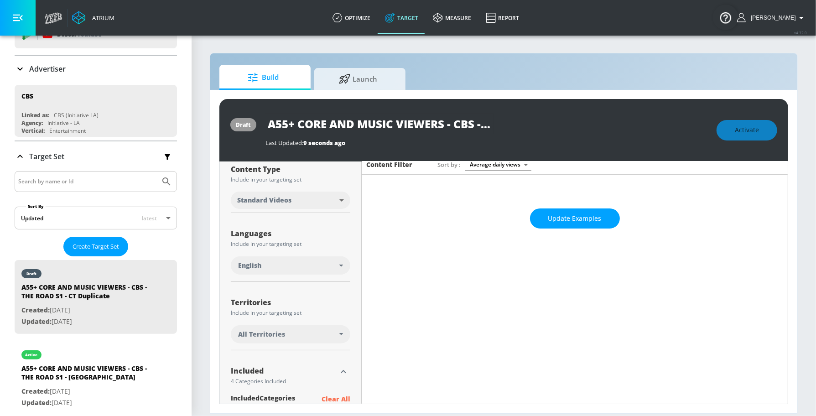
click at [310, 337] on div "All Territories" at bounding box center [288, 334] width 101 height 9
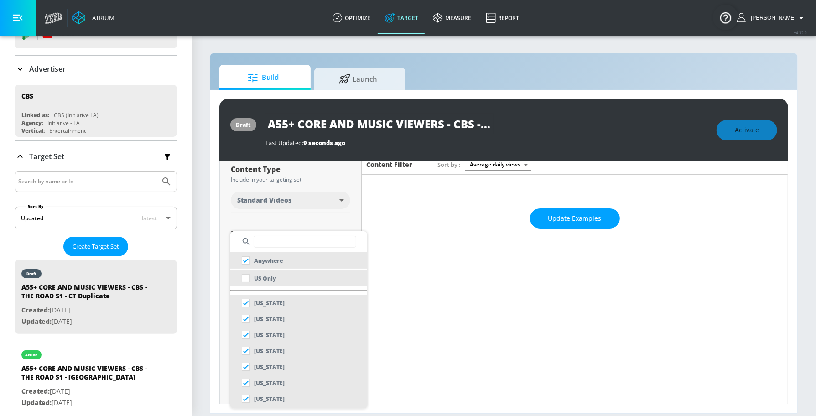
click at [298, 272] on li "US Only" at bounding box center [298, 278] width 137 height 16
checkbox input "false"
checkbox input "true"
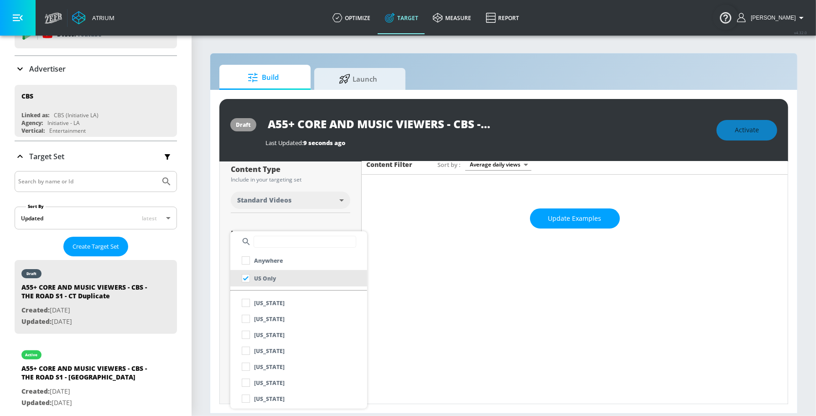
click at [340, 226] on div at bounding box center [408, 208] width 816 height 416
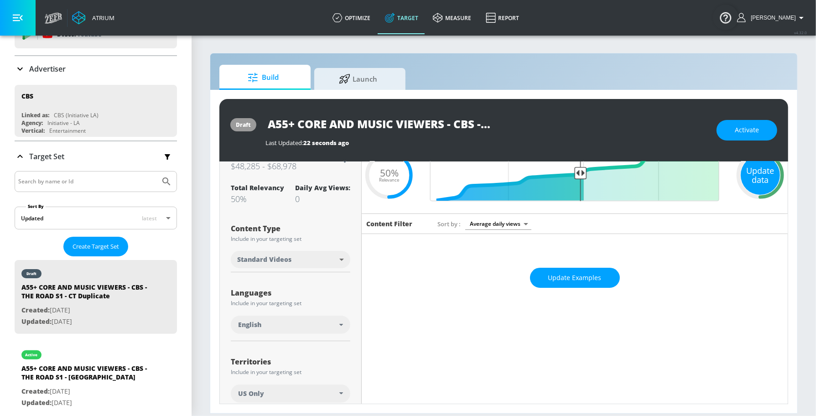
scroll to position [0, 0]
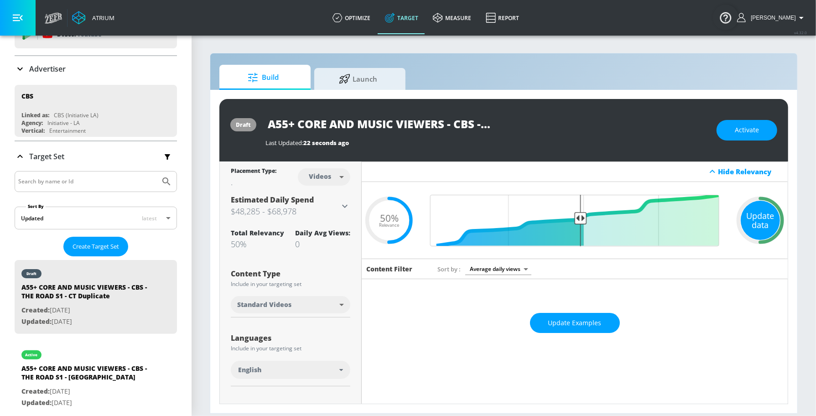
click at [753, 213] on div "Update data" at bounding box center [760, 220] width 39 height 39
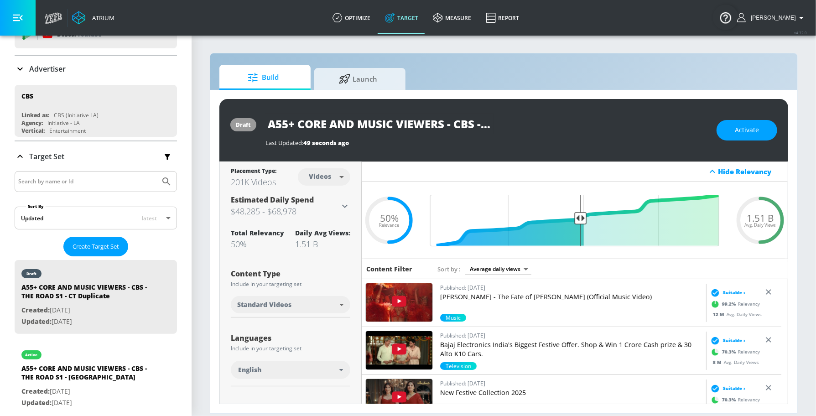
click at [418, 130] on input "A55+ CORE AND MUSIC VIEWERS - CBS - THE ROAD S1 - CT Duplicate" at bounding box center [380, 124] width 228 height 21
drag, startPoint x: 439, startPoint y: 128, endPoint x: 567, endPoint y: 127, distance: 127.3
click at [567, 127] on div "A55+ CORE AND MUSIC VIEWERS - CBS - THE ROAD S1 - CT Duplicate" at bounding box center [487, 124] width 442 height 21
click at [443, 124] on input "A55+ CORE AND MUSIC VIEWERS - CBS - THE ROAD S1 - CT Duplicate" at bounding box center [380, 124] width 228 height 21
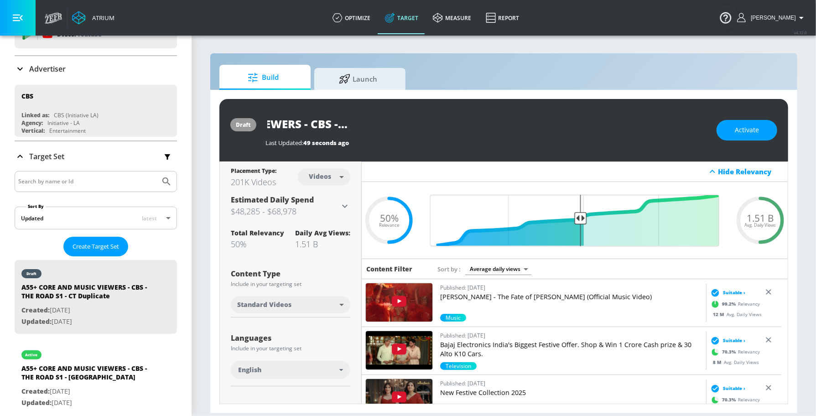
drag, startPoint x: 423, startPoint y: 124, endPoint x: 559, endPoint y: 127, distance: 135.5
click at [559, 127] on div "A55+ CORE AND MUSIC VIEWERS - CBS - THE ROAD S1 - CT Duplicate" at bounding box center [487, 124] width 442 height 21
type input "A55+ CORE AND MUSIC VIEWERS - CBS - THE ROAD S1 - TS"
click at [491, 125] on button "button" at bounding box center [485, 123] width 16 height 16
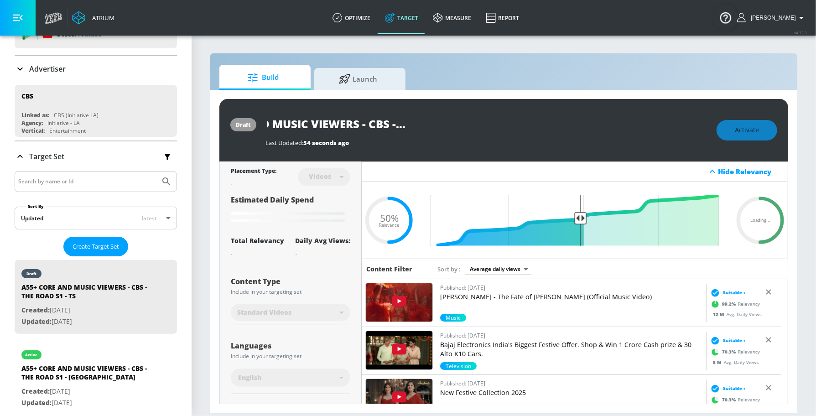
scroll to position [0, 0]
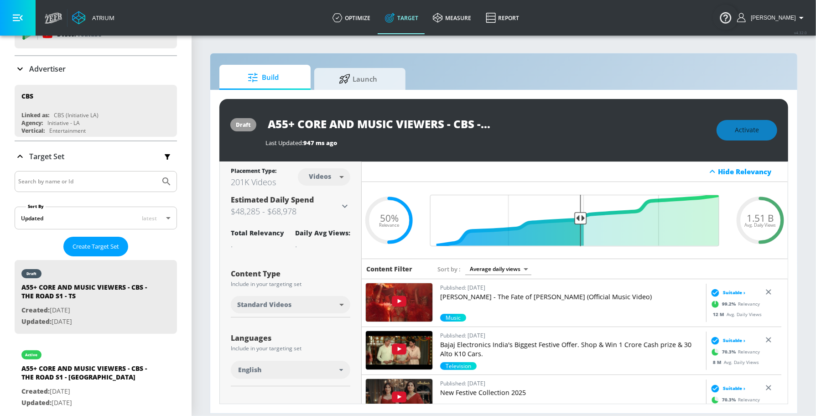
click at [348, 248] on div at bounding box center [322, 244] width 55 height 11
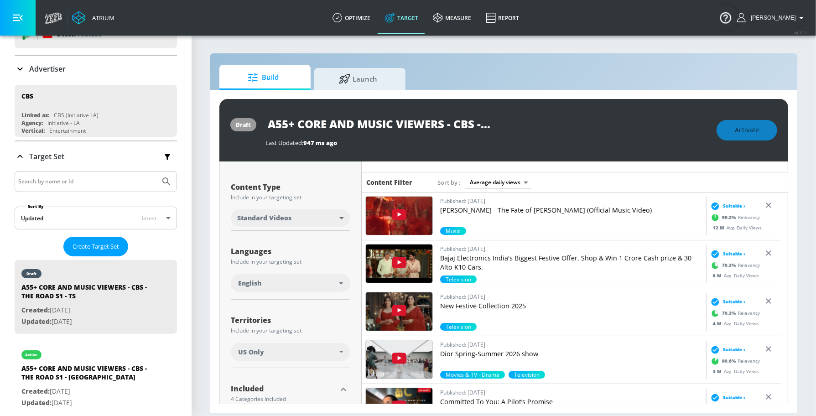
scroll to position [98, 0]
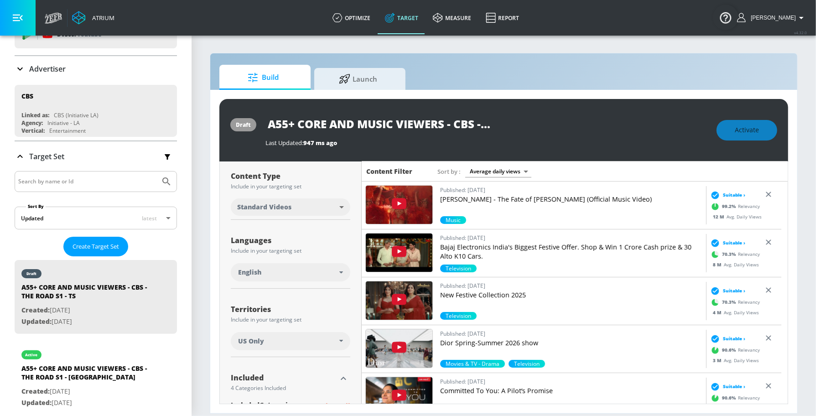
click at [747, 125] on div "Activate" at bounding box center [747, 130] width 61 height 21
click at [394, 118] on input "A55+ CORE AND MUSIC VIEWERS - CBS - THE ROAD S1 - TS" at bounding box center [380, 124] width 228 height 21
drag, startPoint x: 470, startPoint y: 123, endPoint x: 587, endPoint y: 127, distance: 116.4
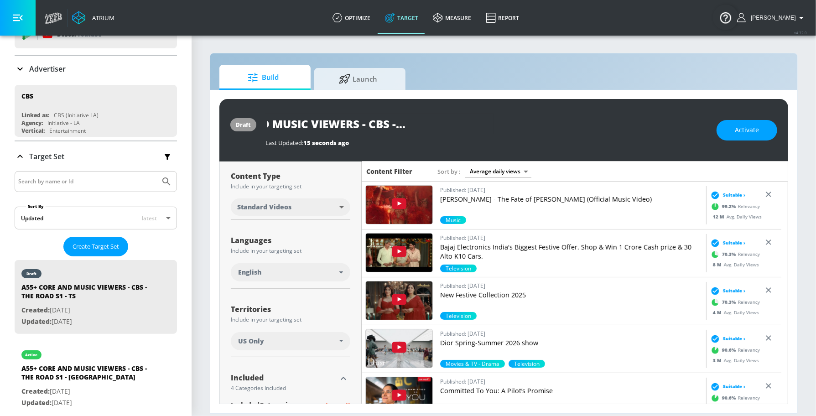
click at [587, 127] on div "A55+ CORE AND MUSIC VIEWERS - CBS - THE ROAD S1 - TS" at bounding box center [487, 124] width 442 height 21
click at [756, 133] on span "Activate" at bounding box center [747, 130] width 24 height 11
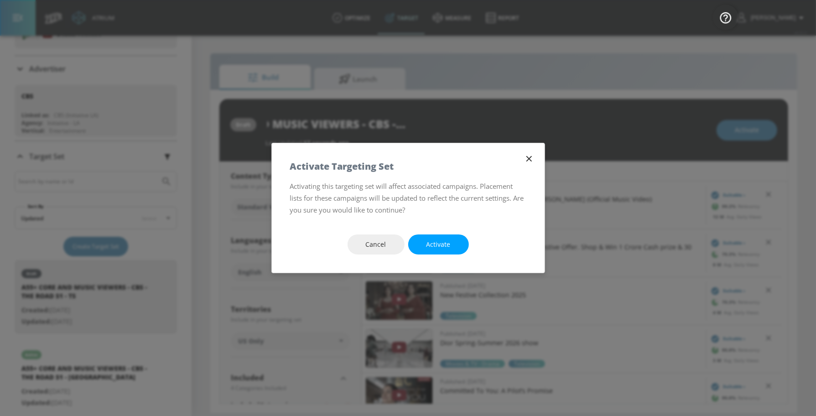
scroll to position [0, 0]
click at [454, 242] on button "Activate" at bounding box center [438, 244] width 61 height 21
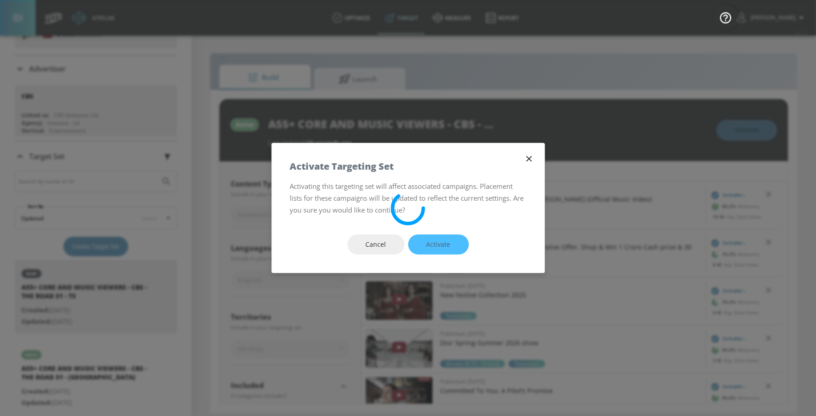
scroll to position [105, 0]
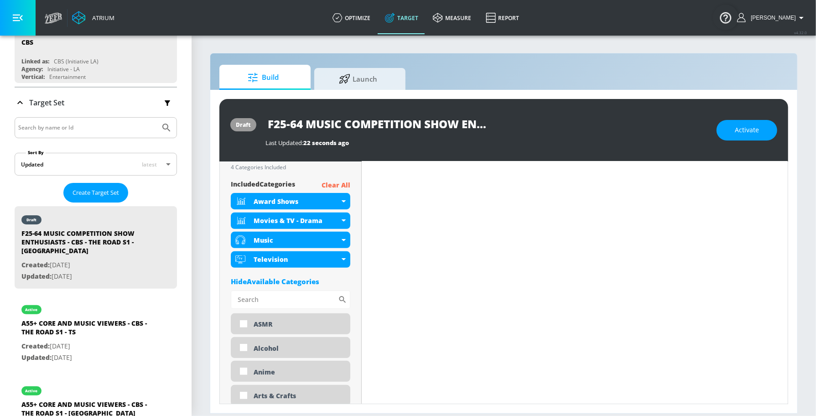
scroll to position [311, 0]
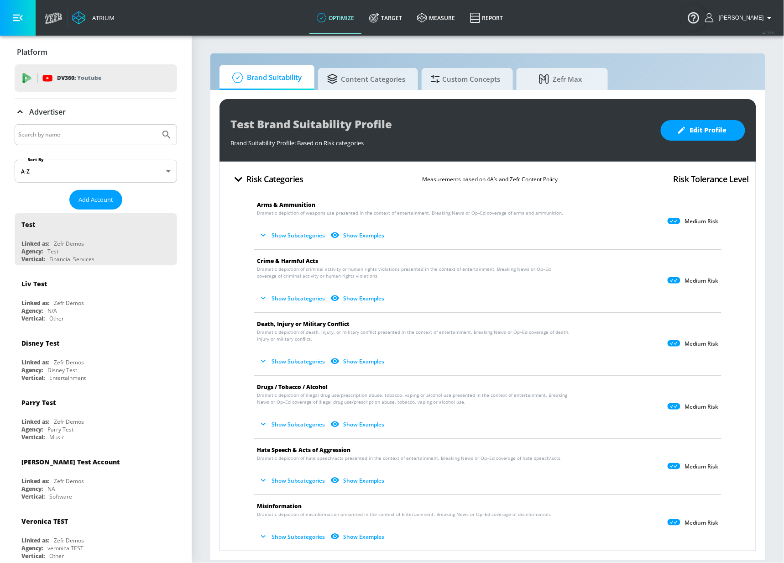
click at [89, 128] on div at bounding box center [96, 134] width 162 height 21
click at [84, 139] on input "Search by name" at bounding box center [87, 135] width 138 height 12
type input "paramount"
click at [156, 125] on button "Submit Search" at bounding box center [166, 135] width 20 height 20
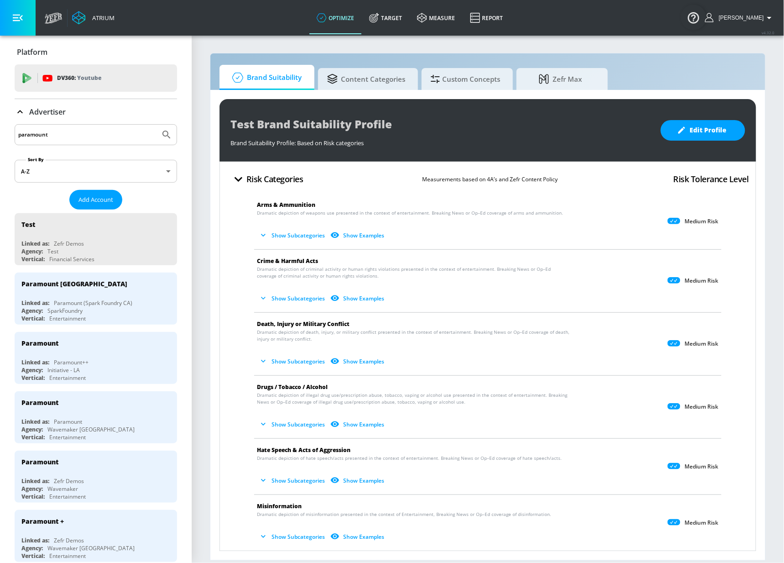
click at [67, 365] on div "Paramount++" at bounding box center [71, 362] width 35 height 8
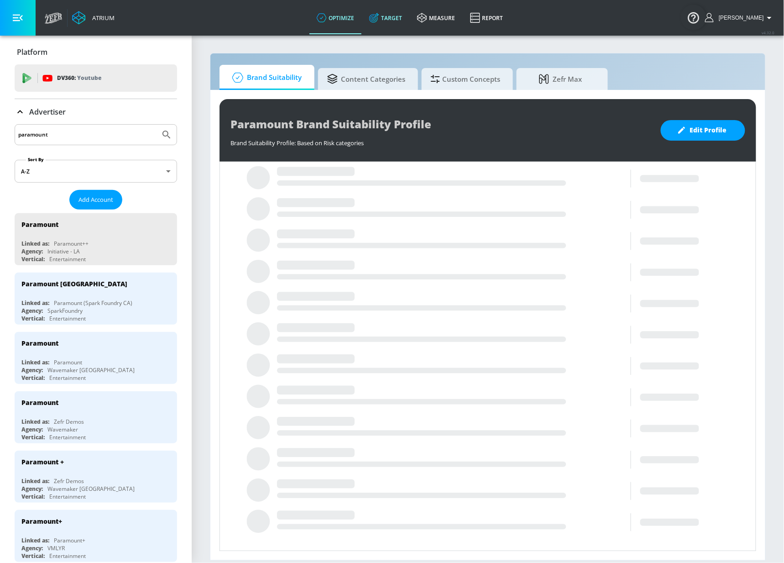
click at [377, 30] on link "Target" at bounding box center [386, 17] width 48 height 33
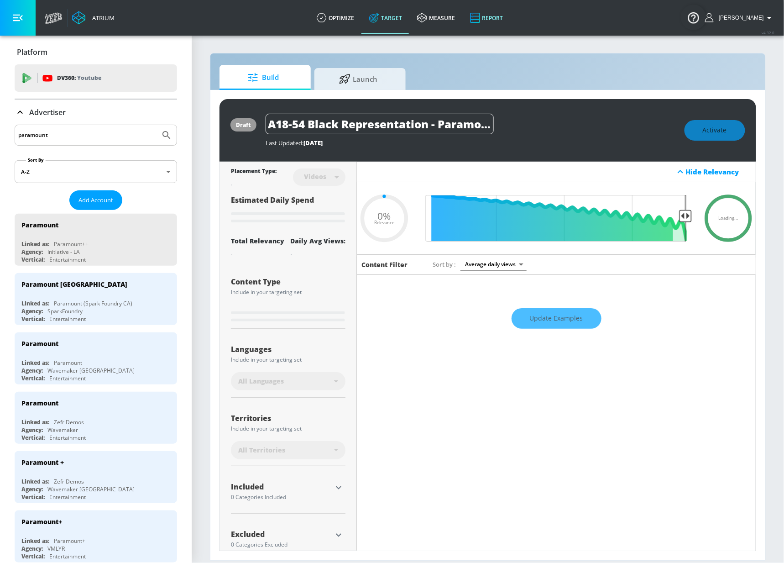
type input "0.5"
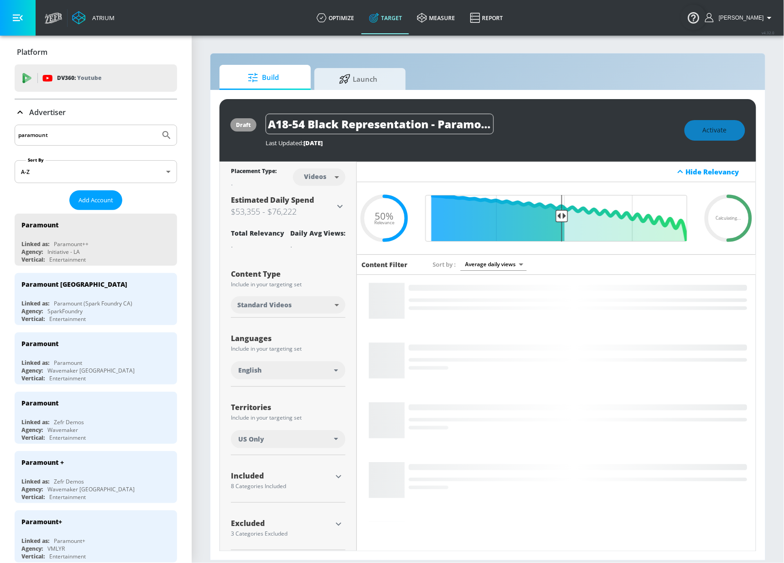
click at [33, 115] on p "Advertiser" at bounding box center [47, 112] width 36 height 10
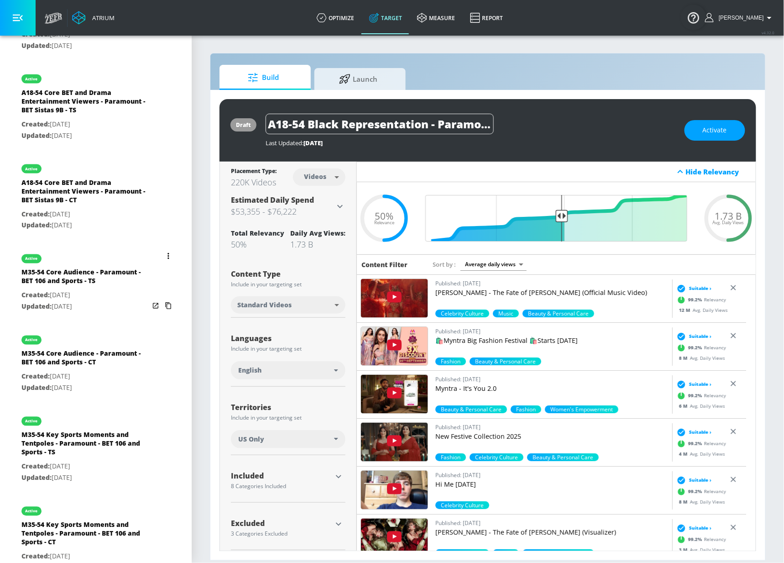
scroll to position [496, 0]
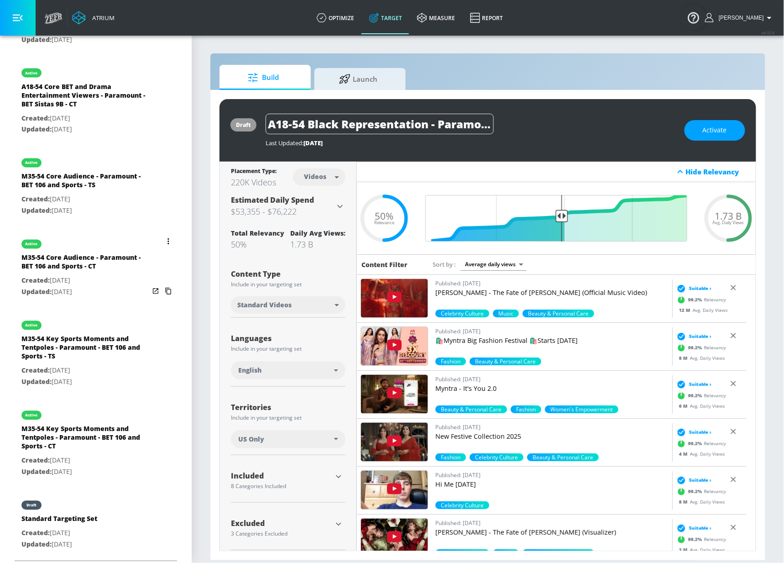
click at [84, 254] on div "M35-54 Core Audience - Paramount - BET 106 and Sports - CT" at bounding box center [85, 264] width 128 height 22
type input "M35-54 Core Audience - Paramount - BET 106 and Sports - CT"
type input "channels"
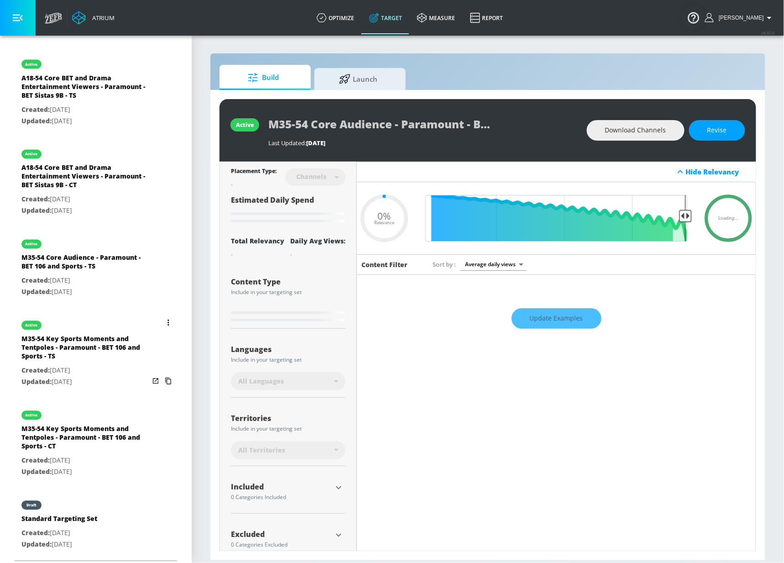
type input "0.5"
